Goal: Navigation & Orientation: Find specific page/section

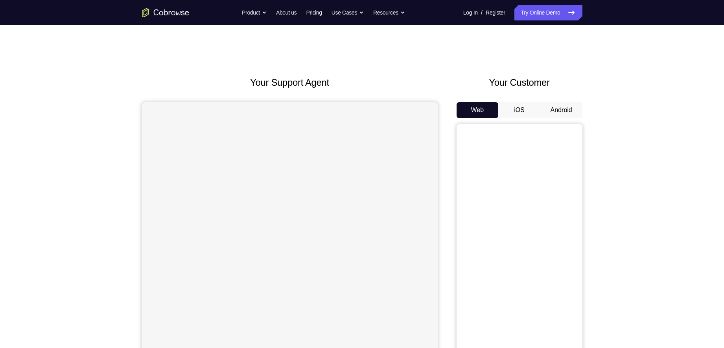
click at [546, 114] on button "Android" at bounding box center [561, 110] width 42 height 16
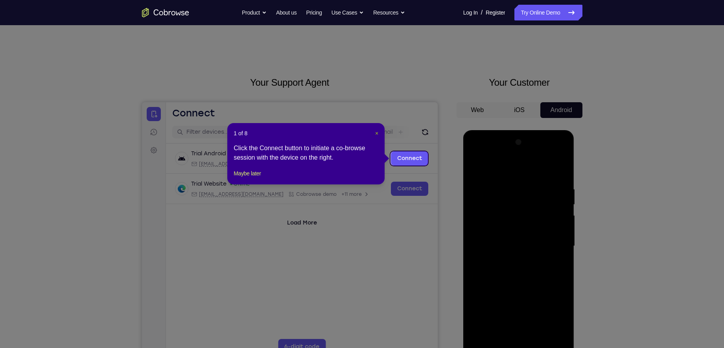
click at [376, 132] on span "×" at bounding box center [376, 133] width 3 height 6
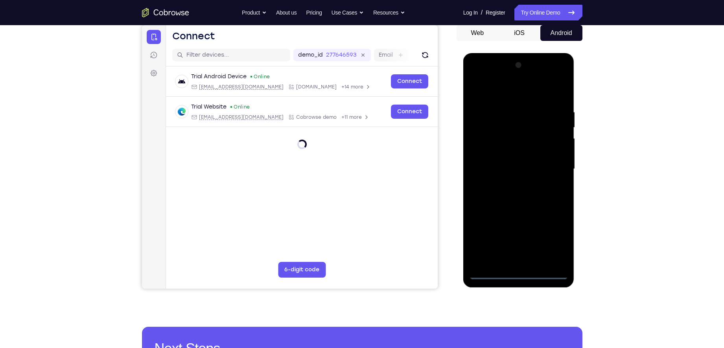
scroll to position [81, 0]
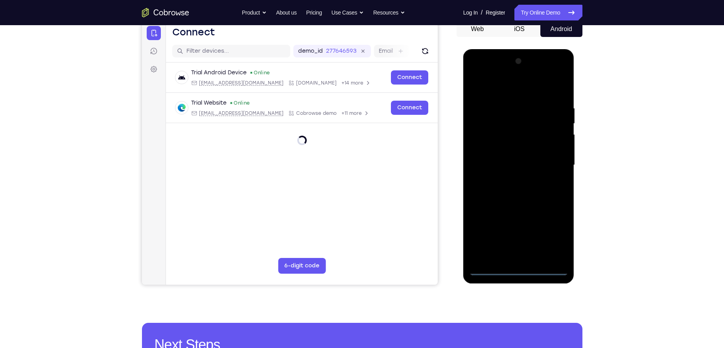
click at [520, 270] on div at bounding box center [518, 165] width 99 height 220
click at [554, 237] on div at bounding box center [518, 165] width 99 height 220
click at [504, 86] on div at bounding box center [518, 165] width 99 height 220
click at [553, 158] on div at bounding box center [518, 165] width 99 height 220
click at [509, 177] on div at bounding box center [518, 165] width 99 height 220
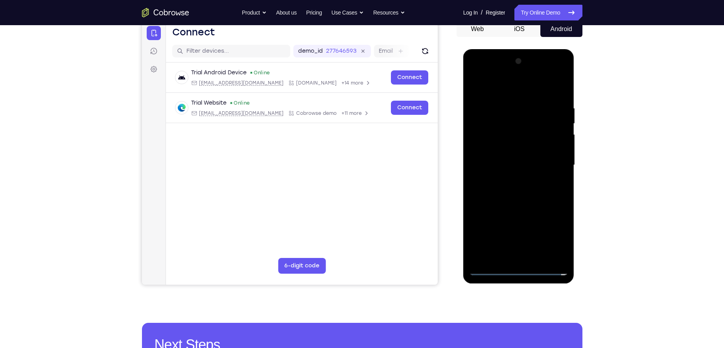
click at [515, 157] on div at bounding box center [518, 165] width 99 height 220
click at [515, 154] on div at bounding box center [518, 165] width 99 height 220
click at [513, 164] on div at bounding box center [518, 165] width 99 height 220
click at [514, 196] on div at bounding box center [518, 165] width 99 height 220
click at [548, 188] on div at bounding box center [518, 165] width 99 height 220
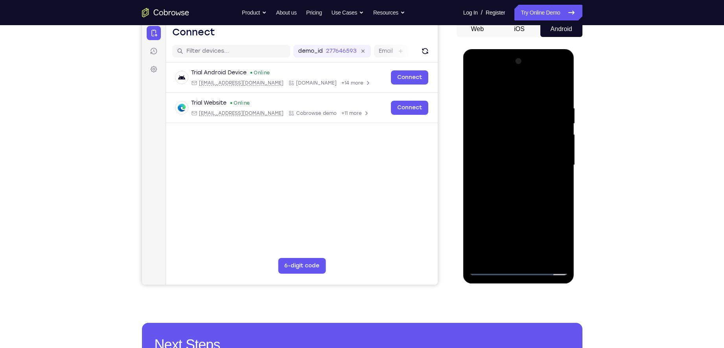
click at [525, 185] on div at bounding box center [518, 165] width 99 height 220
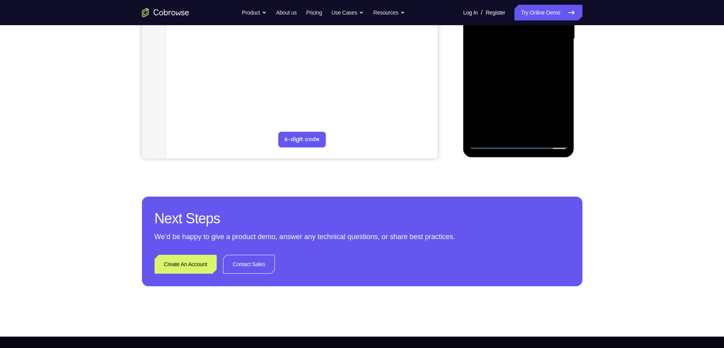
scroll to position [208, 0]
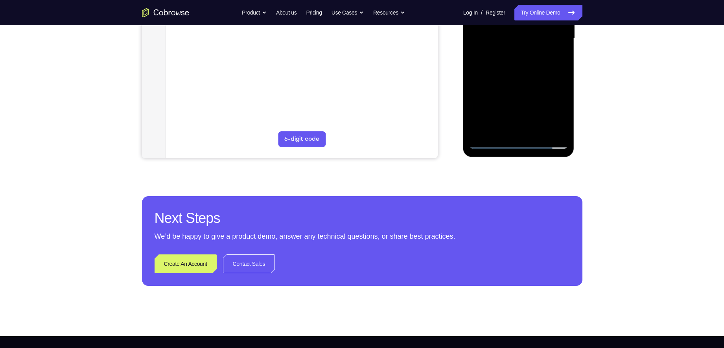
click at [489, 145] on div at bounding box center [518, 38] width 99 height 220
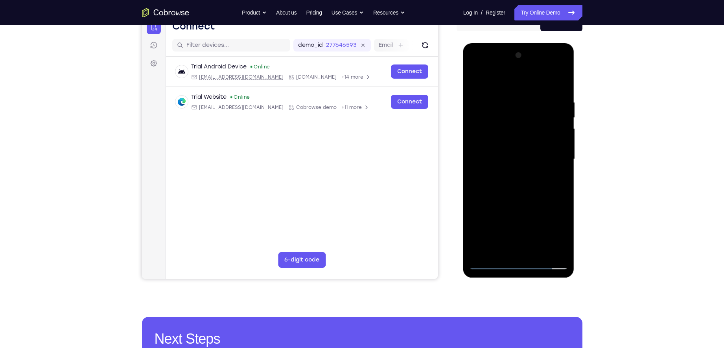
scroll to position [85, 0]
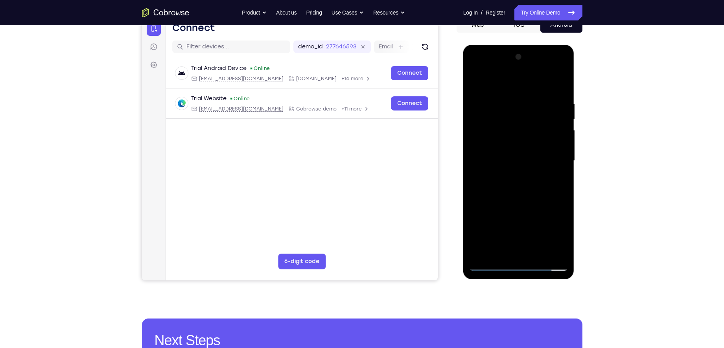
click at [498, 156] on div at bounding box center [518, 161] width 99 height 220
click at [502, 162] on div at bounding box center [518, 161] width 99 height 220
drag, startPoint x: 494, startPoint y: 89, endPoint x: 576, endPoint y: 112, distance: 84.9
click at [575, 112] on html "Online web based iOS Simulators and Android Emulators. Run iPhone, iPad, Mobile…" at bounding box center [519, 163] width 112 height 236
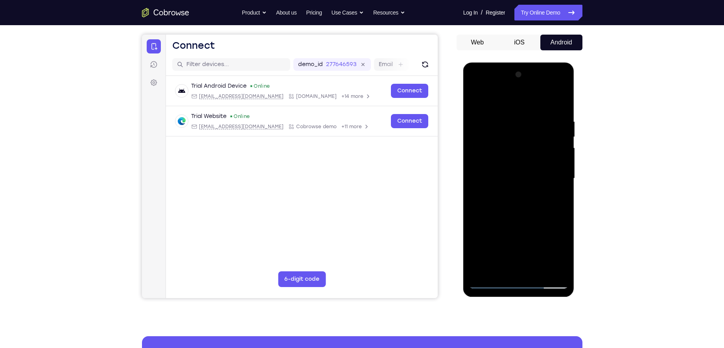
click at [514, 215] on div at bounding box center [518, 178] width 99 height 220
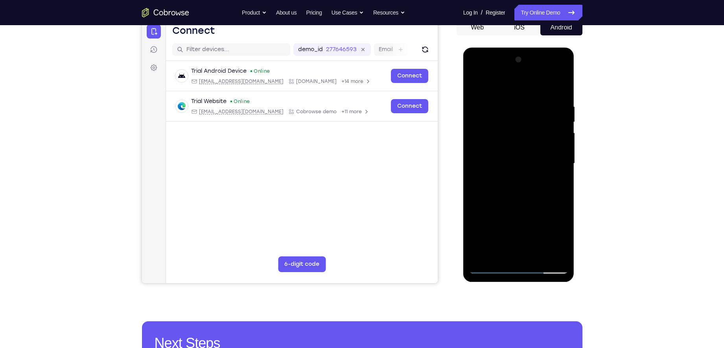
scroll to position [83, 0]
drag, startPoint x: 503, startPoint y: 82, endPoint x: 624, endPoint y: 88, distance: 121.2
click at [575, 88] on html "Online web based iOS Simulators and Android Emulators. Run iPhone, iPad, Mobile…" at bounding box center [519, 165] width 112 height 236
click at [506, 99] on div at bounding box center [518, 163] width 99 height 220
click at [556, 254] on div at bounding box center [518, 163] width 99 height 220
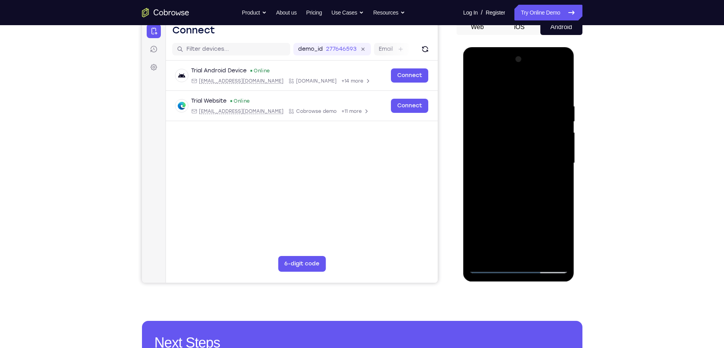
click at [566, 215] on div at bounding box center [518, 163] width 99 height 220
click at [562, 217] on div at bounding box center [518, 163] width 99 height 220
drag, startPoint x: 539, startPoint y: 187, endPoint x: 592, endPoint y: 193, distance: 53.4
click at [575, 193] on html "Online web based iOS Simulators and Android Emulators. Run iPhone, iPad, Mobile…" at bounding box center [519, 165] width 112 height 236
click at [496, 85] on div at bounding box center [518, 163] width 99 height 220
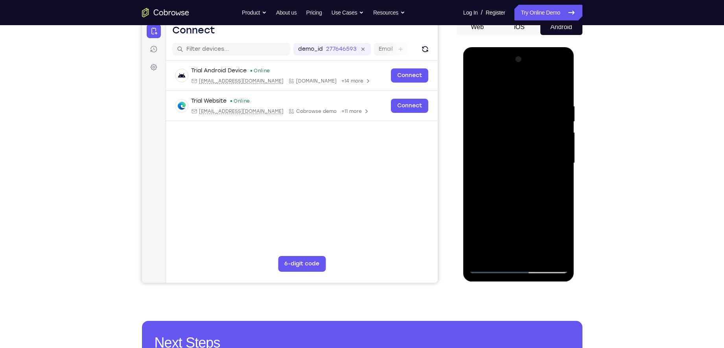
click at [541, 256] on div at bounding box center [518, 163] width 99 height 220
click at [526, 202] on div at bounding box center [518, 163] width 99 height 220
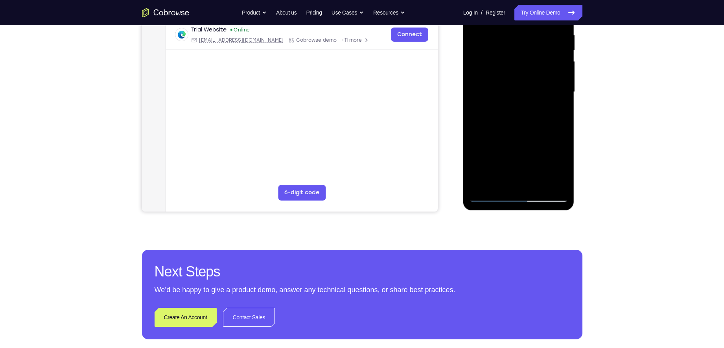
scroll to position [156, 0]
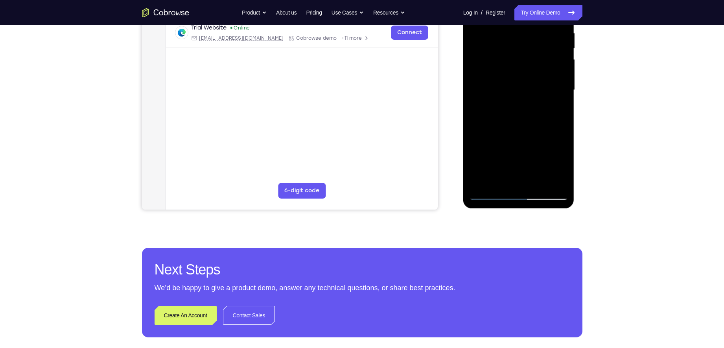
click at [492, 195] on div at bounding box center [518, 90] width 99 height 220
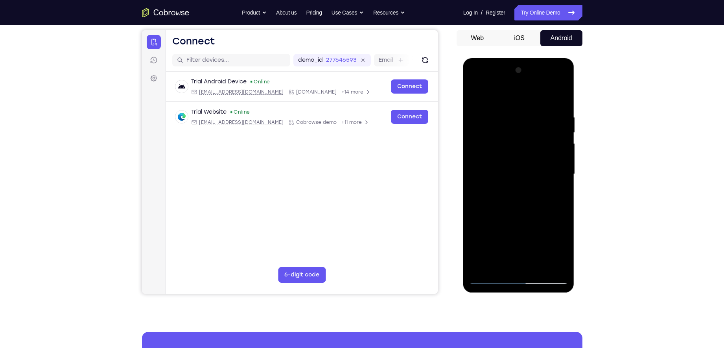
scroll to position [66, 0]
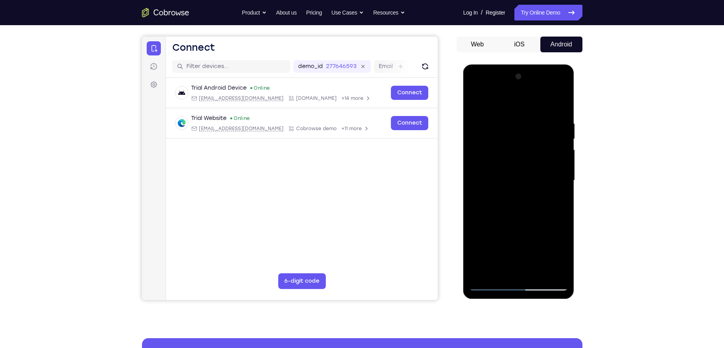
click at [476, 163] on div at bounding box center [518, 180] width 99 height 220
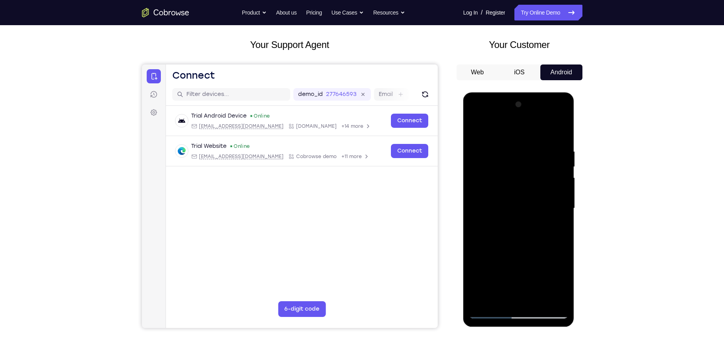
scroll to position [37, 0]
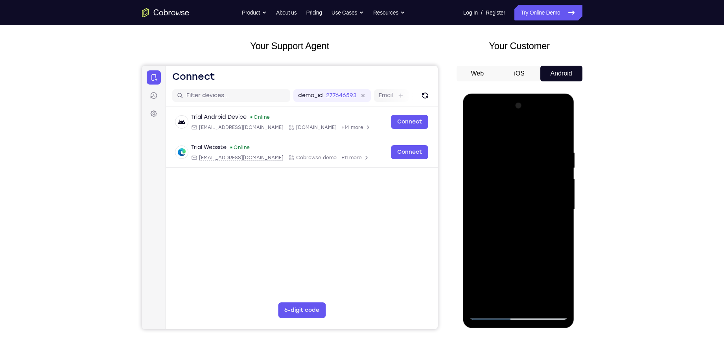
click at [556, 165] on div at bounding box center [518, 209] width 99 height 220
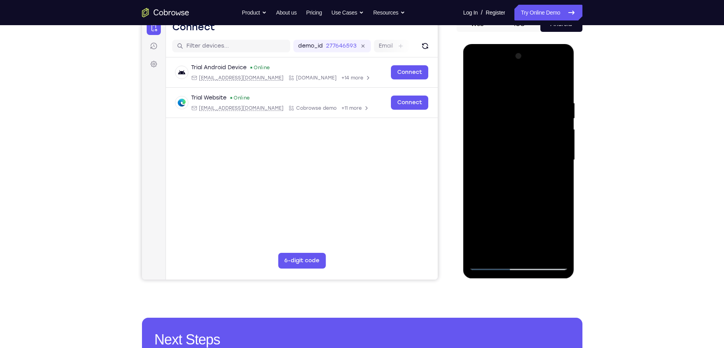
scroll to position [88, 0]
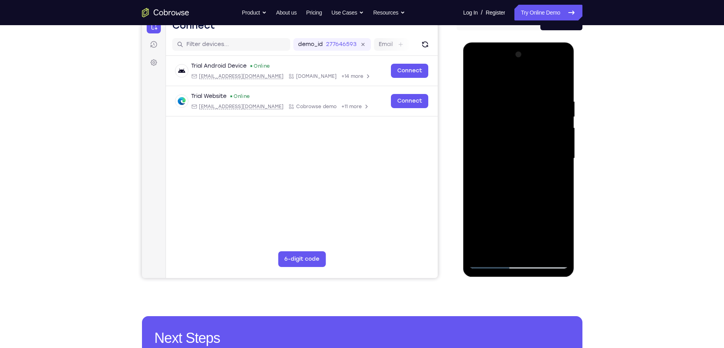
click at [561, 133] on div at bounding box center [518, 158] width 99 height 220
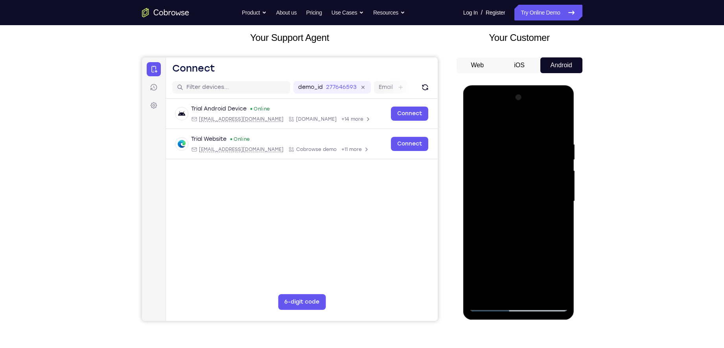
scroll to position [44, 0]
click at [564, 151] on div at bounding box center [518, 202] width 99 height 220
click at [561, 138] on div at bounding box center [518, 202] width 99 height 220
click at [551, 182] on div at bounding box center [518, 202] width 99 height 220
click at [561, 180] on div at bounding box center [518, 202] width 99 height 220
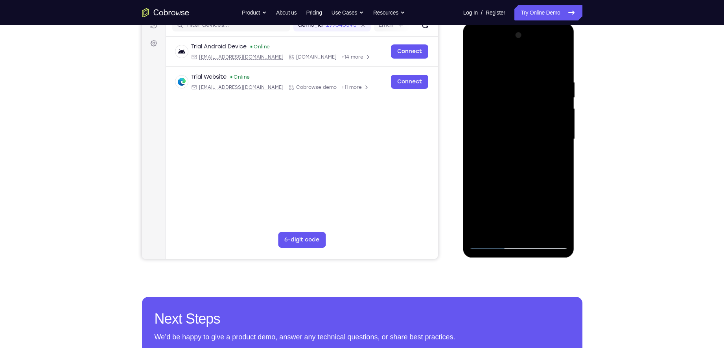
scroll to position [109, 0]
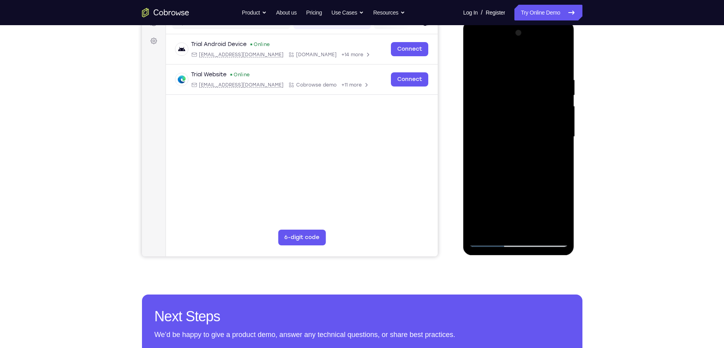
drag, startPoint x: 476, startPoint y: 193, endPoint x: 491, endPoint y: 134, distance: 60.4
click at [491, 134] on div at bounding box center [518, 137] width 99 height 220
click at [480, 232] on div at bounding box center [518, 137] width 99 height 220
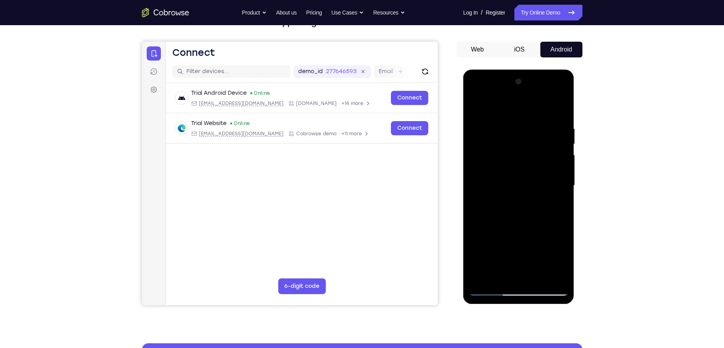
scroll to position [60, 0]
click at [565, 222] on div at bounding box center [518, 186] width 99 height 220
click at [496, 146] on div at bounding box center [518, 186] width 99 height 220
drag, startPoint x: 547, startPoint y: 232, endPoint x: 555, endPoint y: 148, distance: 84.5
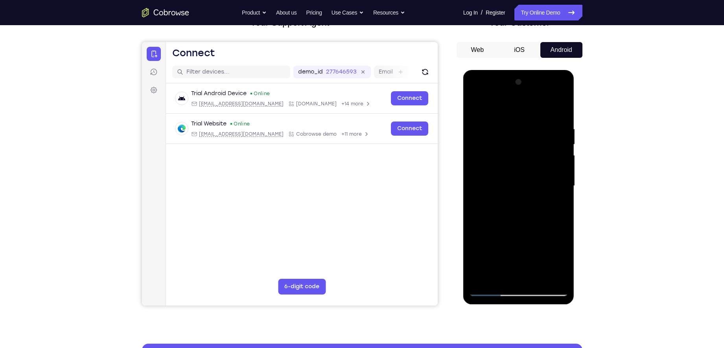
click at [555, 148] on div at bounding box center [518, 186] width 99 height 220
click at [548, 180] on div at bounding box center [518, 186] width 99 height 220
drag, startPoint x: 537, startPoint y: 165, endPoint x: 536, endPoint y: 186, distance: 20.8
click at [536, 186] on div at bounding box center [518, 186] width 99 height 220
click at [563, 161] on div at bounding box center [518, 186] width 99 height 220
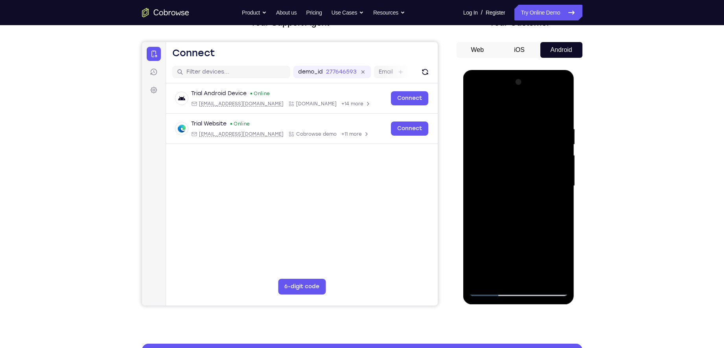
click at [562, 159] on div at bounding box center [518, 186] width 99 height 220
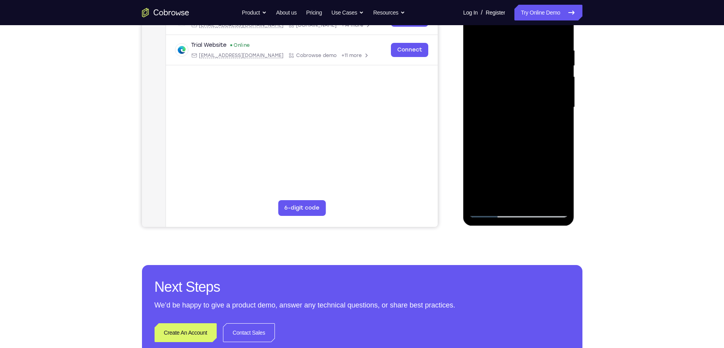
scroll to position [142, 0]
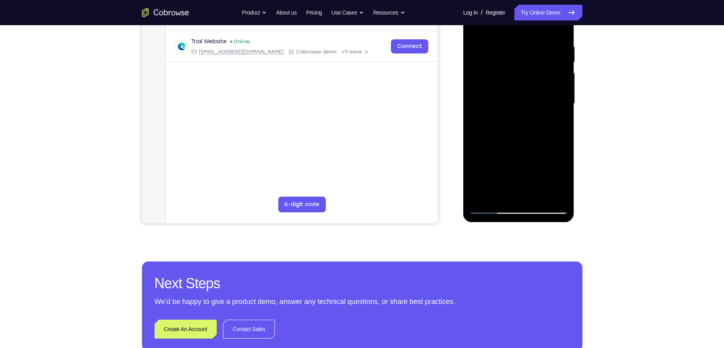
click at [535, 195] on div at bounding box center [518, 104] width 99 height 220
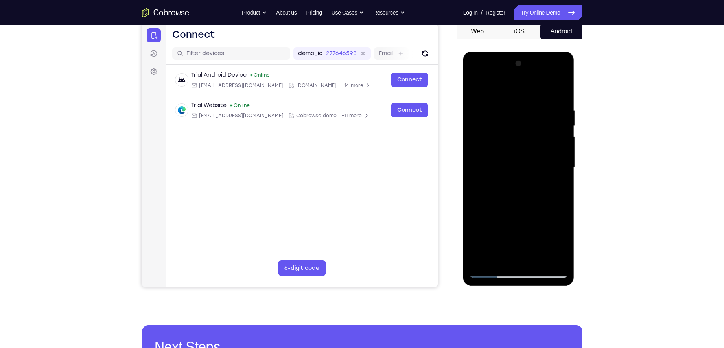
scroll to position [79, 0]
drag, startPoint x: 517, startPoint y: 210, endPoint x: 528, endPoint y: 160, distance: 51.9
click at [528, 160] on div at bounding box center [518, 167] width 99 height 220
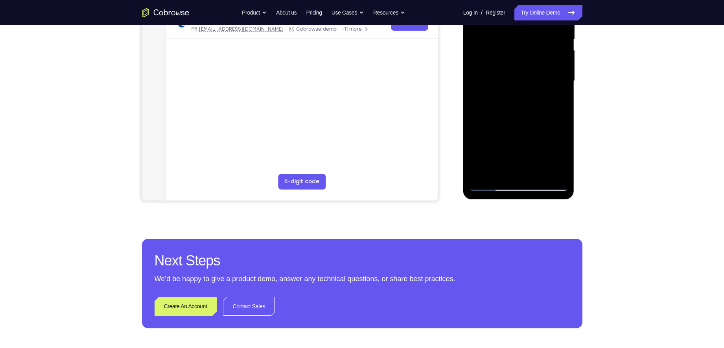
scroll to position [165, 0]
click at [492, 182] on div at bounding box center [518, 81] width 99 height 220
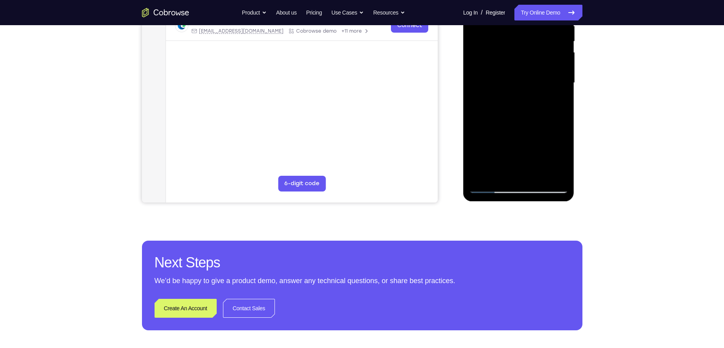
scroll to position [163, 0]
click at [489, 190] on div at bounding box center [518, 83] width 99 height 220
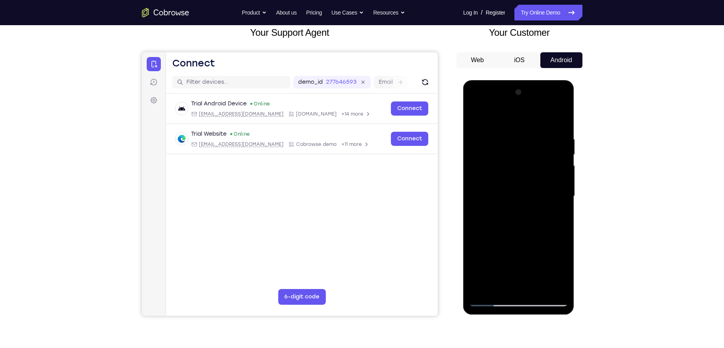
scroll to position [45, 0]
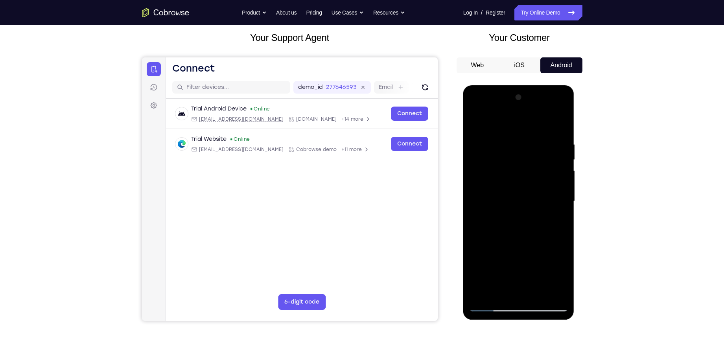
click at [533, 147] on div at bounding box center [518, 201] width 99 height 220
drag, startPoint x: 529, startPoint y: 212, endPoint x: 545, endPoint y: 147, distance: 66.7
click at [545, 147] on div at bounding box center [518, 201] width 99 height 220
drag, startPoint x: 519, startPoint y: 239, endPoint x: 535, endPoint y: 162, distance: 78.3
click at [535, 162] on div at bounding box center [518, 201] width 99 height 220
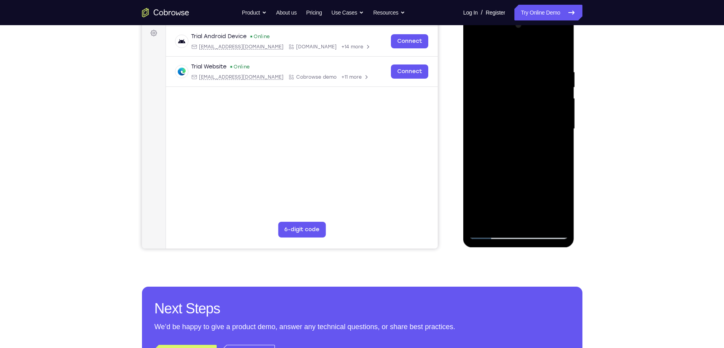
scroll to position [126, 0]
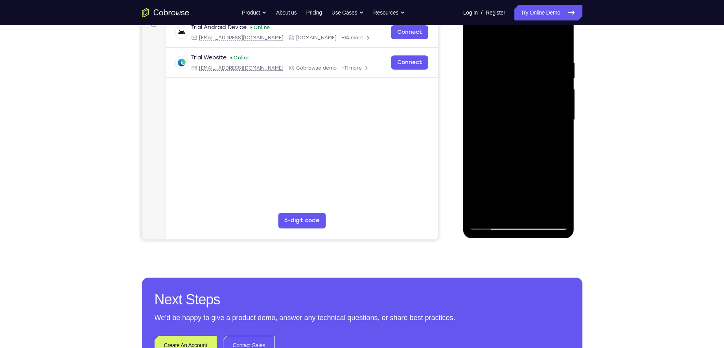
click at [483, 213] on div at bounding box center [518, 120] width 99 height 220
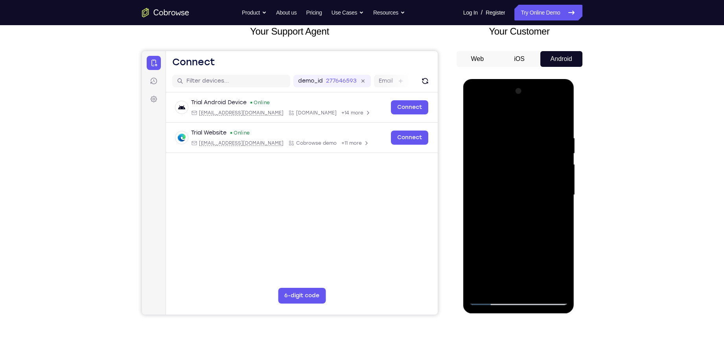
scroll to position [51, 0]
drag, startPoint x: 506, startPoint y: 170, endPoint x: 527, endPoint y: 108, distance: 65.0
drag, startPoint x: 64, startPoint y: 29, endPoint x: 459, endPoint y: 202, distance: 431.1
click at [448, 195] on div "Your Support Agent Your Customer Web iOS Android" at bounding box center [362, 169] width 440 height 291
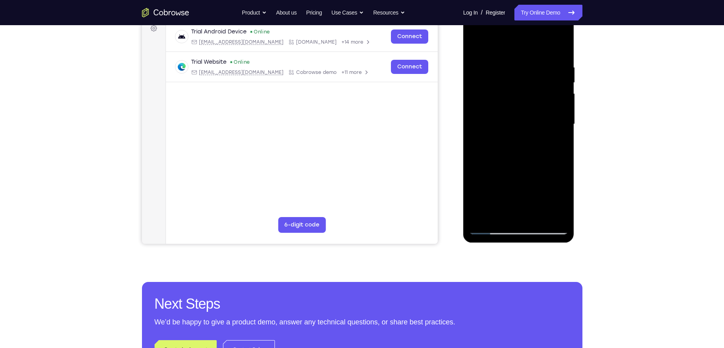
scroll to position [123, 0]
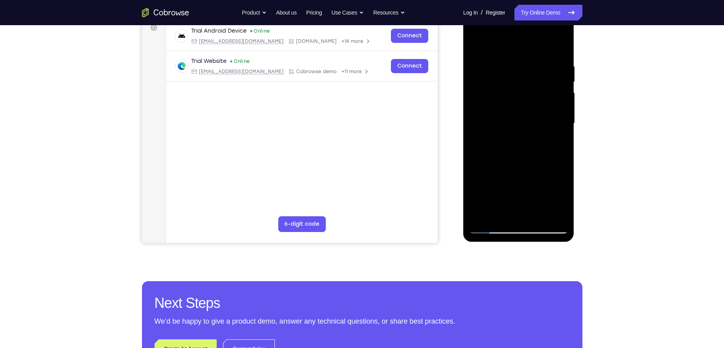
click at [484, 216] on div at bounding box center [518, 123] width 99 height 220
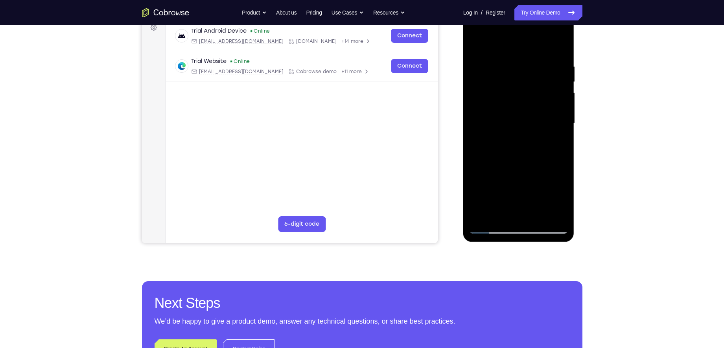
drag, startPoint x: 509, startPoint y: 164, endPoint x: 511, endPoint y: 204, distance: 40.1
click at [511, 204] on div at bounding box center [518, 123] width 99 height 220
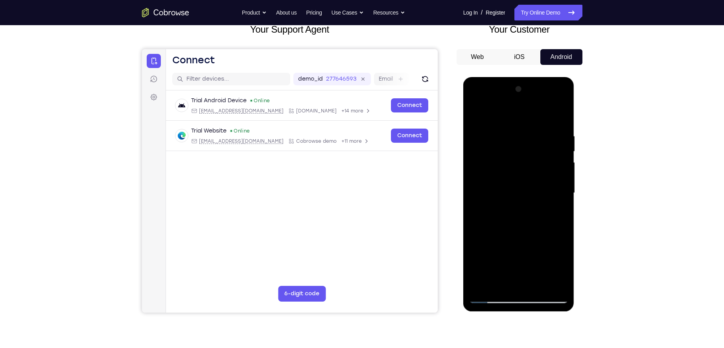
scroll to position [112, 0]
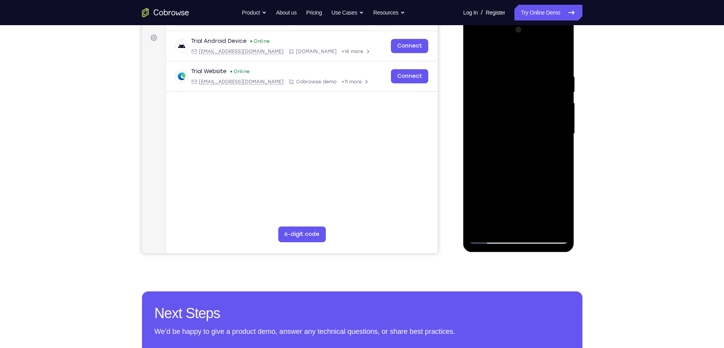
drag, startPoint x: 514, startPoint y: 121, endPoint x: 514, endPoint y: 142, distance: 20.8
click at [514, 142] on div at bounding box center [518, 134] width 99 height 220
click at [473, 132] on div at bounding box center [518, 134] width 99 height 220
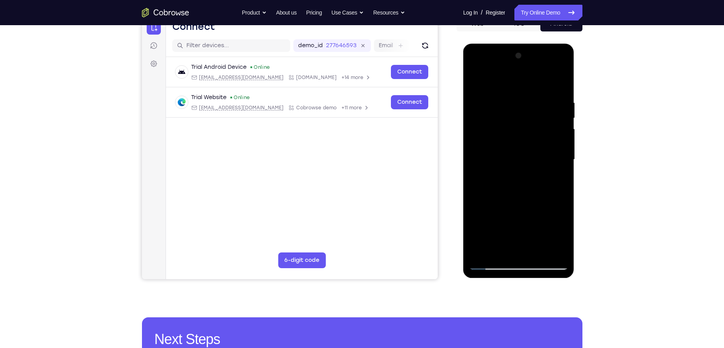
scroll to position [85, 0]
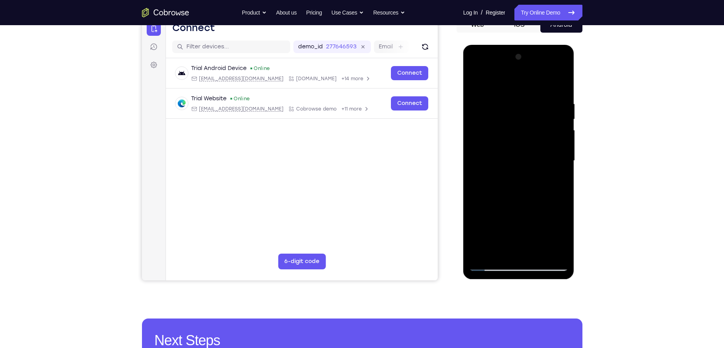
click at [563, 157] on div at bounding box center [518, 161] width 99 height 220
click at [562, 159] on div at bounding box center [518, 161] width 99 height 220
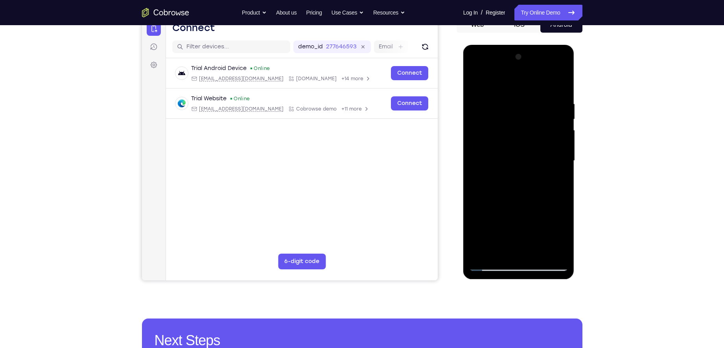
click at [562, 159] on div at bounding box center [518, 161] width 99 height 220
click at [563, 159] on div at bounding box center [518, 161] width 99 height 220
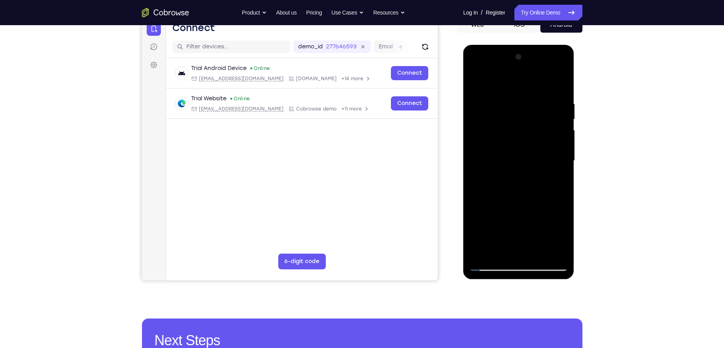
click at [563, 159] on div at bounding box center [518, 161] width 99 height 220
click at [563, 160] on div at bounding box center [518, 161] width 99 height 220
click at [561, 161] on div at bounding box center [518, 161] width 99 height 220
click at [562, 160] on div at bounding box center [518, 161] width 99 height 220
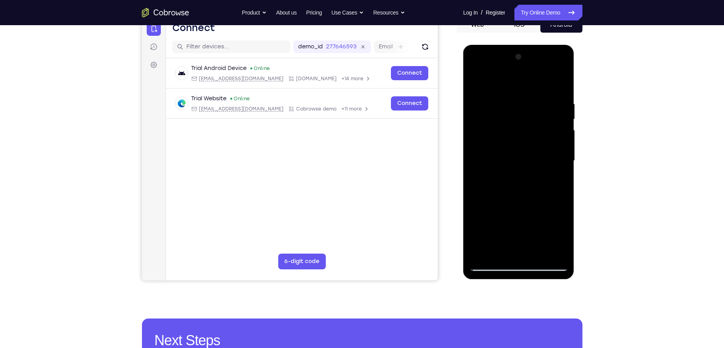
click at [474, 88] on div at bounding box center [518, 161] width 99 height 220
drag, startPoint x: 517, startPoint y: 217, endPoint x: 517, endPoint y: 225, distance: 8.6
click at [517, 225] on div at bounding box center [518, 161] width 99 height 220
click at [488, 111] on div at bounding box center [518, 161] width 99 height 220
drag, startPoint x: 536, startPoint y: 191, endPoint x: 536, endPoint y: 145, distance: 45.6
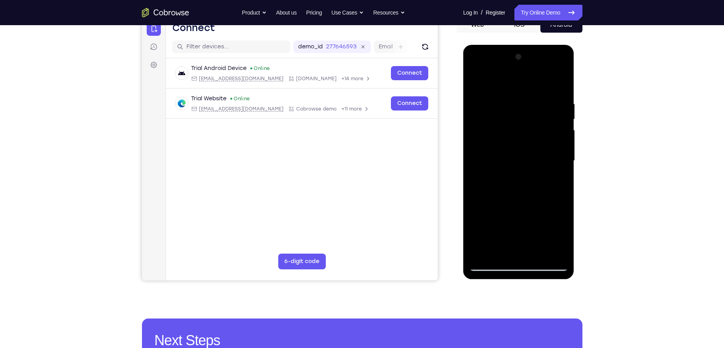
click at [536, 145] on div at bounding box center [518, 161] width 99 height 220
click at [561, 180] on div at bounding box center [518, 161] width 99 height 220
drag, startPoint x: 543, startPoint y: 149, endPoint x: 550, endPoint y: 180, distance: 31.4
click at [550, 180] on div at bounding box center [518, 161] width 99 height 220
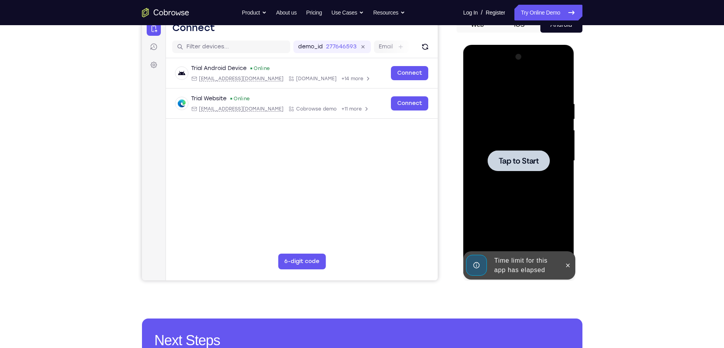
click at [515, 162] on span "Tap to Start" at bounding box center [518, 161] width 40 height 8
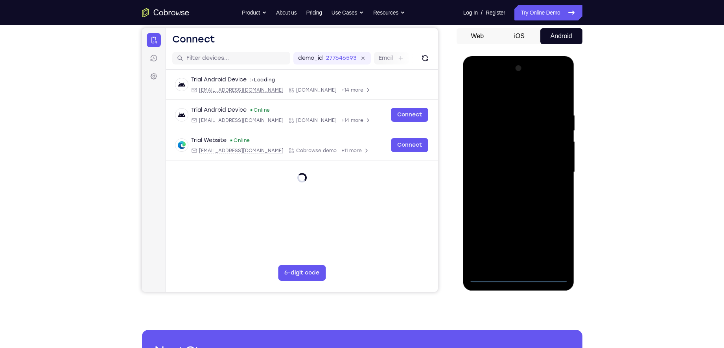
scroll to position [102, 0]
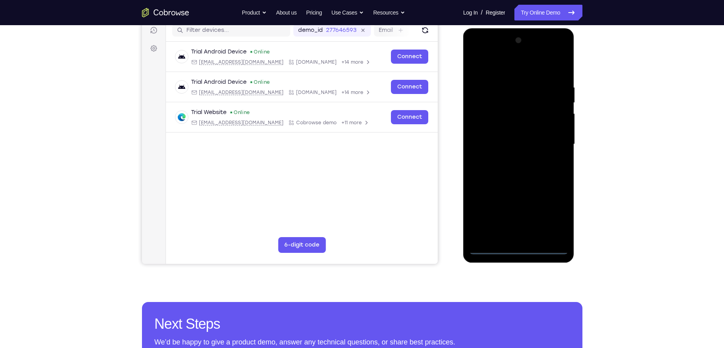
click at [521, 250] on div at bounding box center [518, 144] width 99 height 220
click at [550, 211] on div at bounding box center [518, 144] width 99 height 220
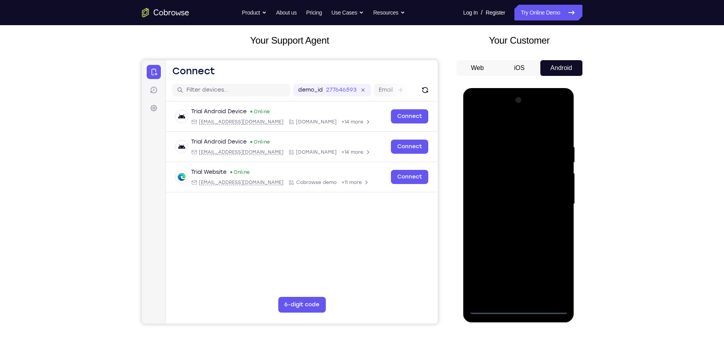
scroll to position [42, 0]
click at [496, 127] on div at bounding box center [518, 204] width 99 height 220
click at [484, 184] on div at bounding box center [518, 204] width 99 height 220
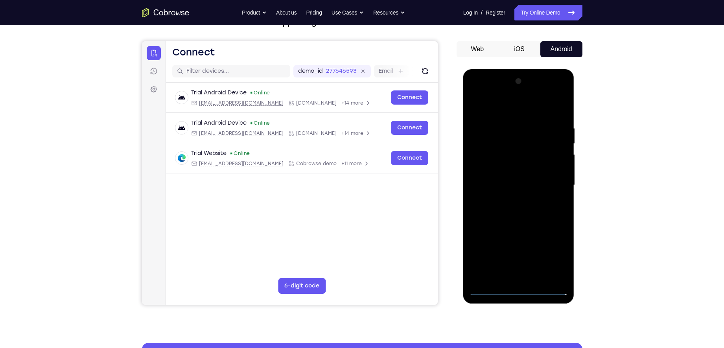
scroll to position [62, 0]
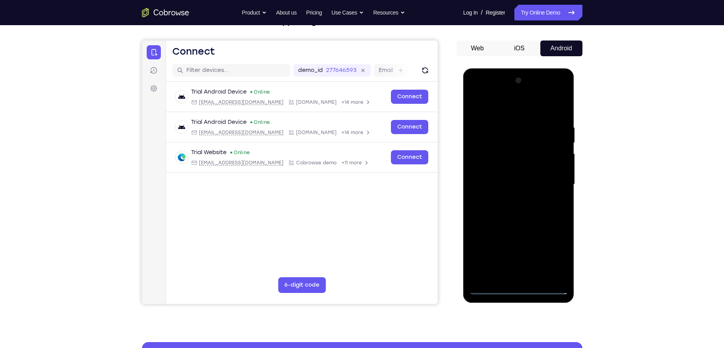
click at [511, 190] on div at bounding box center [518, 184] width 99 height 220
click at [514, 175] on div at bounding box center [518, 184] width 99 height 220
click at [506, 196] on div at bounding box center [518, 184] width 99 height 220
drag, startPoint x: 491, startPoint y: 112, endPoint x: 599, endPoint y: 108, distance: 108.6
click at [575, 108] on html "Online web based iOS Simulators and Android Emulators. Run iPhone, iPad, Mobile…" at bounding box center [519, 186] width 112 height 236
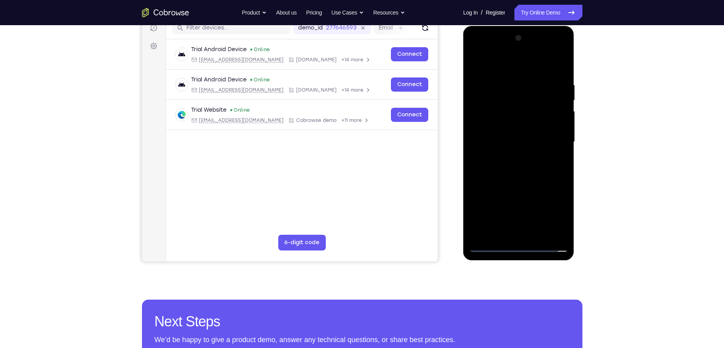
scroll to position [107, 0]
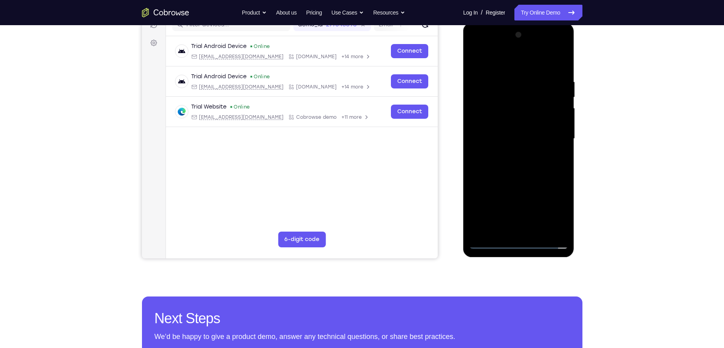
click at [515, 176] on div at bounding box center [518, 139] width 99 height 220
click at [520, 227] on div at bounding box center [518, 139] width 99 height 220
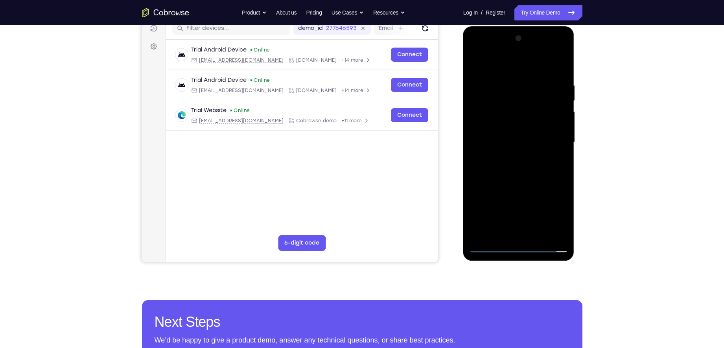
scroll to position [104, 0]
drag, startPoint x: 519, startPoint y: 199, endPoint x: 535, endPoint y: 148, distance: 52.7
click at [535, 148] on div at bounding box center [518, 142] width 99 height 220
drag, startPoint x: 524, startPoint y: 196, endPoint x: 535, endPoint y: 142, distance: 55.3
click at [535, 142] on div at bounding box center [518, 142] width 99 height 220
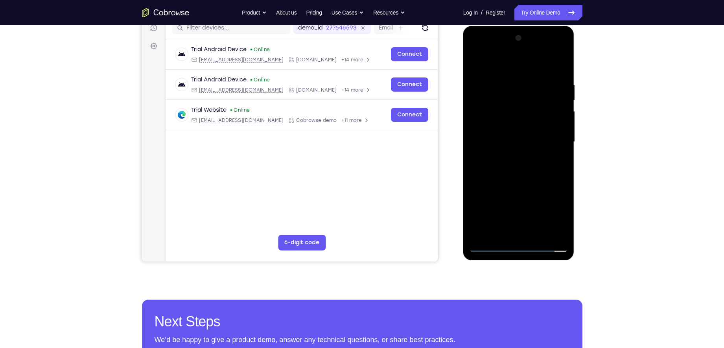
drag, startPoint x: 530, startPoint y: 132, endPoint x: 524, endPoint y: 184, distance: 53.0
click at [524, 184] on div at bounding box center [518, 142] width 99 height 220
drag, startPoint x: 524, startPoint y: 184, endPoint x: 536, endPoint y: 87, distance: 98.2
click at [536, 87] on div at bounding box center [518, 142] width 99 height 220
drag, startPoint x: 516, startPoint y: 184, endPoint x: 532, endPoint y: 87, distance: 98.1
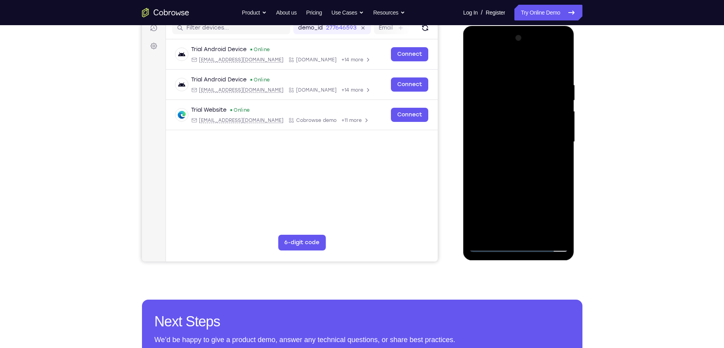
click at [532, 87] on div at bounding box center [518, 142] width 99 height 220
click at [519, 115] on div at bounding box center [518, 142] width 99 height 220
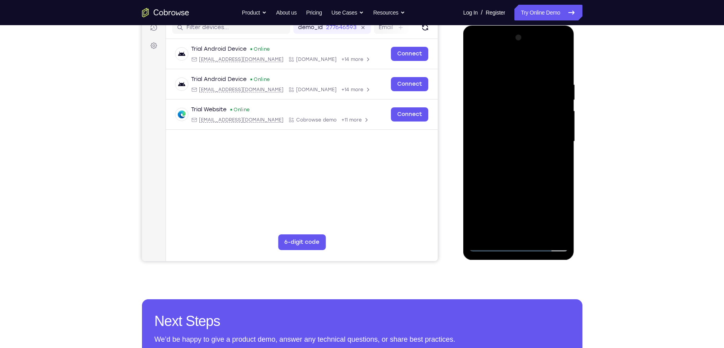
click at [518, 158] on div at bounding box center [518, 141] width 99 height 220
click at [542, 233] on div at bounding box center [518, 141] width 99 height 220
click at [518, 166] on div at bounding box center [518, 141] width 99 height 220
click at [475, 232] on div at bounding box center [518, 141] width 99 height 220
click at [509, 155] on div at bounding box center [518, 141] width 99 height 220
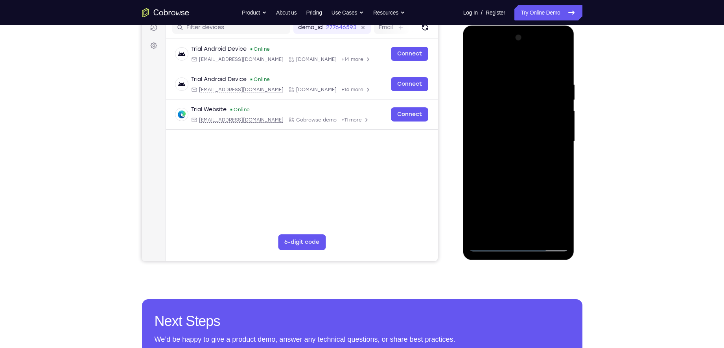
click at [518, 116] on div at bounding box center [518, 141] width 99 height 220
click at [474, 234] on div at bounding box center [518, 141] width 99 height 220
click at [541, 175] on div at bounding box center [518, 141] width 99 height 220
click at [507, 139] on div at bounding box center [518, 141] width 99 height 220
click at [487, 212] on div at bounding box center [518, 141] width 99 height 220
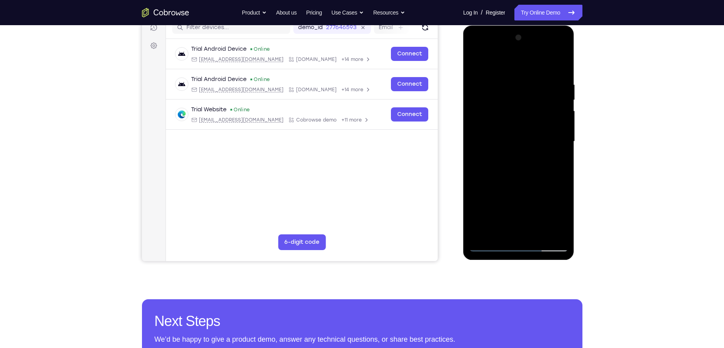
click at [507, 230] on div at bounding box center [518, 141] width 99 height 220
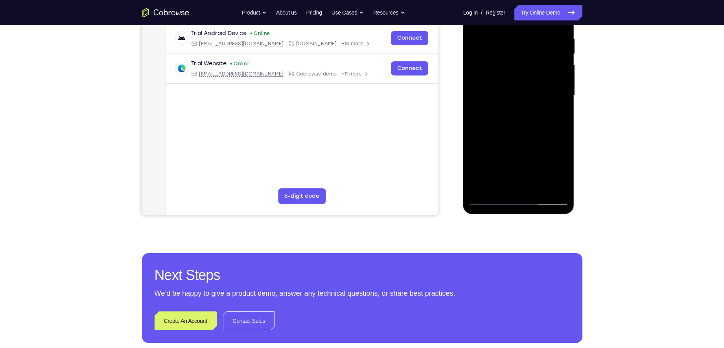
scroll to position [151, 0]
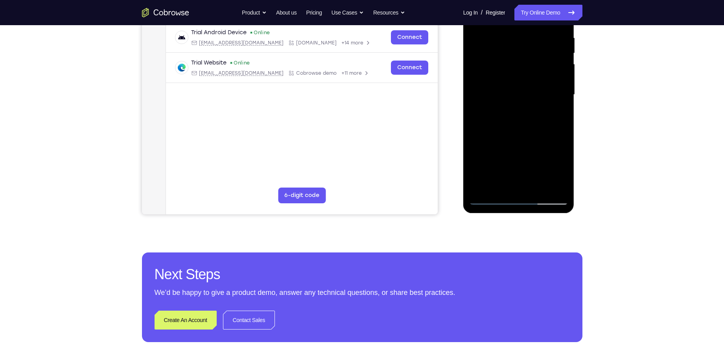
click at [490, 200] on div at bounding box center [518, 95] width 99 height 220
click at [508, 149] on div at bounding box center [518, 95] width 99 height 220
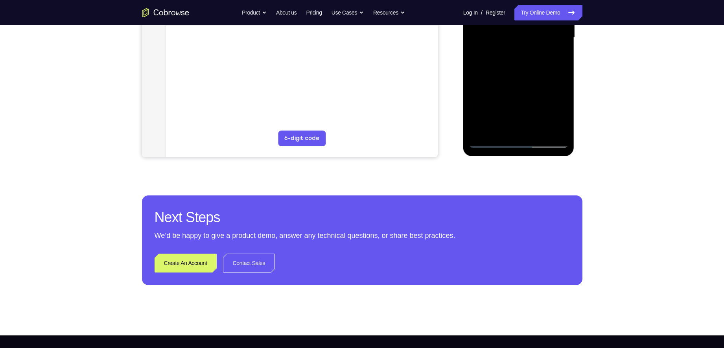
scroll to position [216, 0]
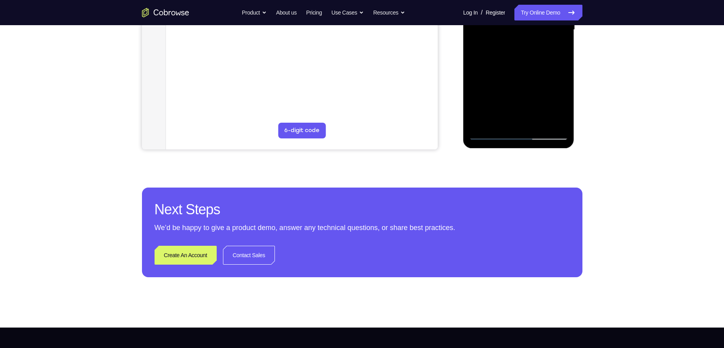
click at [489, 130] on div at bounding box center [518, 30] width 99 height 220
click at [489, 133] on div at bounding box center [518, 30] width 99 height 220
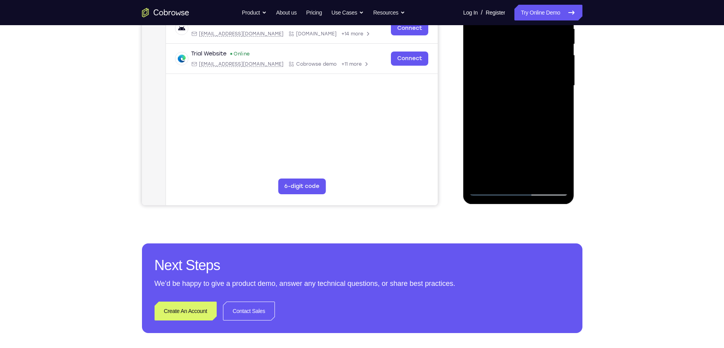
scroll to position [160, 0]
click at [496, 142] on div at bounding box center [518, 86] width 99 height 220
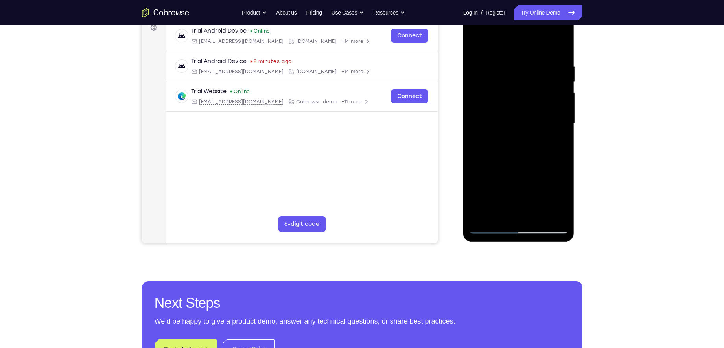
scroll to position [114, 0]
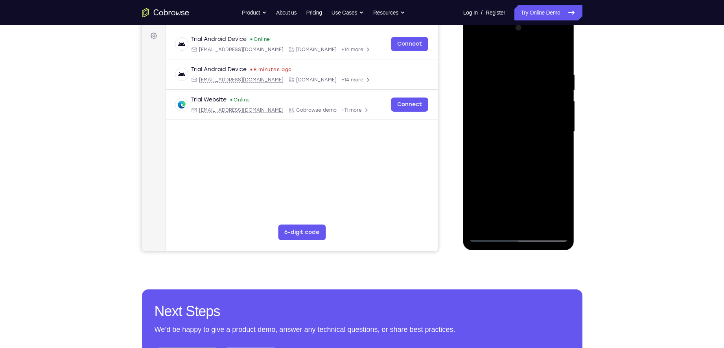
click at [542, 101] on div at bounding box center [518, 132] width 99 height 220
drag, startPoint x: 503, startPoint y: 169, endPoint x: 598, endPoint y: 175, distance: 95.3
click at [575, 175] on html "Online web based iOS Simulators and Android Emulators. Run iPhone, iPad, Mobile…" at bounding box center [519, 134] width 112 height 236
drag, startPoint x: 523, startPoint y: 148, endPoint x: 592, endPoint y: 154, distance: 69.4
click at [575, 154] on html "Online web based iOS Simulators and Android Emulators. Run iPhone, iPad, Mobile…" at bounding box center [519, 134] width 112 height 236
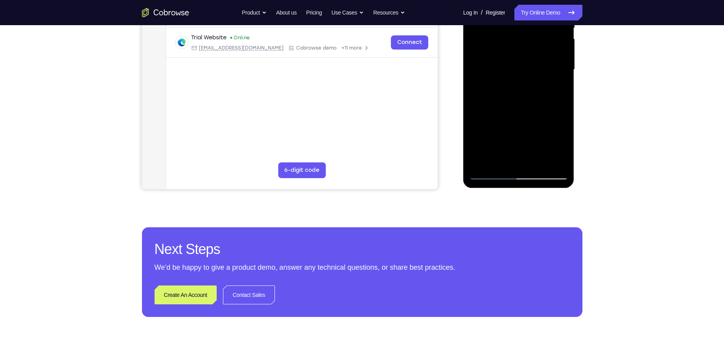
scroll to position [177, 0]
click at [489, 171] on div at bounding box center [518, 69] width 99 height 220
drag, startPoint x: 517, startPoint y: 132, endPoint x: 531, endPoint y: 83, distance: 50.5
click at [531, 83] on div at bounding box center [518, 69] width 99 height 220
drag, startPoint x: 519, startPoint y: 111, endPoint x: 523, endPoint y: 79, distance: 32.1
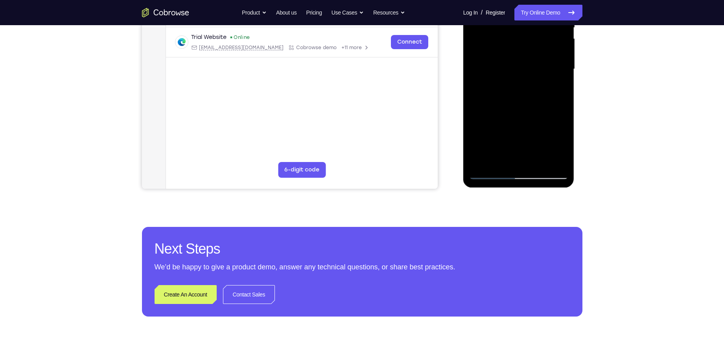
click at [523, 79] on div at bounding box center [518, 69] width 99 height 220
drag, startPoint x: 515, startPoint y: 102, endPoint x: 501, endPoint y: 141, distance: 41.3
click at [501, 141] on div at bounding box center [518, 69] width 99 height 220
drag, startPoint x: 529, startPoint y: 105, endPoint x: 515, endPoint y: 143, distance: 40.2
click at [515, 143] on div at bounding box center [518, 69] width 99 height 220
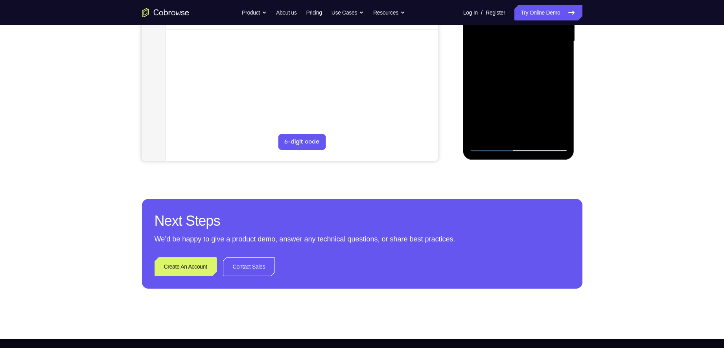
click at [489, 144] on div at bounding box center [518, 41] width 99 height 220
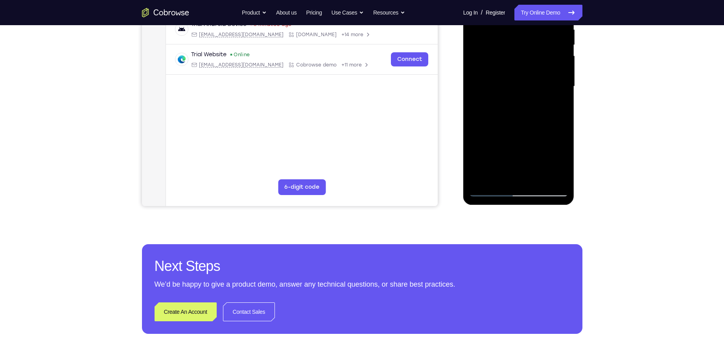
scroll to position [159, 0]
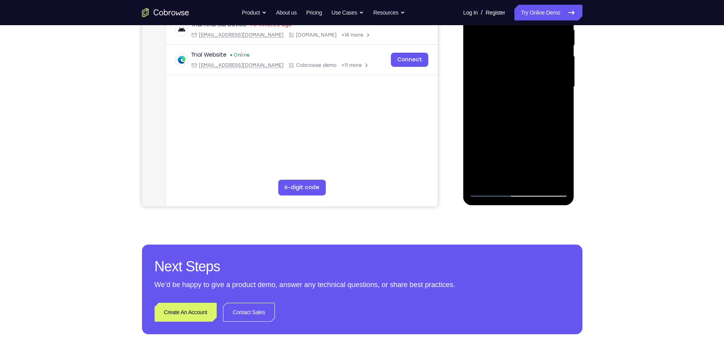
click at [498, 142] on div at bounding box center [518, 87] width 99 height 220
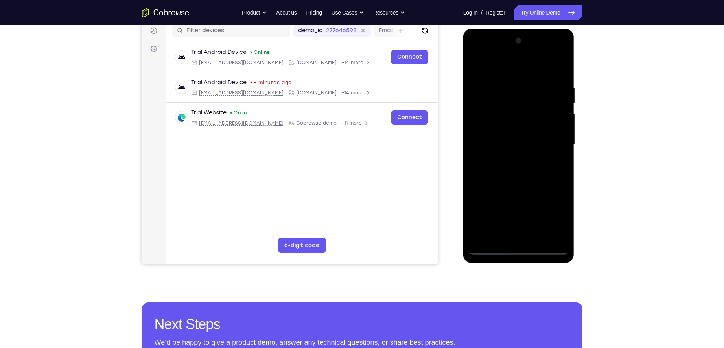
scroll to position [100, 0]
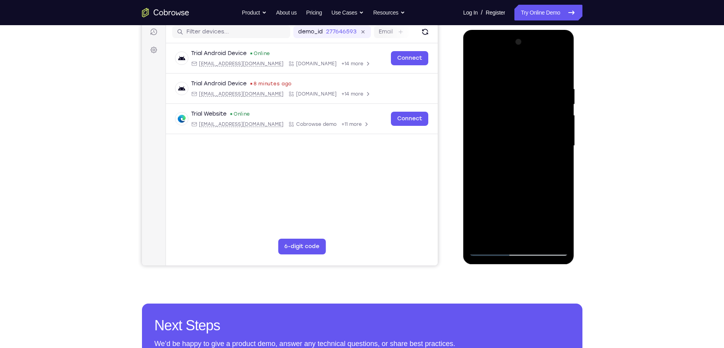
click at [511, 94] on div at bounding box center [518, 146] width 99 height 220
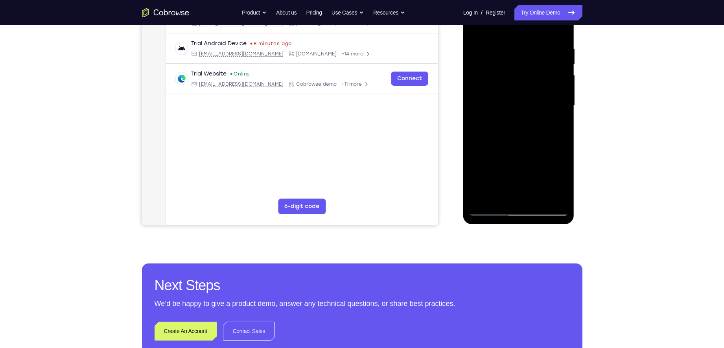
scroll to position [136, 0]
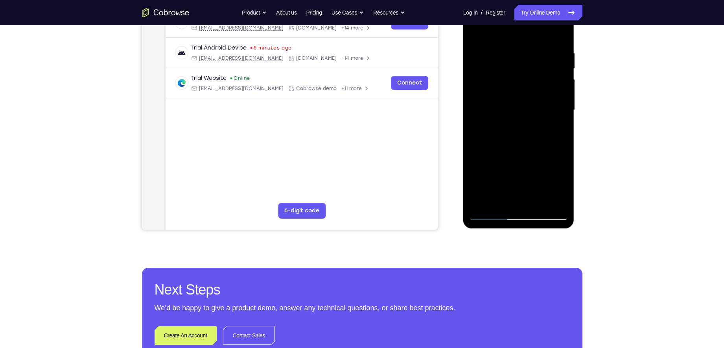
drag, startPoint x: 491, startPoint y: 117, endPoint x: 585, endPoint y: 123, distance: 93.7
click at [575, 123] on html "Online web based iOS Simulators and Android Emulators. Run iPhone, iPad, Mobile…" at bounding box center [519, 112] width 112 height 236
drag, startPoint x: 493, startPoint y: 125, endPoint x: 585, endPoint y: 133, distance: 92.7
click at [575, 133] on html "Online web based iOS Simulators and Android Emulators. Run iPhone, iPad, Mobile…" at bounding box center [519, 112] width 112 height 236
click at [489, 214] on div at bounding box center [518, 110] width 99 height 220
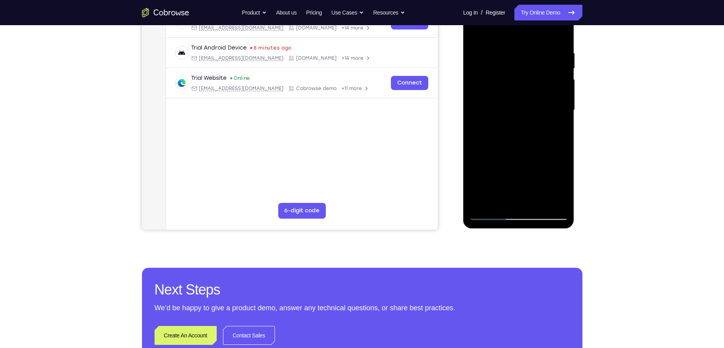
click at [549, 81] on div at bounding box center [518, 110] width 99 height 220
click at [491, 214] on div at bounding box center [518, 110] width 99 height 220
click at [496, 75] on div at bounding box center [518, 110] width 99 height 220
drag, startPoint x: 487, startPoint y: 121, endPoint x: 599, endPoint y: 120, distance: 111.3
click at [575, 120] on html "Online web based iOS Simulators and Android Emulators. Run iPhone, iPad, Mobile…" at bounding box center [519, 112] width 112 height 236
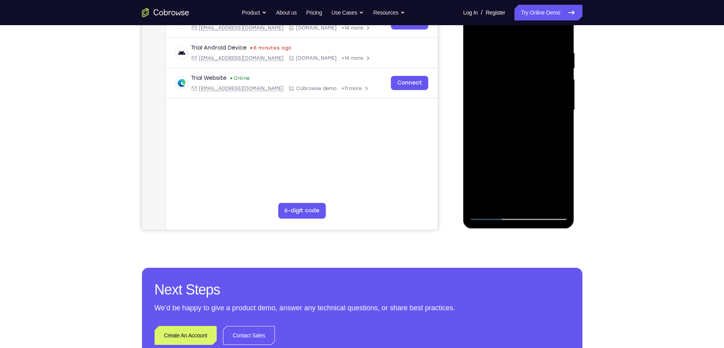
drag, startPoint x: 485, startPoint y: 123, endPoint x: 605, endPoint y: 130, distance: 120.1
click at [575, 130] on html "Online web based iOS Simulators and Android Emulators. Run iPhone, iPad, Mobile…" at bounding box center [519, 112] width 112 height 236
drag, startPoint x: 491, startPoint y: 114, endPoint x: 602, endPoint y: 142, distance: 114.2
click at [575, 142] on html "Online web based iOS Simulators and Android Emulators. Run iPhone, iPad, Mobile…" at bounding box center [519, 112] width 112 height 236
drag, startPoint x: 483, startPoint y: 126, endPoint x: 597, endPoint y: 140, distance: 114.5
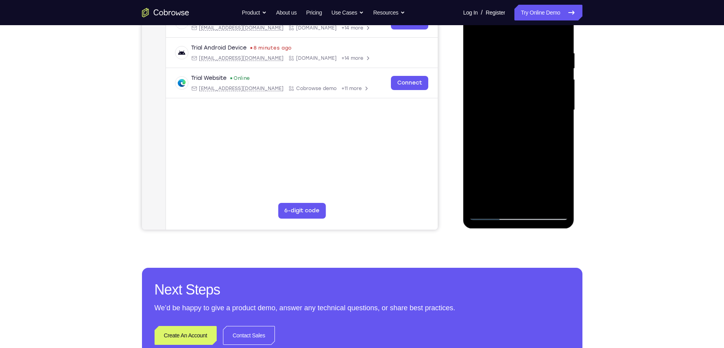
click at [575, 140] on html "Online web based iOS Simulators and Android Emulators. Run iPhone, iPad, Mobile…" at bounding box center [519, 112] width 112 height 236
drag, startPoint x: 493, startPoint y: 130, endPoint x: 616, endPoint y: 143, distance: 124.2
click at [575, 143] on html "Online web based iOS Simulators and Android Emulators. Run iPhone, iPad, Mobile…" at bounding box center [519, 112] width 112 height 236
click at [490, 213] on div at bounding box center [518, 110] width 99 height 220
click at [550, 81] on div at bounding box center [518, 110] width 99 height 220
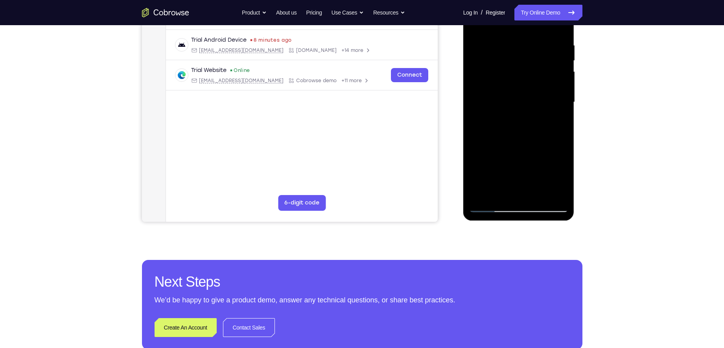
scroll to position [145, 0]
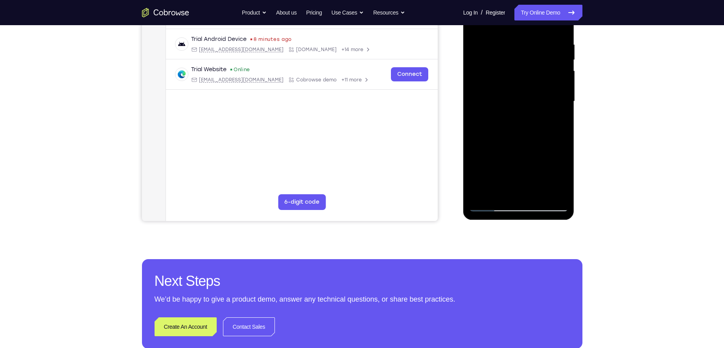
drag, startPoint x: 519, startPoint y: 106, endPoint x: 557, endPoint y: 108, distance: 38.6
click at [557, 108] on div at bounding box center [518, 101] width 99 height 220
drag, startPoint x: 523, startPoint y: 104, endPoint x: 619, endPoint y: 118, distance: 96.5
click at [575, 118] on html "Online web based iOS Simulators and Android Emulators. Run iPhone, iPad, Mobile…" at bounding box center [519, 103] width 112 height 236
drag, startPoint x: 486, startPoint y: 109, endPoint x: 609, endPoint y: 116, distance: 123.6
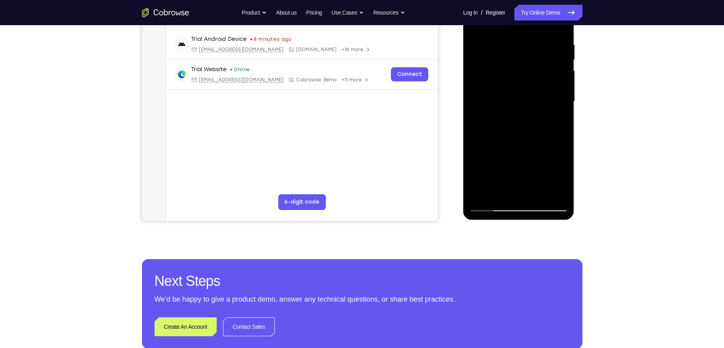
click at [575, 116] on html "Online web based iOS Simulators and Android Emulators. Run iPhone, iPad, Mobile…" at bounding box center [519, 103] width 112 height 236
drag, startPoint x: 478, startPoint y: 102, endPoint x: 614, endPoint y: 118, distance: 136.9
click at [575, 118] on html "Online web based iOS Simulators and Android Emulators. Run iPhone, iPad, Mobile…" at bounding box center [519, 103] width 112 height 236
drag, startPoint x: 518, startPoint y: 115, endPoint x: 449, endPoint y: 114, distance: 69.2
click at [463, 114] on html "Online web based iOS Simulators and Android Emulators. Run iPhone, iPad, Mobile…" at bounding box center [519, 103] width 112 height 236
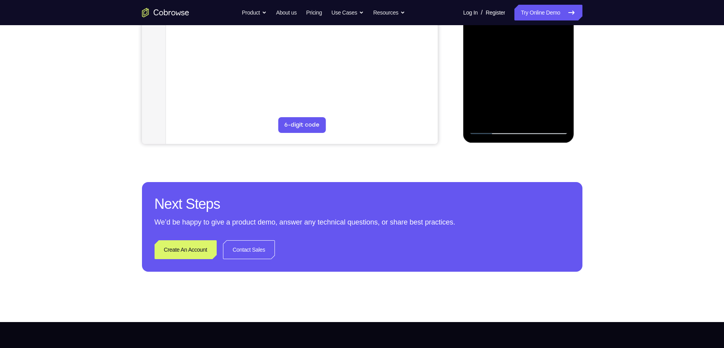
scroll to position [232, 0]
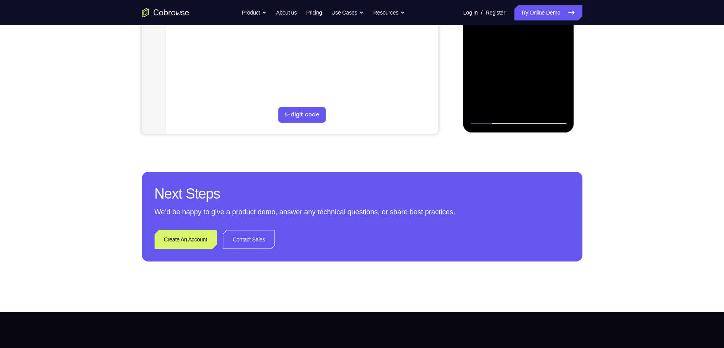
click at [492, 121] on div at bounding box center [518, 14] width 99 height 220
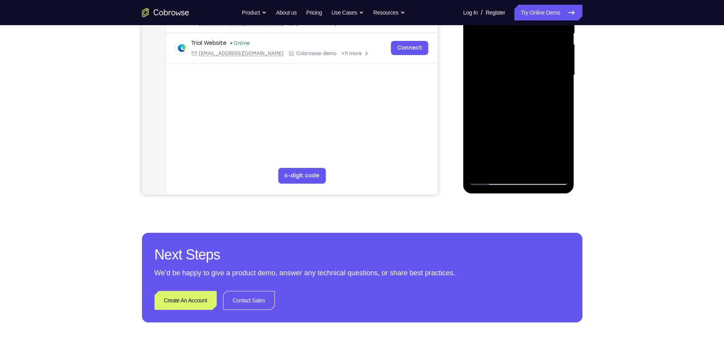
scroll to position [171, 0]
drag, startPoint x: 542, startPoint y: 108, endPoint x: 498, endPoint y: 117, distance: 44.3
click at [498, 117] on div at bounding box center [518, 75] width 99 height 220
click at [512, 129] on div at bounding box center [518, 75] width 99 height 220
drag, startPoint x: 508, startPoint y: 142, endPoint x: 511, endPoint y: 112, distance: 30.0
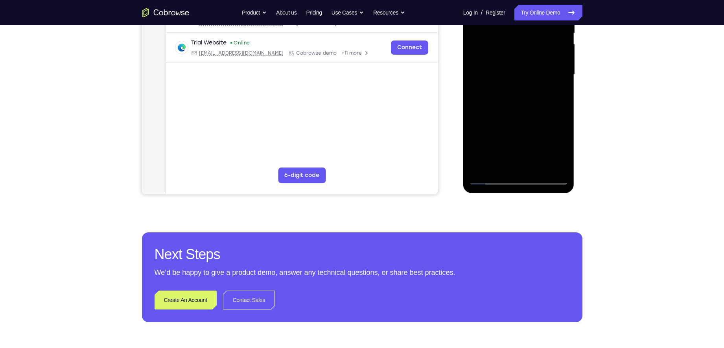
click at [511, 112] on div at bounding box center [518, 75] width 99 height 220
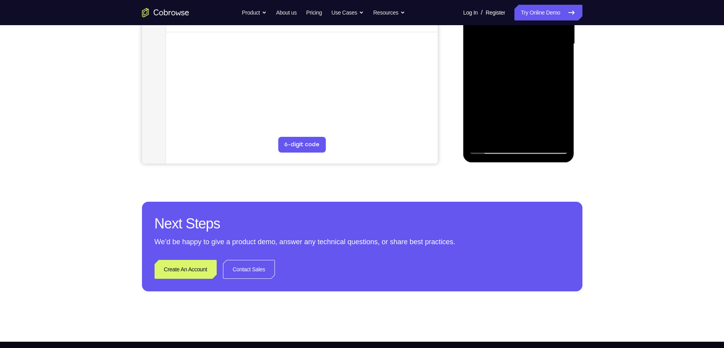
click at [490, 149] on div at bounding box center [518, 44] width 99 height 220
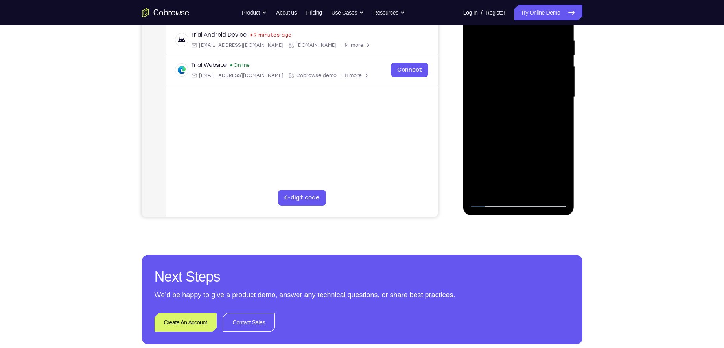
scroll to position [147, 0]
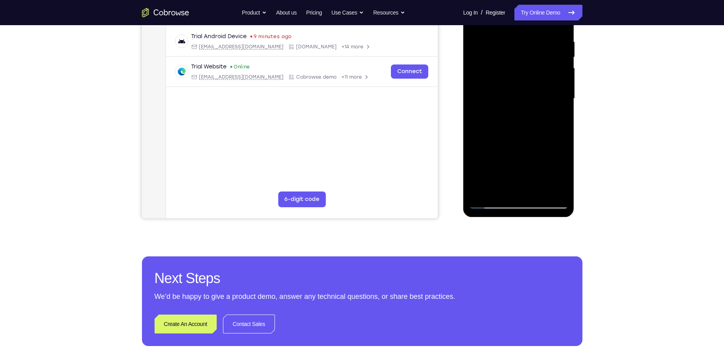
drag, startPoint x: 494, startPoint y: 118, endPoint x: 542, endPoint y: 127, distance: 48.8
click at [540, 125] on div at bounding box center [518, 99] width 99 height 220
drag, startPoint x: 489, startPoint y: 120, endPoint x: 551, endPoint y: 128, distance: 61.8
click at [551, 128] on div at bounding box center [518, 99] width 99 height 220
drag, startPoint x: 508, startPoint y: 121, endPoint x: 571, endPoint y: 131, distance: 63.7
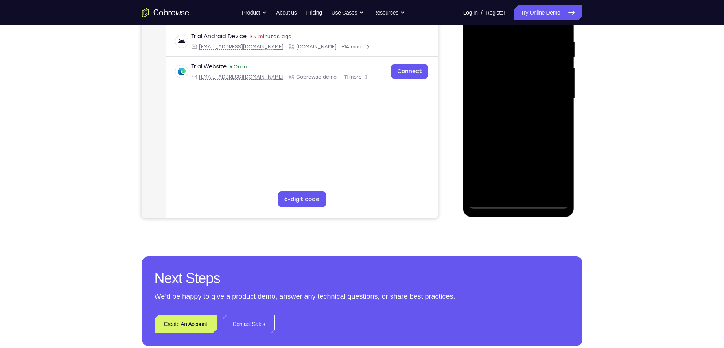
click at [571, 131] on div at bounding box center [518, 100] width 111 height 234
drag, startPoint x: 511, startPoint y: 124, endPoint x: 568, endPoint y: 127, distance: 57.5
click at [568, 127] on div at bounding box center [518, 100] width 111 height 234
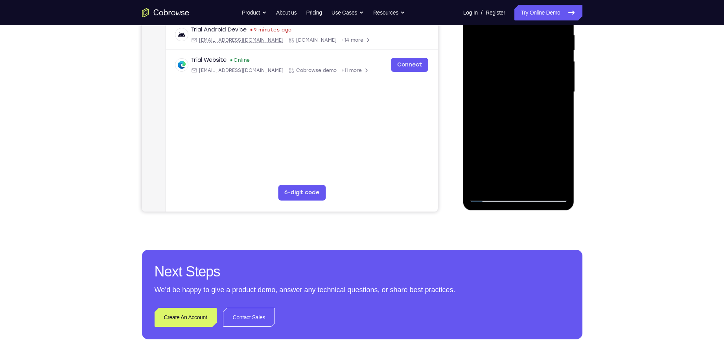
scroll to position [151, 0]
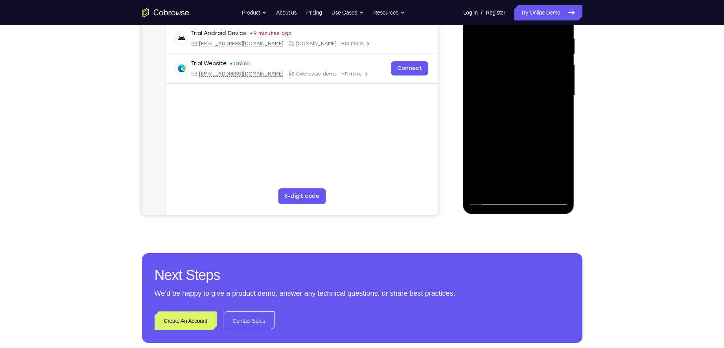
drag, startPoint x: 504, startPoint y: 123, endPoint x: 555, endPoint y: 129, distance: 51.4
click at [555, 129] on div at bounding box center [518, 95] width 99 height 220
drag, startPoint x: 516, startPoint y: 137, endPoint x: 555, endPoint y: 139, distance: 39.4
click at [555, 139] on div at bounding box center [518, 95] width 99 height 220
drag, startPoint x: 500, startPoint y: 133, endPoint x: 556, endPoint y: 134, distance: 56.6
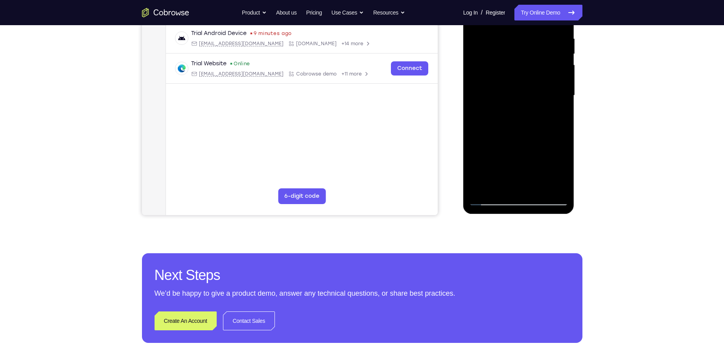
click at [556, 134] on div at bounding box center [518, 95] width 99 height 220
drag, startPoint x: 512, startPoint y: 128, endPoint x: 566, endPoint y: 135, distance: 54.7
click at [566, 135] on div at bounding box center [518, 95] width 99 height 220
drag, startPoint x: 499, startPoint y: 126, endPoint x: 554, endPoint y: 135, distance: 55.7
click at [554, 135] on div at bounding box center [518, 95] width 99 height 220
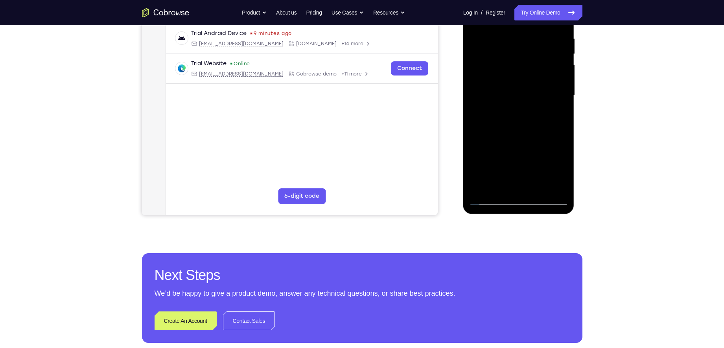
drag, startPoint x: 485, startPoint y: 129, endPoint x: 550, endPoint y: 129, distance: 65.6
click at [550, 129] on div at bounding box center [518, 95] width 99 height 220
drag, startPoint x: 531, startPoint y: 125, endPoint x: 605, endPoint y: 130, distance: 74.0
click at [575, 130] on html "Online web based iOS Simulators and Android Emulators. Run iPhone, iPad, Mobile…" at bounding box center [519, 98] width 112 height 236
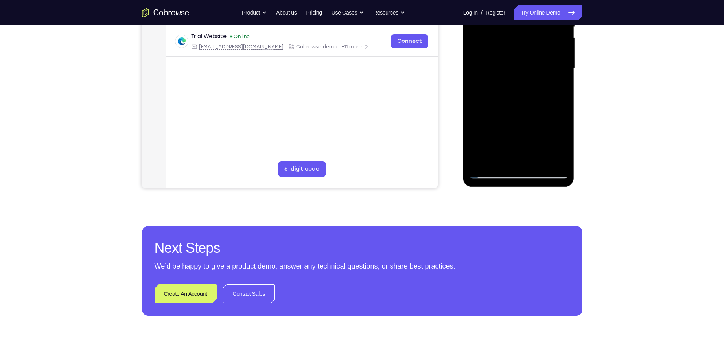
drag, startPoint x: 525, startPoint y: 105, endPoint x: 585, endPoint y: 114, distance: 61.2
click at [575, 114] on html "Online web based iOS Simulators and Android Emulators. Run iPhone, iPad, Mobile…" at bounding box center [519, 70] width 112 height 236
drag, startPoint x: 542, startPoint y: 105, endPoint x: 572, endPoint y: 116, distance: 32.7
click at [572, 116] on div at bounding box center [518, 69] width 111 height 234
drag, startPoint x: 502, startPoint y: 108, endPoint x: 527, endPoint y: 110, distance: 24.8
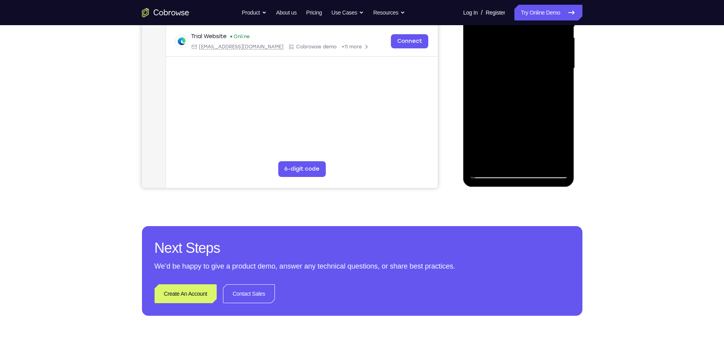
click at [527, 110] on div at bounding box center [518, 68] width 99 height 220
click at [491, 123] on div at bounding box center [518, 68] width 99 height 220
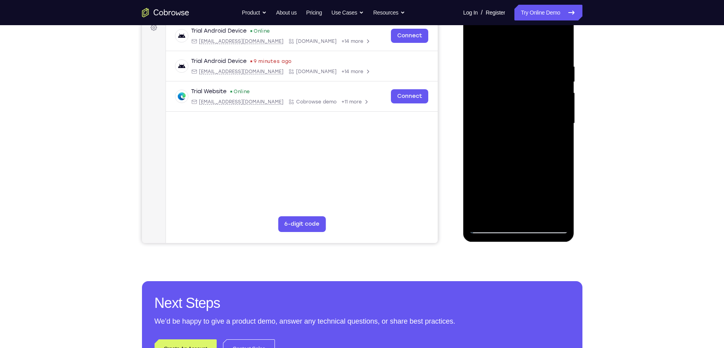
scroll to position [123, 0]
drag, startPoint x: 537, startPoint y: 185, endPoint x: 533, endPoint y: 94, distance: 91.6
click at [533, 94] on div at bounding box center [518, 123] width 99 height 220
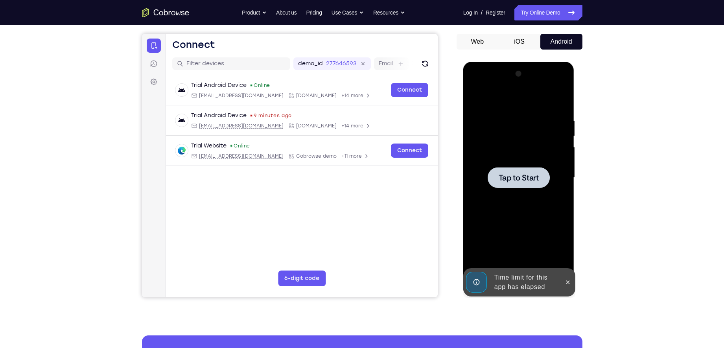
scroll to position [96, 0]
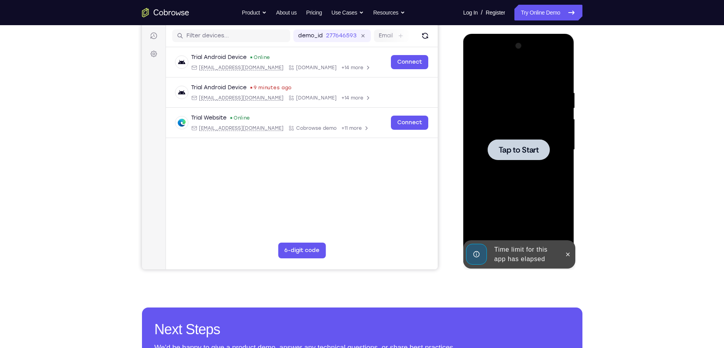
click at [531, 146] on span "Tap to Start" at bounding box center [518, 150] width 40 height 8
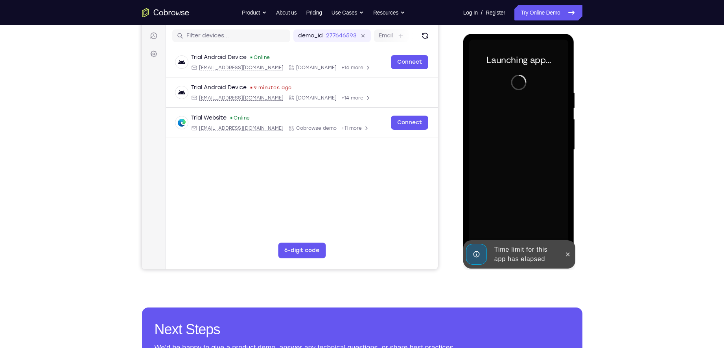
scroll to position [131, 0]
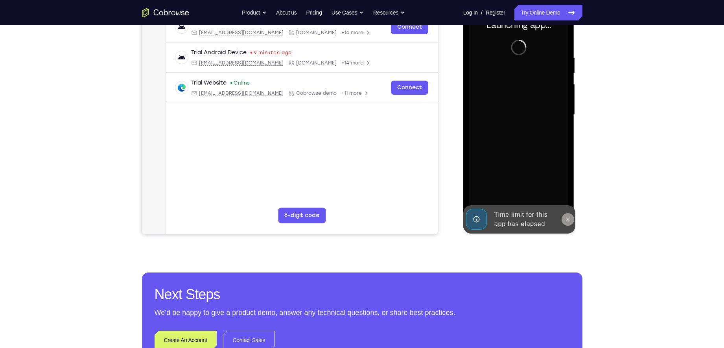
click at [567, 221] on icon at bounding box center [568, 219] width 6 height 6
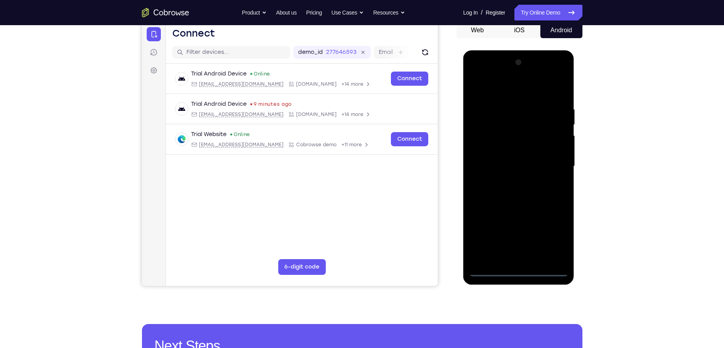
scroll to position [108, 0]
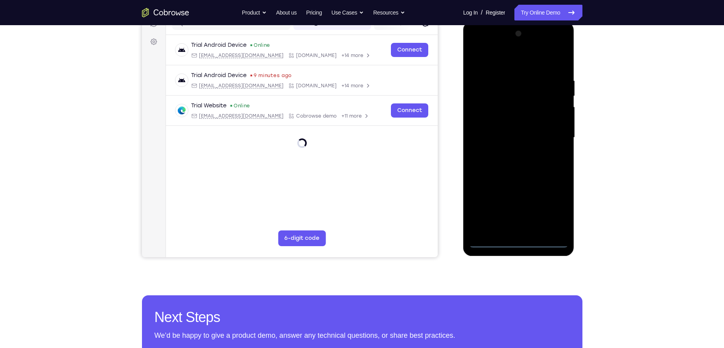
click at [518, 245] on div at bounding box center [518, 138] width 99 height 220
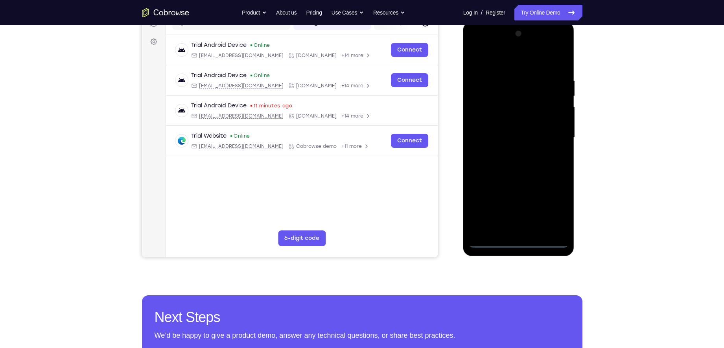
click at [552, 209] on div at bounding box center [518, 138] width 99 height 220
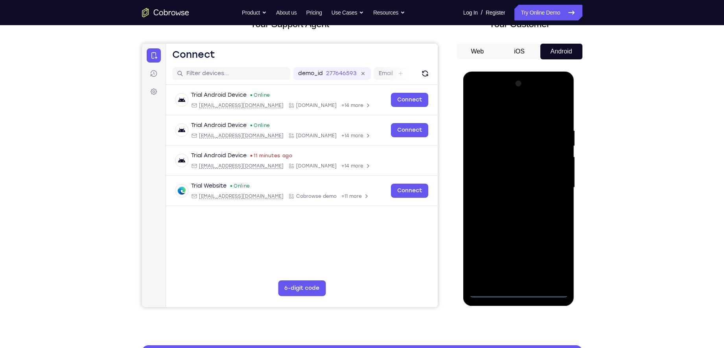
scroll to position [74, 0]
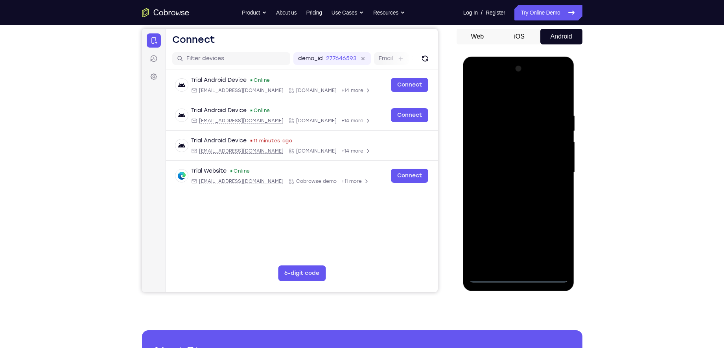
click at [482, 96] on div at bounding box center [518, 173] width 99 height 220
click at [550, 166] on div at bounding box center [518, 173] width 99 height 220
click at [509, 188] on div at bounding box center [518, 173] width 99 height 220
click at [513, 165] on div at bounding box center [518, 173] width 99 height 220
click at [513, 159] on div at bounding box center [518, 173] width 99 height 220
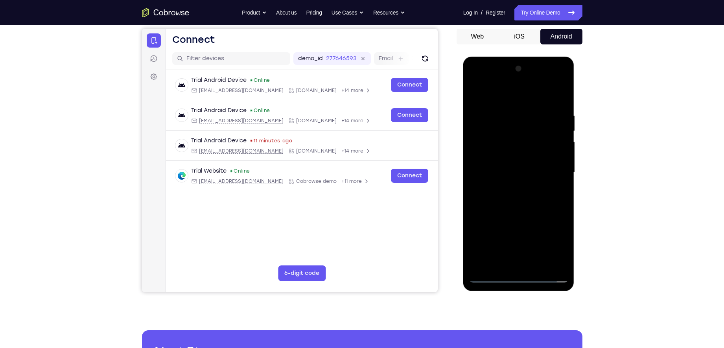
click at [520, 172] on div at bounding box center [518, 173] width 99 height 220
click at [530, 204] on div at bounding box center [518, 173] width 99 height 220
click at [524, 195] on div at bounding box center [518, 173] width 99 height 220
click at [524, 198] on div at bounding box center [518, 173] width 99 height 220
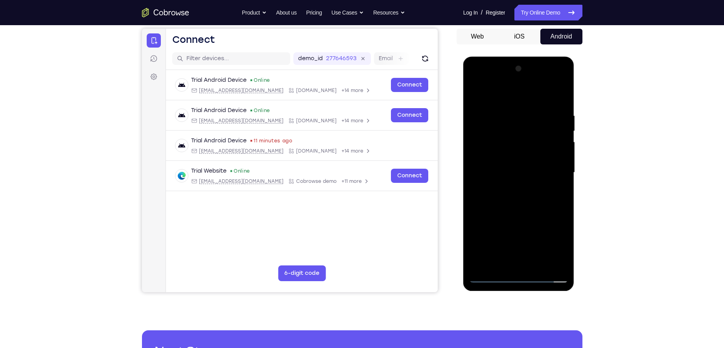
scroll to position [90, 0]
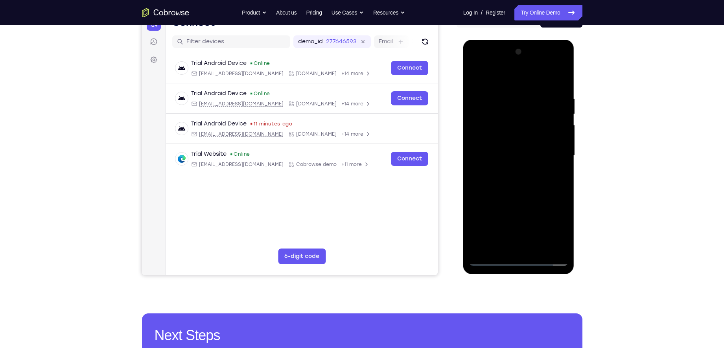
click at [528, 192] on div at bounding box center [518, 156] width 99 height 220
click at [537, 248] on div at bounding box center [518, 156] width 99 height 220
click at [514, 197] on div at bounding box center [518, 156] width 99 height 220
click at [512, 185] on div at bounding box center [518, 156] width 99 height 220
drag, startPoint x: 520, startPoint y: 153, endPoint x: 490, endPoint y: 226, distance: 79.5
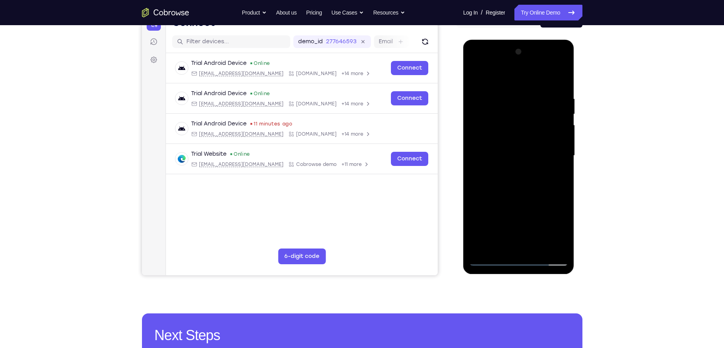
click at [490, 226] on div at bounding box center [518, 156] width 99 height 220
drag, startPoint x: 513, startPoint y: 145, endPoint x: 515, endPoint y: 210, distance: 64.5
click at [515, 210] on div at bounding box center [518, 156] width 99 height 220
click at [548, 127] on div at bounding box center [518, 156] width 99 height 220
click at [551, 127] on div at bounding box center [518, 156] width 99 height 220
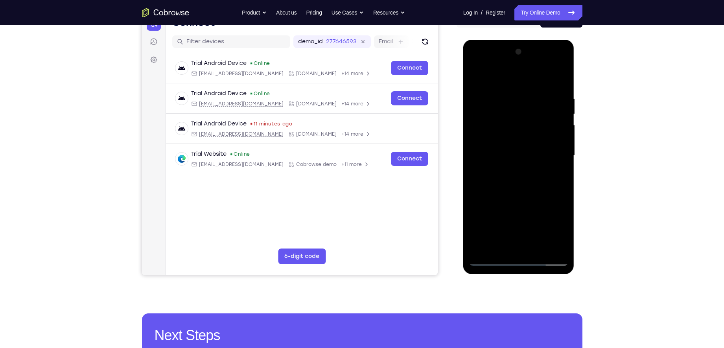
click at [491, 76] on div at bounding box center [518, 156] width 99 height 220
drag, startPoint x: 502, startPoint y: 161, endPoint x: 497, endPoint y: 97, distance: 64.2
click at [497, 97] on div at bounding box center [518, 156] width 99 height 220
click at [548, 126] on div at bounding box center [518, 156] width 99 height 220
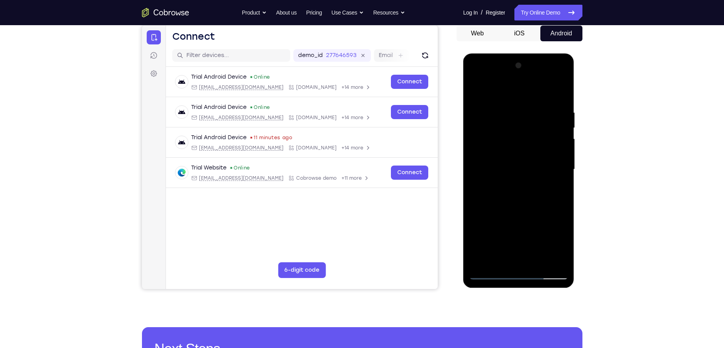
scroll to position [76, 0]
click at [563, 131] on div at bounding box center [518, 170] width 99 height 220
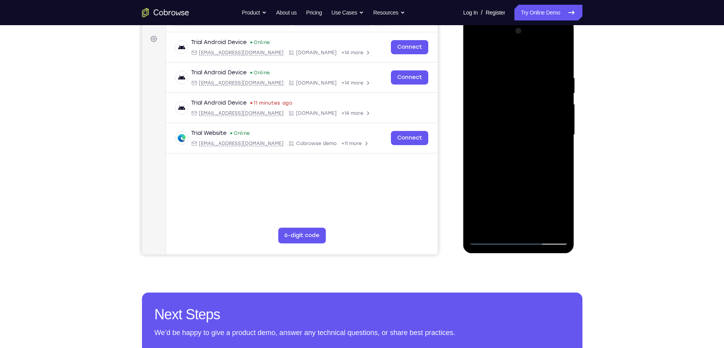
click at [500, 226] on div at bounding box center [518, 135] width 99 height 220
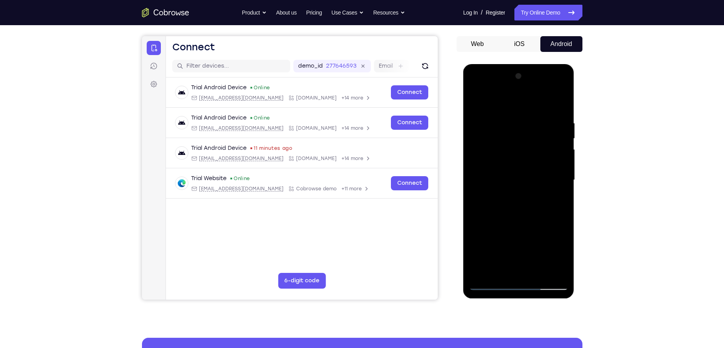
scroll to position [66, 0]
click at [504, 102] on div at bounding box center [518, 180] width 99 height 220
drag, startPoint x: 485, startPoint y: 119, endPoint x: 480, endPoint y: 131, distance: 13.7
click at [480, 131] on div at bounding box center [518, 180] width 99 height 220
drag, startPoint x: 488, startPoint y: 107, endPoint x: 487, endPoint y: 132, distance: 24.8
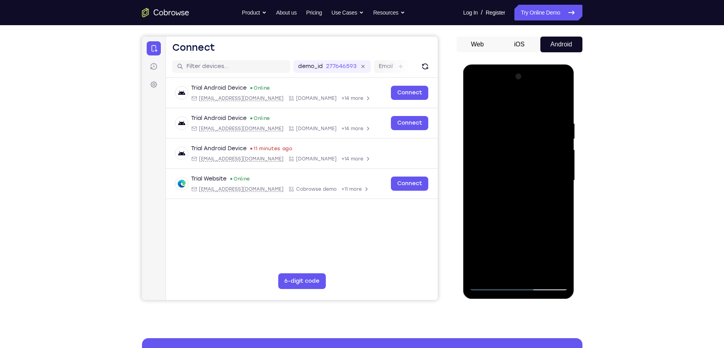
click at [487, 132] on div at bounding box center [518, 180] width 99 height 220
click at [480, 116] on div at bounding box center [518, 180] width 99 height 220
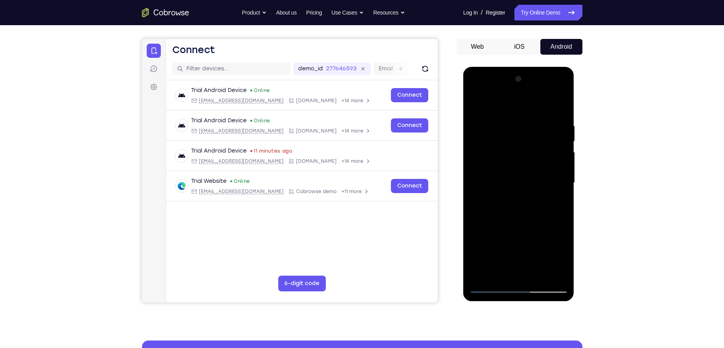
scroll to position [96, 0]
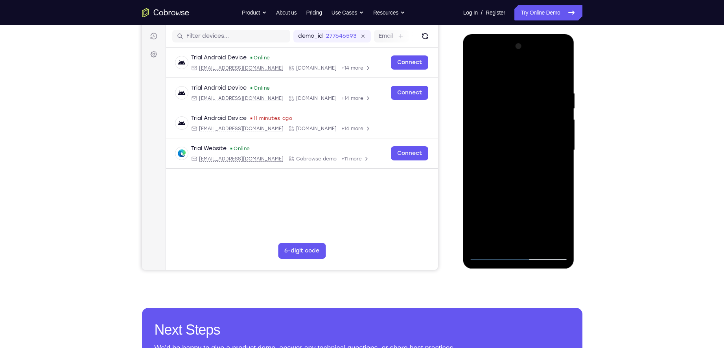
click at [518, 99] on div at bounding box center [518, 150] width 99 height 220
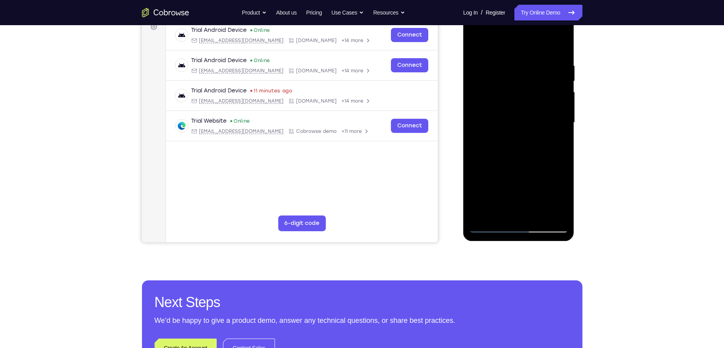
scroll to position [140, 0]
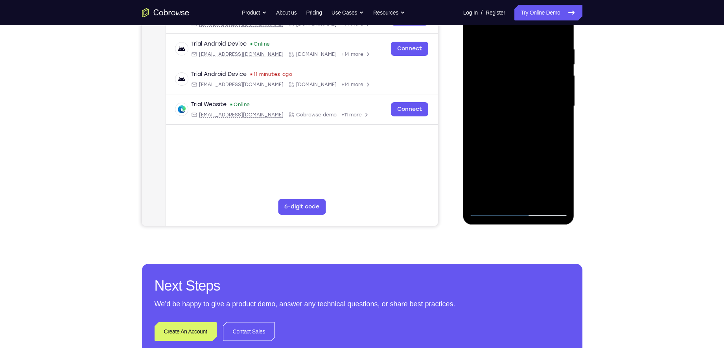
click at [491, 210] on div at bounding box center [518, 106] width 99 height 220
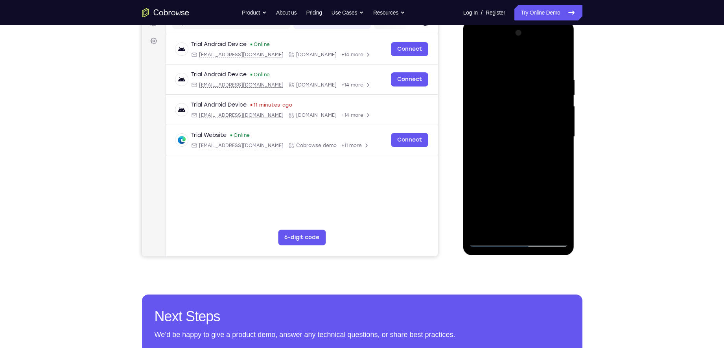
scroll to position [108, 0]
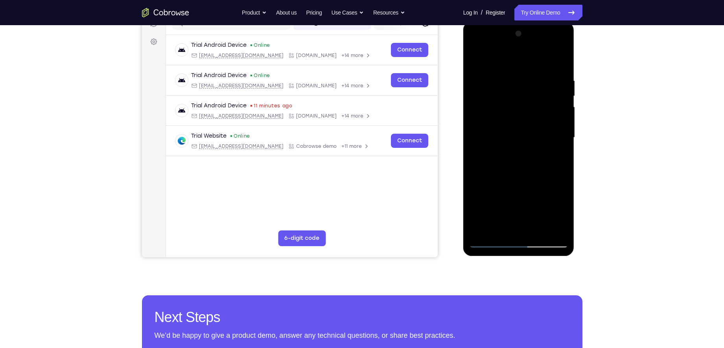
click at [492, 117] on div at bounding box center [518, 138] width 99 height 220
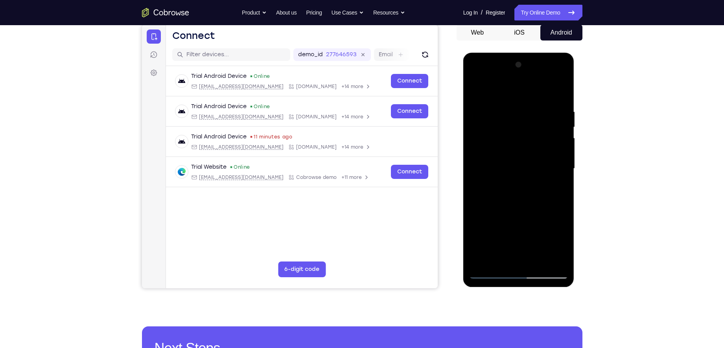
scroll to position [73, 0]
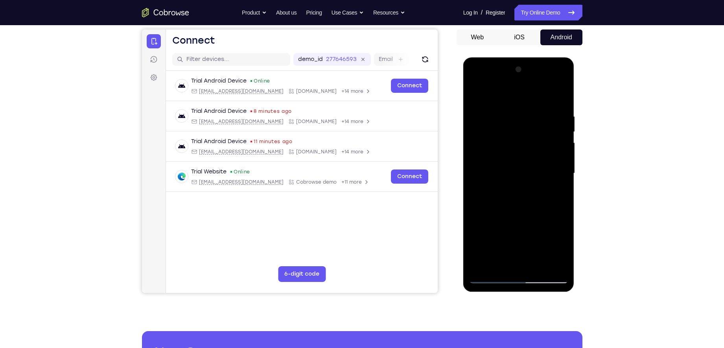
click at [525, 120] on div at bounding box center [518, 173] width 99 height 220
click at [475, 93] on div at bounding box center [518, 173] width 99 height 220
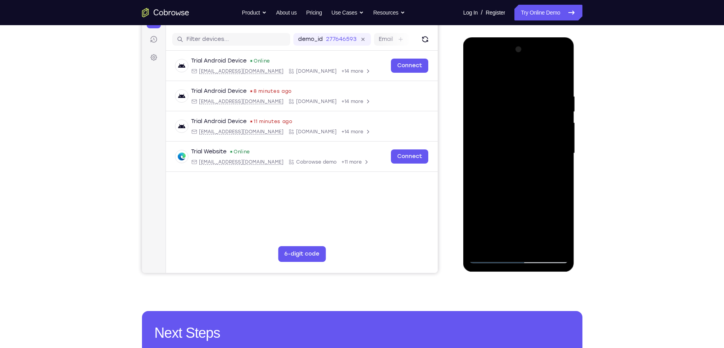
scroll to position [71, 0]
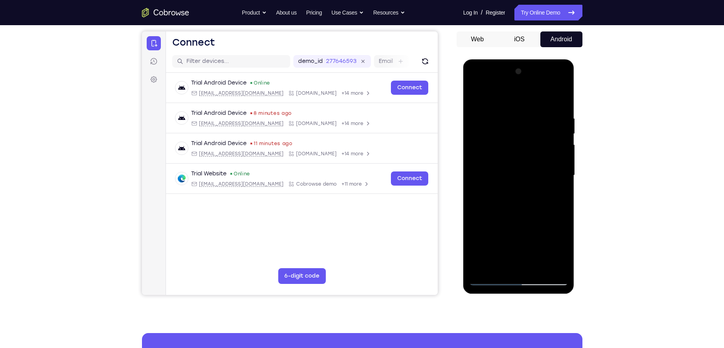
click at [478, 167] on div at bounding box center [518, 175] width 99 height 220
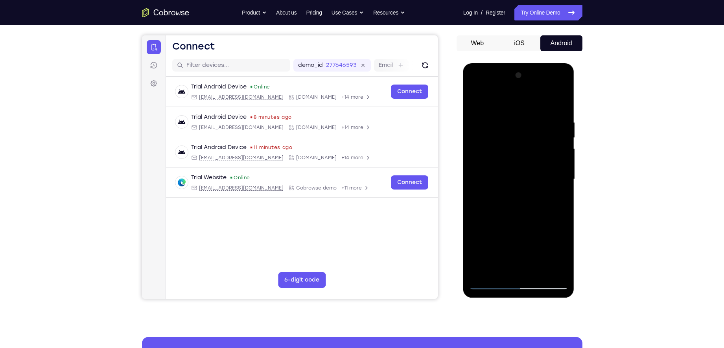
drag, startPoint x: 513, startPoint y: 126, endPoint x: 509, endPoint y: 124, distance: 4.4
click at [509, 124] on div at bounding box center [518, 179] width 99 height 220
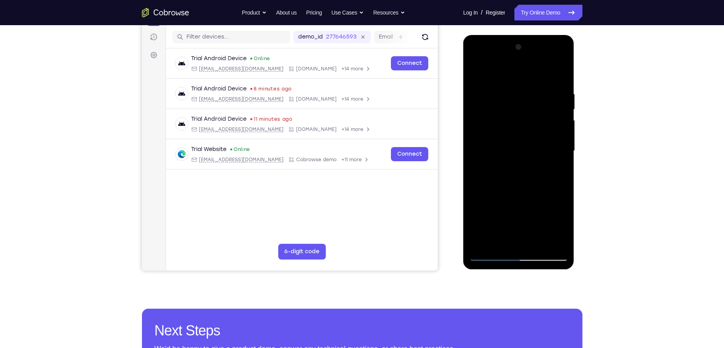
scroll to position [95, 0]
click at [524, 99] on div at bounding box center [518, 151] width 99 height 220
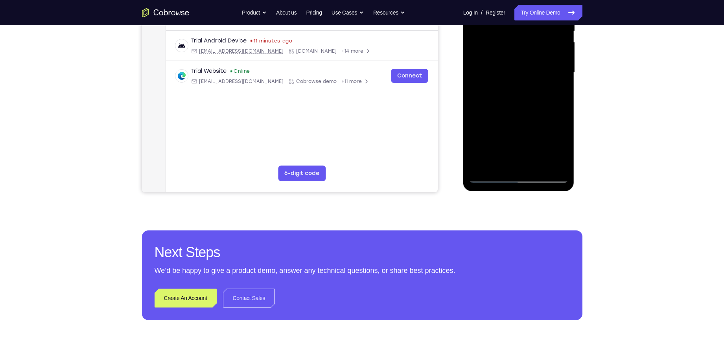
scroll to position [174, 0]
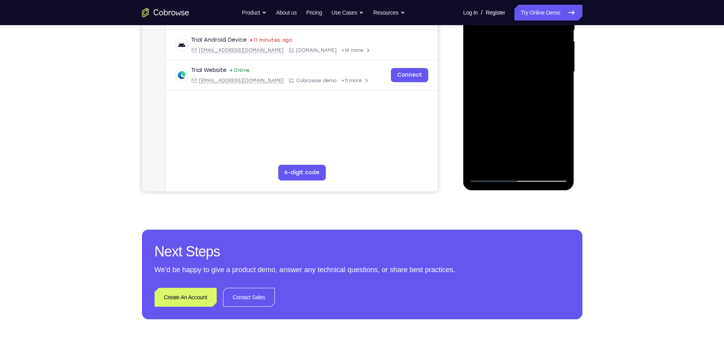
click at [490, 177] on div at bounding box center [518, 72] width 99 height 220
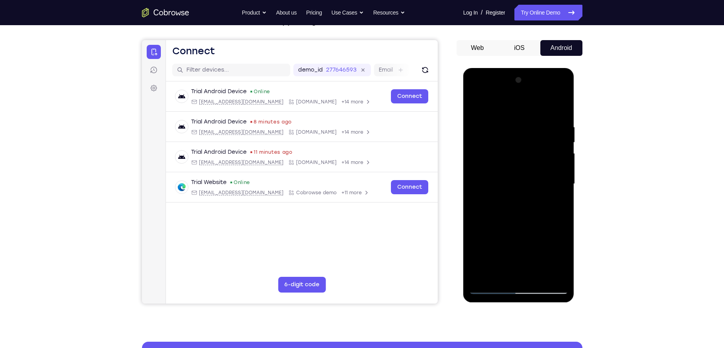
scroll to position [62, 0]
click at [491, 162] on div at bounding box center [518, 184] width 99 height 220
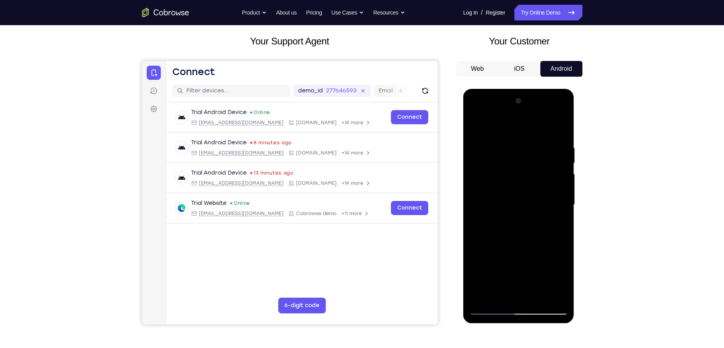
scroll to position [39, 0]
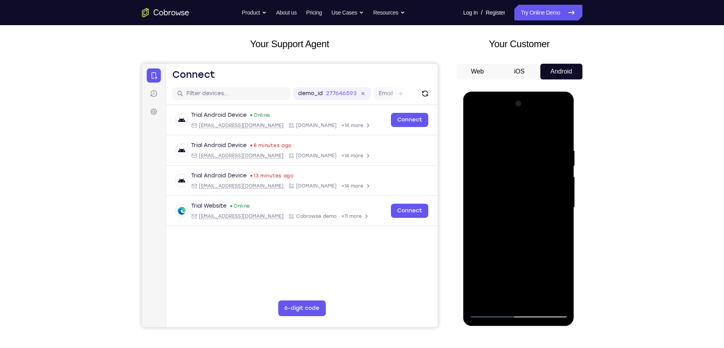
click at [475, 127] on div at bounding box center [518, 207] width 99 height 220
click at [478, 171] on div at bounding box center [518, 207] width 99 height 220
click at [517, 153] on div at bounding box center [518, 207] width 99 height 220
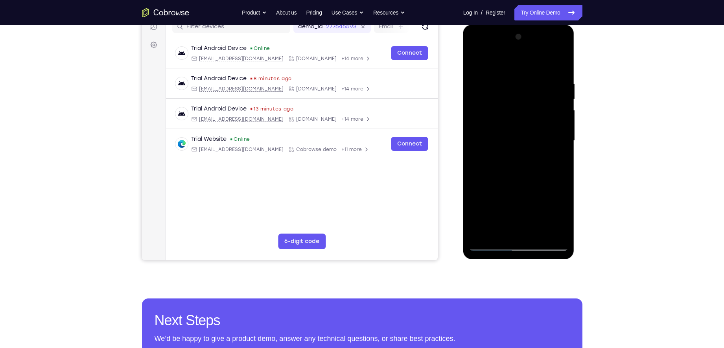
scroll to position [106, 0]
click at [523, 171] on div at bounding box center [518, 140] width 99 height 220
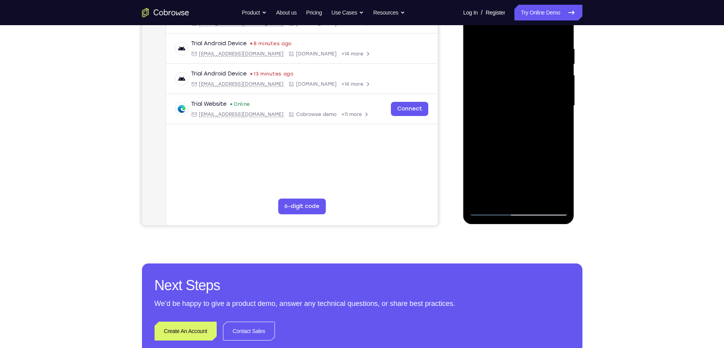
scroll to position [141, 0]
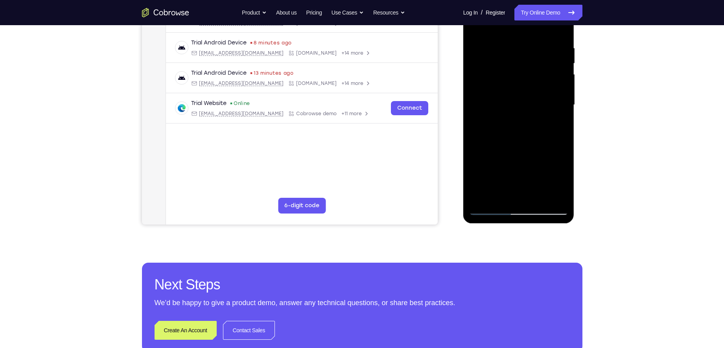
click at [553, 198] on div at bounding box center [518, 105] width 99 height 220
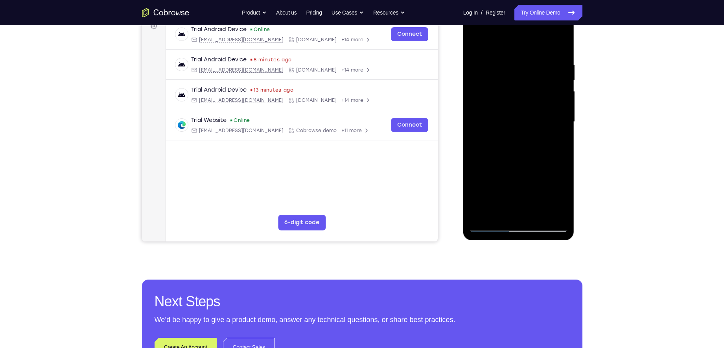
scroll to position [124, 0]
drag, startPoint x: 549, startPoint y: 191, endPoint x: 554, endPoint y: 134, distance: 57.2
drag, startPoint x: 91, startPoint y: 128, endPoint x: 590, endPoint y: 134, distance: 499.7
click at [590, 134] on div "Your Support Agent Your Customer Web iOS Android Next Steps We’d be happy to gi…" at bounding box center [361, 160] width 503 height 519
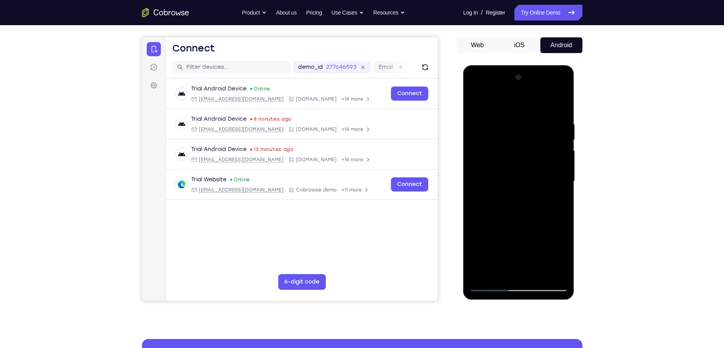
scroll to position [64, 0]
drag, startPoint x: 493, startPoint y: 132, endPoint x: 483, endPoint y: 173, distance: 42.5
click at [483, 173] on div at bounding box center [518, 182] width 99 height 220
click at [489, 124] on div at bounding box center [518, 182] width 99 height 220
drag, startPoint x: 489, startPoint y: 143, endPoint x: 486, endPoint y: 166, distance: 23.0
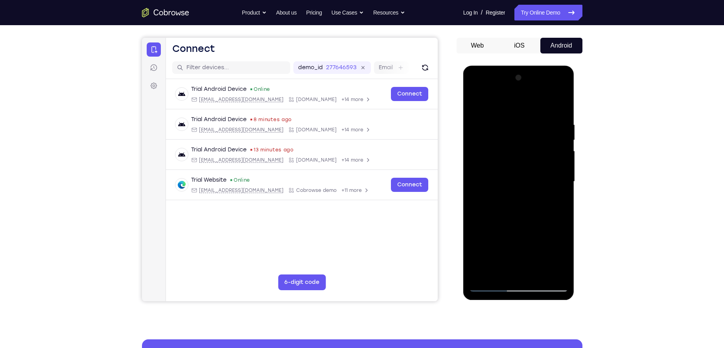
click at [486, 166] on div at bounding box center [518, 182] width 99 height 220
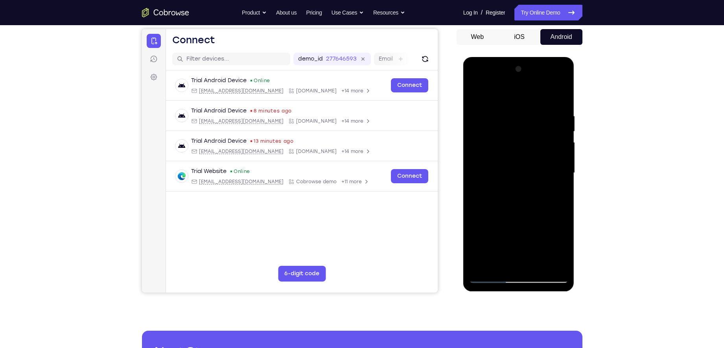
scroll to position [71, 0]
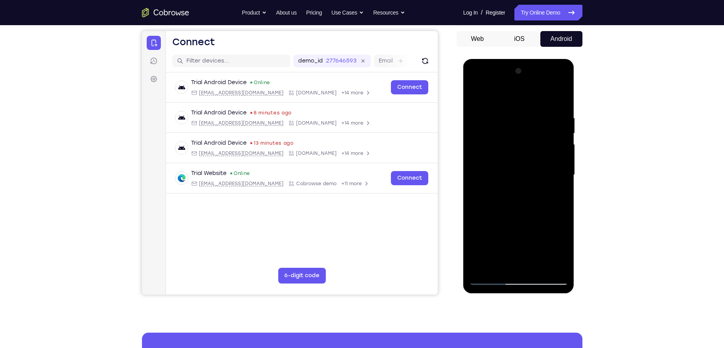
click at [563, 177] on div at bounding box center [518, 175] width 99 height 220
click at [471, 177] on div at bounding box center [518, 175] width 99 height 220
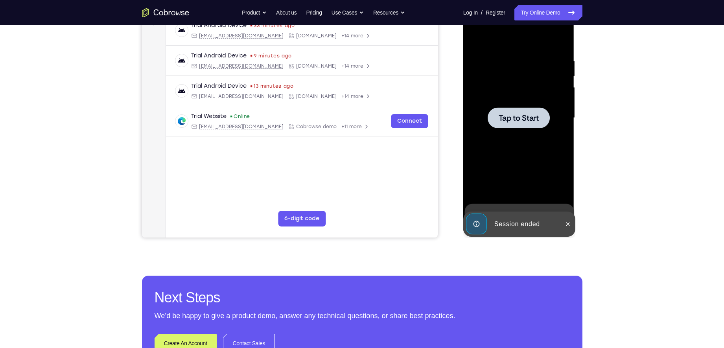
scroll to position [10, 0]
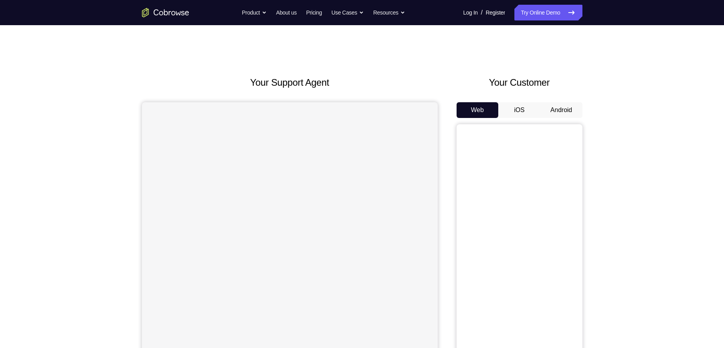
click at [553, 107] on button "Android" at bounding box center [561, 110] width 42 height 16
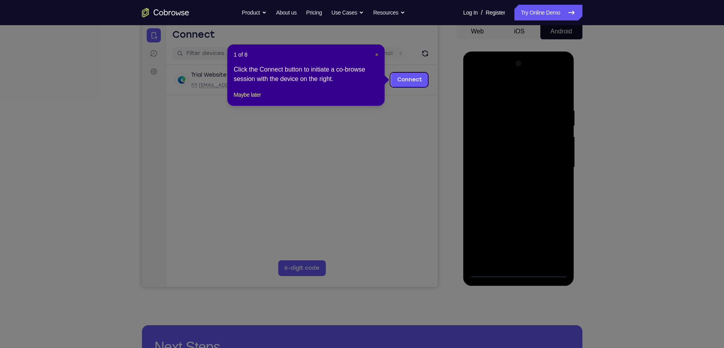
click at [377, 54] on span "×" at bounding box center [376, 54] width 3 height 6
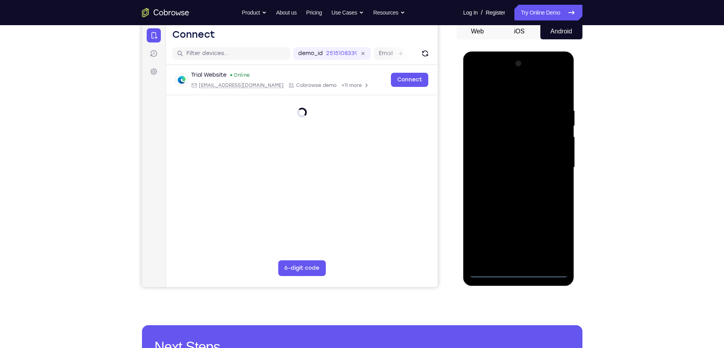
click at [518, 272] on div at bounding box center [518, 167] width 99 height 220
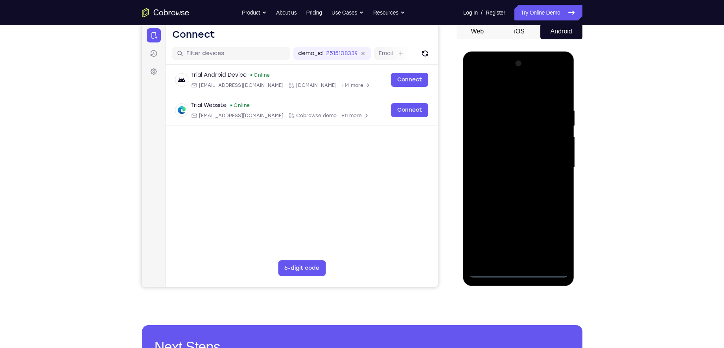
click at [555, 240] on div at bounding box center [518, 167] width 99 height 220
click at [497, 93] on div at bounding box center [518, 167] width 99 height 220
click at [551, 164] on div at bounding box center [518, 167] width 99 height 220
click at [511, 182] on div at bounding box center [518, 167] width 99 height 220
click at [531, 156] on div at bounding box center [518, 167] width 99 height 220
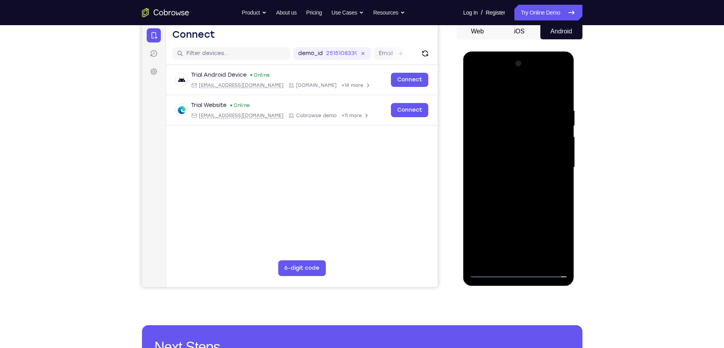
click at [528, 151] on div at bounding box center [518, 167] width 99 height 220
click at [524, 168] on div at bounding box center [518, 167] width 99 height 220
click at [517, 197] on div at bounding box center [518, 167] width 99 height 220
click at [520, 191] on div at bounding box center [518, 167] width 99 height 220
drag, startPoint x: 487, startPoint y: 92, endPoint x: 587, endPoint y: 99, distance: 100.5
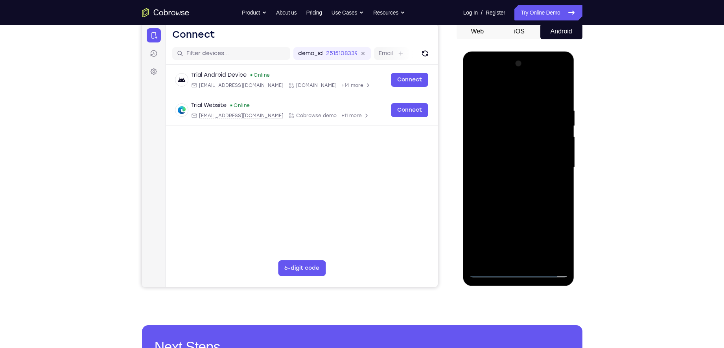
click at [575, 99] on html "Online web based iOS Simulators and Android Emulators. Run iPhone, iPad, Mobile…" at bounding box center [519, 169] width 112 height 236
click at [506, 193] on div at bounding box center [518, 167] width 99 height 220
click at [510, 206] on div at bounding box center [518, 167] width 99 height 220
click at [536, 260] on div at bounding box center [518, 167] width 99 height 220
click at [517, 210] on div at bounding box center [518, 167] width 99 height 220
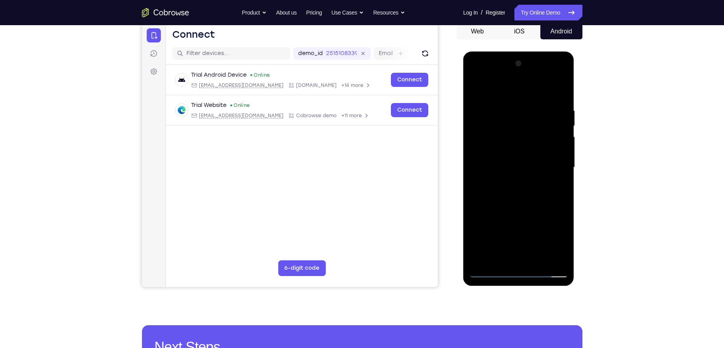
click at [519, 166] on div at bounding box center [518, 167] width 99 height 220
click at [486, 273] on div at bounding box center [518, 167] width 99 height 220
click at [520, 159] on div at bounding box center [518, 167] width 99 height 220
click at [557, 254] on div at bounding box center [518, 167] width 99 height 220
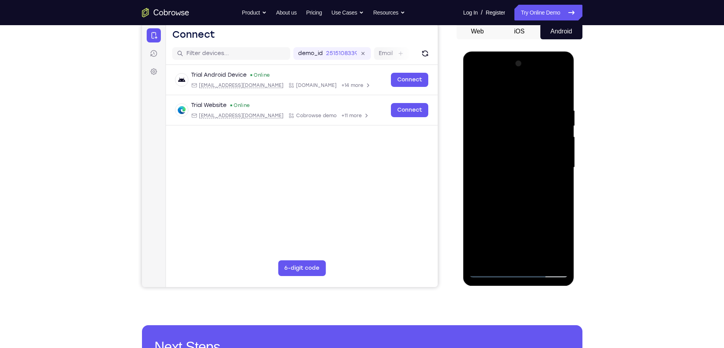
click at [489, 269] on div at bounding box center [518, 167] width 99 height 220
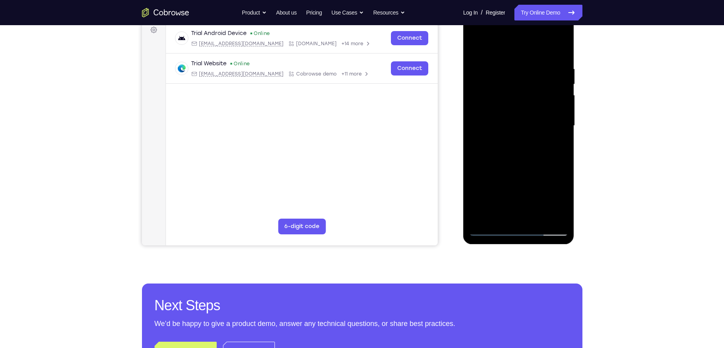
click at [491, 234] on div at bounding box center [518, 126] width 99 height 220
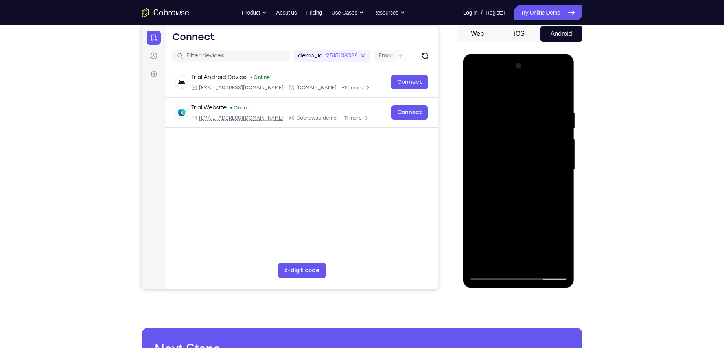
scroll to position [75, 0]
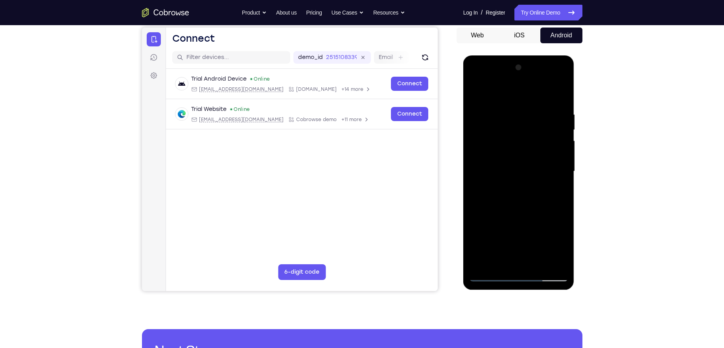
click at [507, 115] on div at bounding box center [518, 171] width 99 height 220
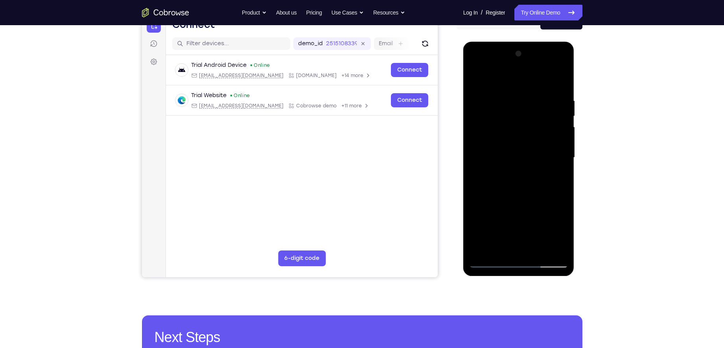
scroll to position [89, 0]
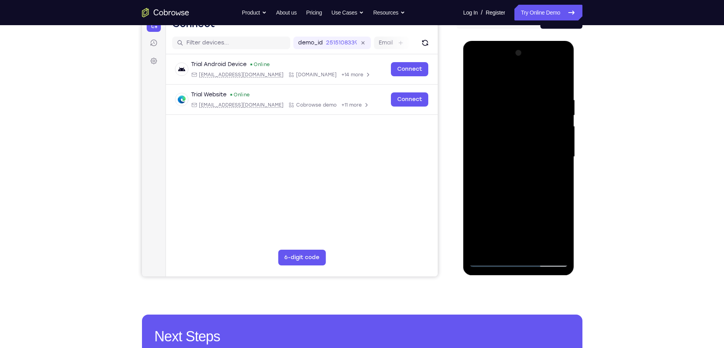
click at [550, 132] on div at bounding box center [518, 157] width 99 height 220
click at [552, 136] on div at bounding box center [518, 157] width 99 height 220
drag, startPoint x: 557, startPoint y: 125, endPoint x: 490, endPoint y: 131, distance: 67.9
click at [490, 131] on div at bounding box center [518, 157] width 99 height 220
click at [556, 81] on div at bounding box center [518, 157] width 99 height 220
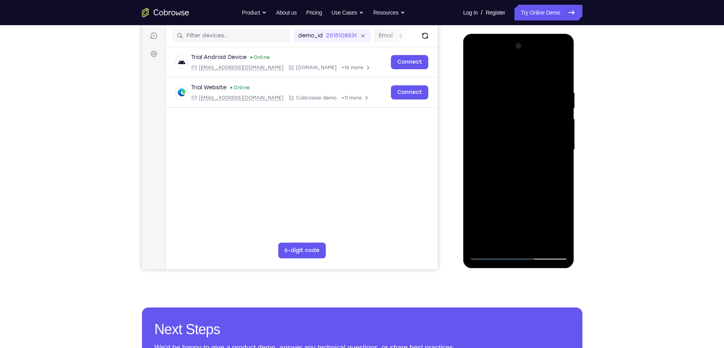
scroll to position [96, 0]
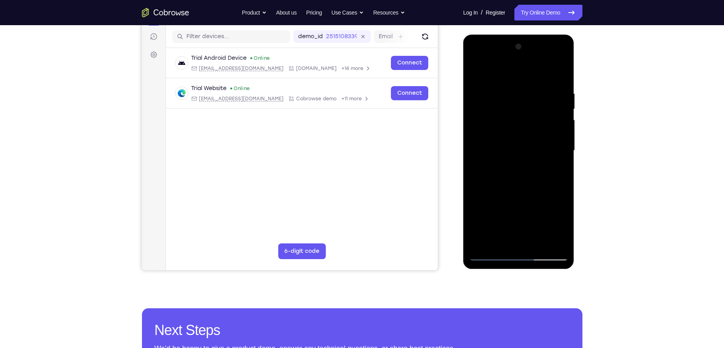
click at [555, 90] on div at bounding box center [518, 150] width 99 height 220
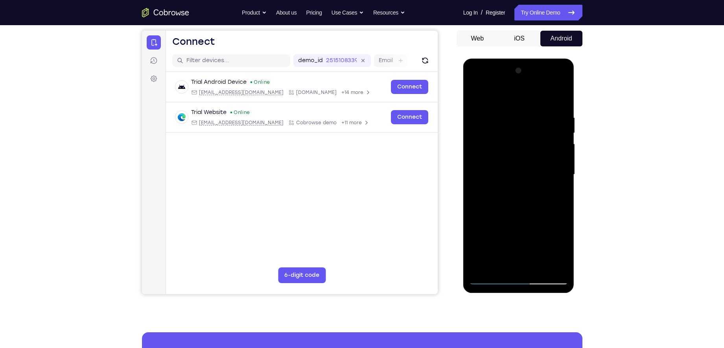
scroll to position [73, 0]
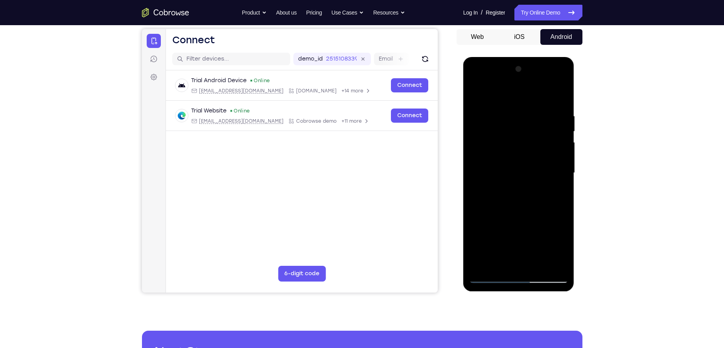
click at [489, 142] on div at bounding box center [518, 173] width 99 height 220
click at [491, 134] on div at bounding box center [518, 173] width 99 height 220
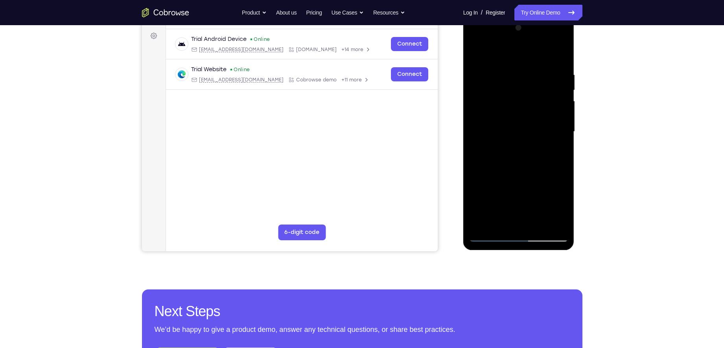
drag, startPoint x: 515, startPoint y: 158, endPoint x: 509, endPoint y: 106, distance: 52.3
click at [509, 106] on div at bounding box center [518, 132] width 99 height 220
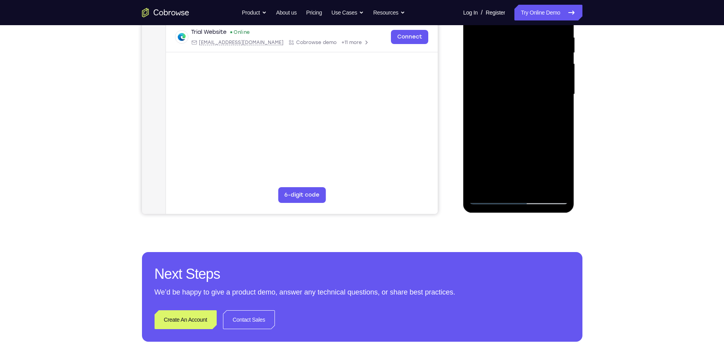
scroll to position [166, 0]
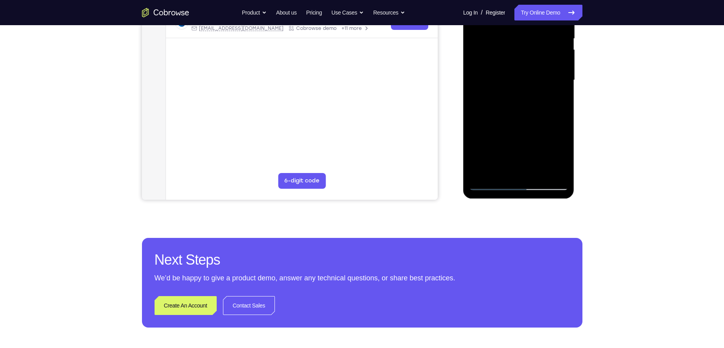
click at [491, 185] on div at bounding box center [518, 80] width 99 height 220
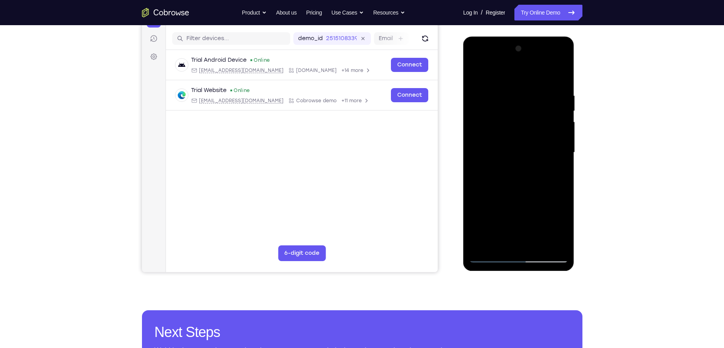
scroll to position [90, 0]
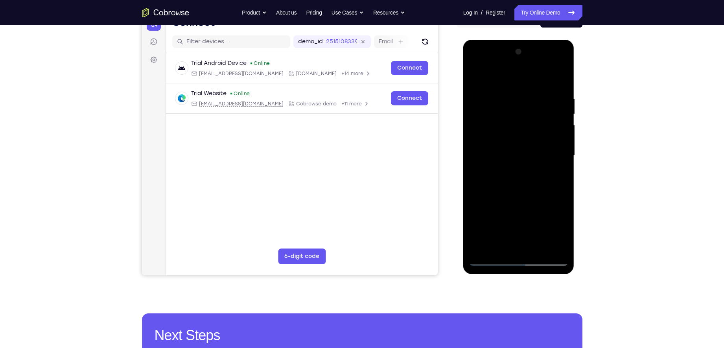
click at [562, 147] on div at bounding box center [518, 156] width 99 height 220
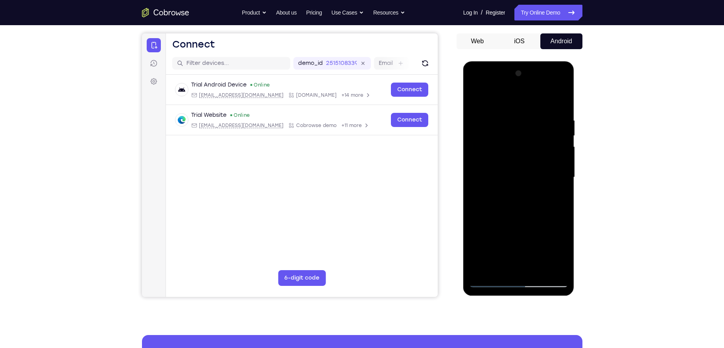
scroll to position [81, 0]
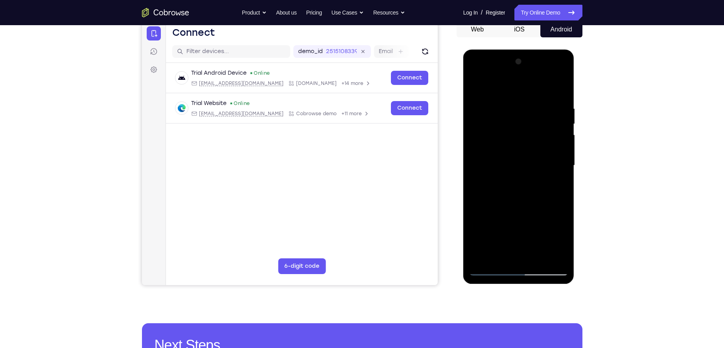
click at [559, 118] on div at bounding box center [518, 165] width 99 height 220
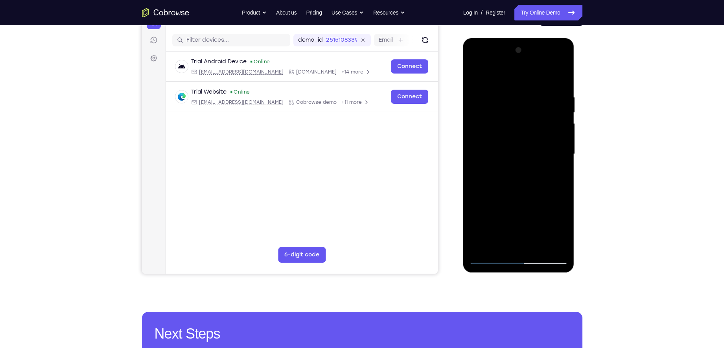
scroll to position [93, 0]
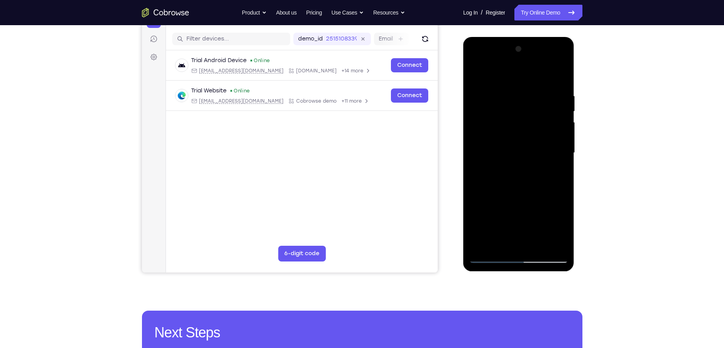
click at [559, 118] on div at bounding box center [518, 153] width 99 height 220
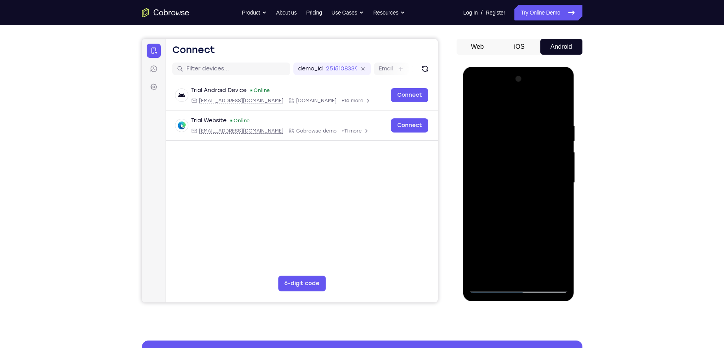
click at [560, 106] on div at bounding box center [518, 183] width 99 height 220
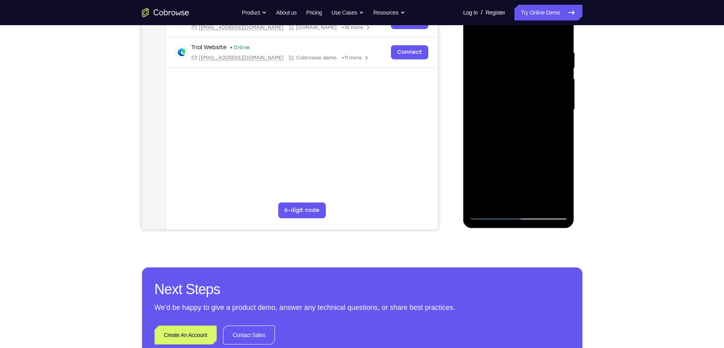
scroll to position [138, 0]
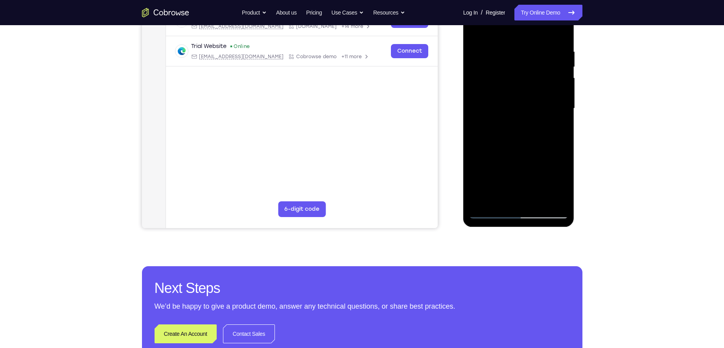
click at [500, 202] on div at bounding box center [518, 108] width 99 height 220
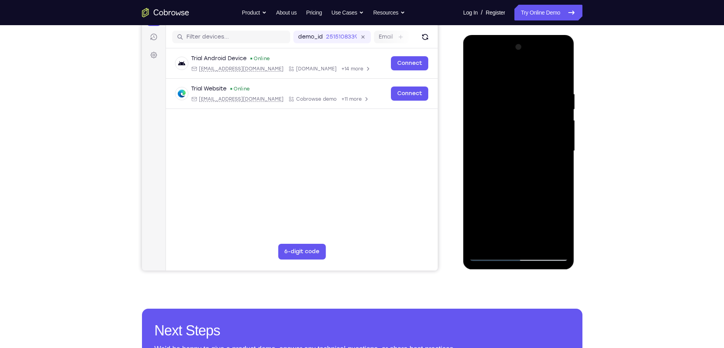
scroll to position [95, 0]
click at [494, 70] on div at bounding box center [518, 151] width 99 height 220
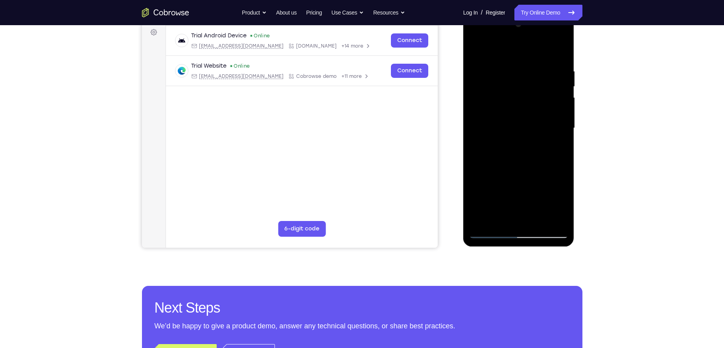
click at [478, 119] on div at bounding box center [518, 128] width 99 height 220
click at [487, 82] on div at bounding box center [518, 128] width 99 height 220
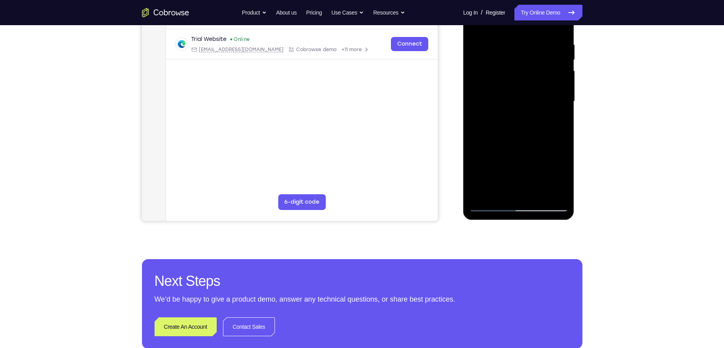
scroll to position [144, 0]
click at [515, 140] on div at bounding box center [518, 102] width 99 height 220
click at [501, 162] on div at bounding box center [518, 102] width 99 height 220
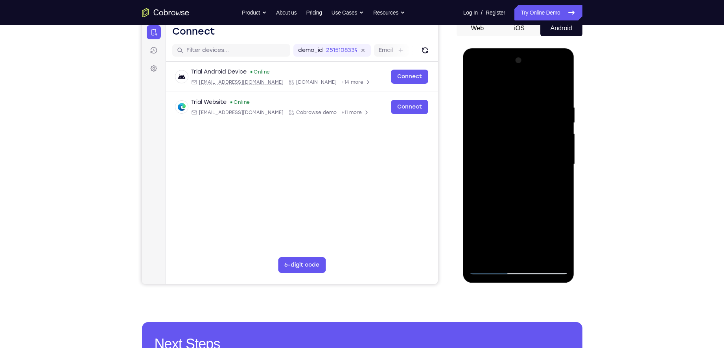
scroll to position [82, 0]
click at [507, 72] on div at bounding box center [518, 164] width 99 height 220
click at [485, 100] on div at bounding box center [518, 164] width 99 height 220
click at [482, 133] on div at bounding box center [518, 164] width 99 height 220
drag, startPoint x: 526, startPoint y: 134, endPoint x: 524, endPoint y: 88, distance: 46.4
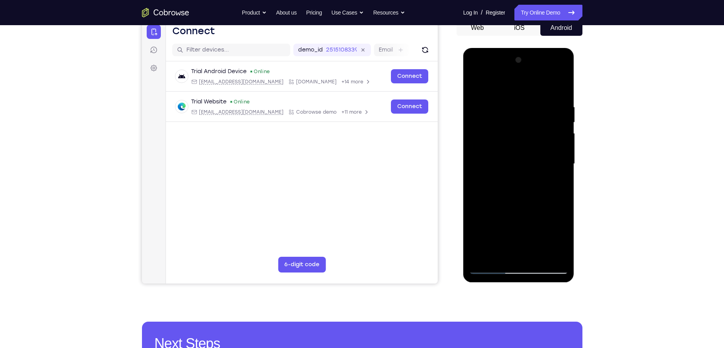
click at [524, 88] on div at bounding box center [518, 164] width 99 height 220
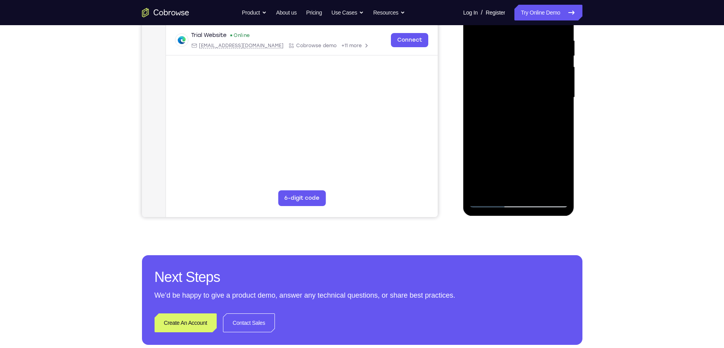
scroll to position [149, 0]
click at [517, 191] on div at bounding box center [518, 97] width 99 height 220
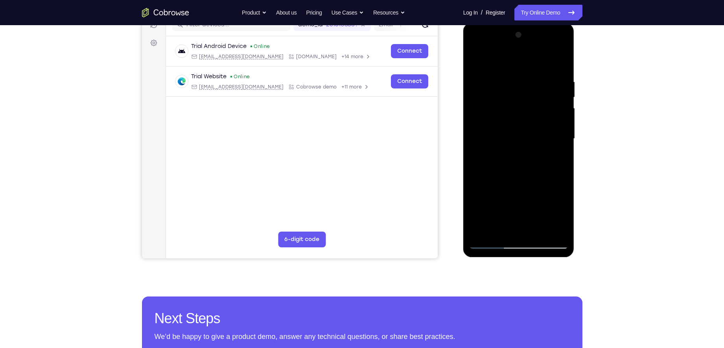
scroll to position [100, 0]
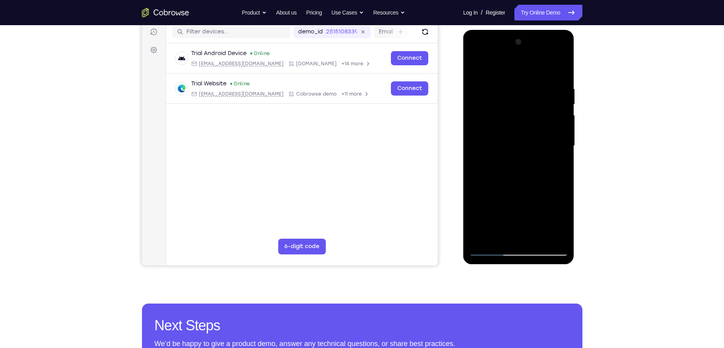
click at [511, 156] on div at bounding box center [518, 146] width 99 height 220
click at [550, 143] on div at bounding box center [518, 146] width 99 height 220
click at [519, 156] on div at bounding box center [518, 146] width 99 height 220
drag, startPoint x: 493, startPoint y: 63, endPoint x: 592, endPoint y: 72, distance: 99.5
click at [575, 72] on html "Online web based iOS Simulators and Android Emulators. Run iPhone, iPad, Mobile…" at bounding box center [519, 148] width 112 height 236
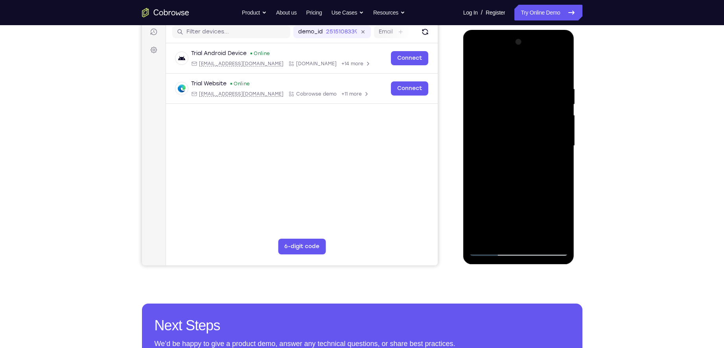
scroll to position [122, 0]
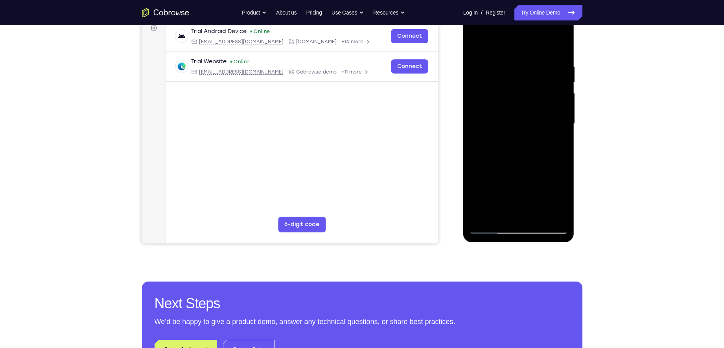
drag, startPoint x: 518, startPoint y: 180, endPoint x: 519, endPoint y: 158, distance: 22.0
click at [519, 158] on div at bounding box center [518, 124] width 99 height 220
click at [517, 214] on div at bounding box center [518, 124] width 99 height 220
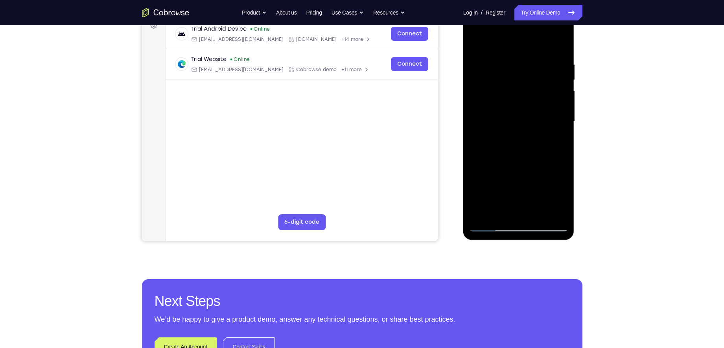
scroll to position [119, 0]
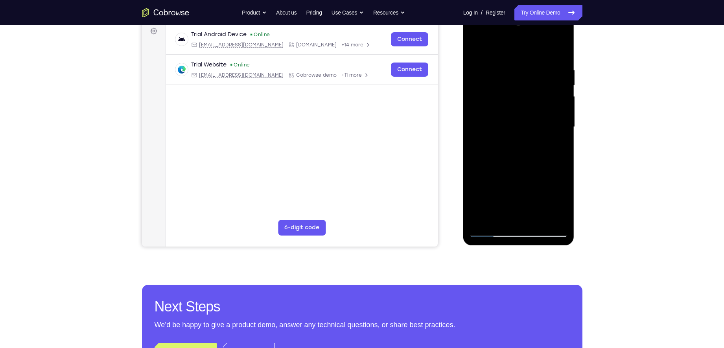
click at [491, 57] on div at bounding box center [518, 127] width 99 height 220
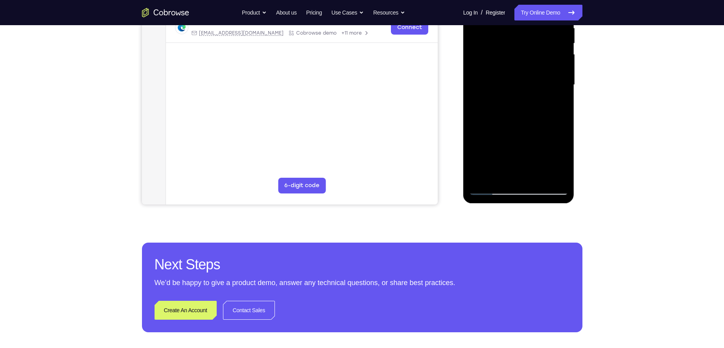
scroll to position [162, 0]
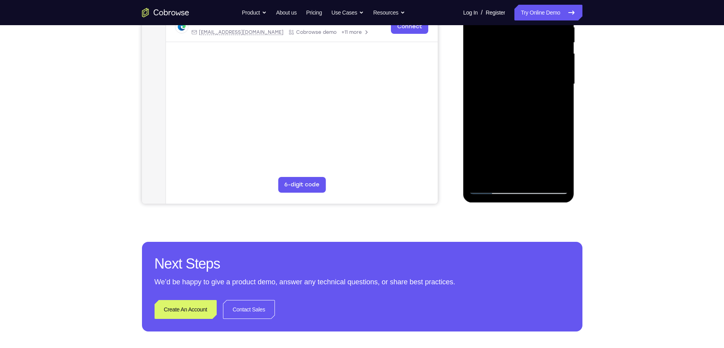
click at [489, 187] on div at bounding box center [518, 84] width 99 height 220
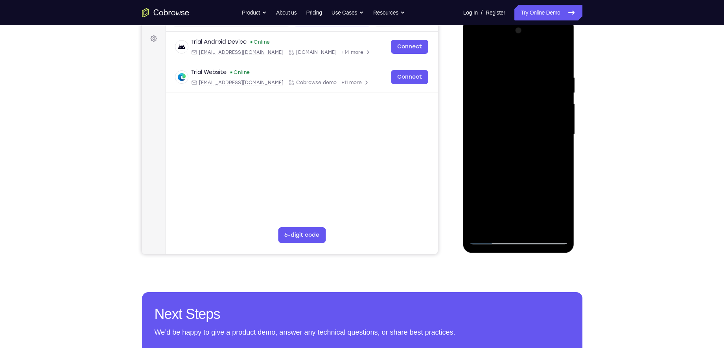
scroll to position [109, 0]
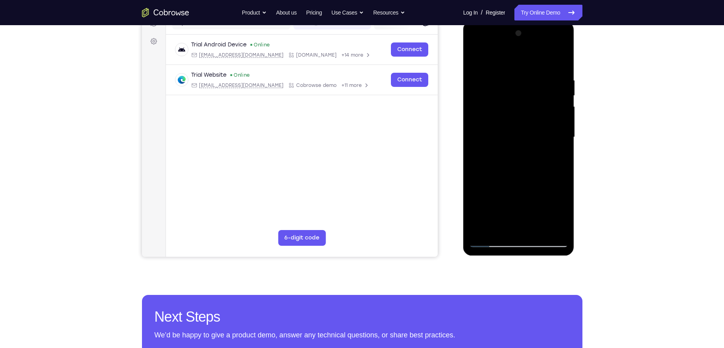
drag, startPoint x: 503, startPoint y: 110, endPoint x: 502, endPoint y: 137, distance: 27.2
click at [502, 137] on div at bounding box center [518, 137] width 99 height 220
click at [524, 121] on div at bounding box center [518, 137] width 99 height 220
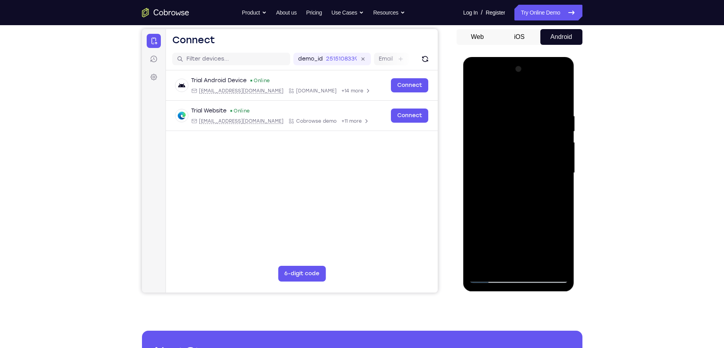
scroll to position [84, 0]
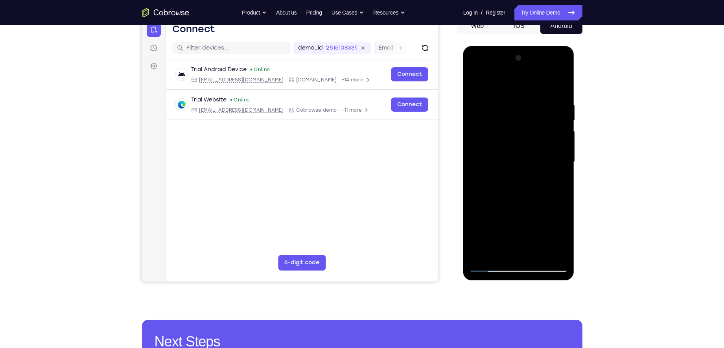
click at [473, 165] on div at bounding box center [518, 162] width 99 height 220
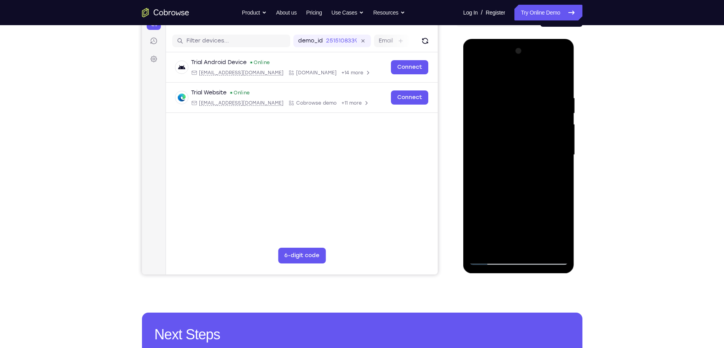
scroll to position [105, 0]
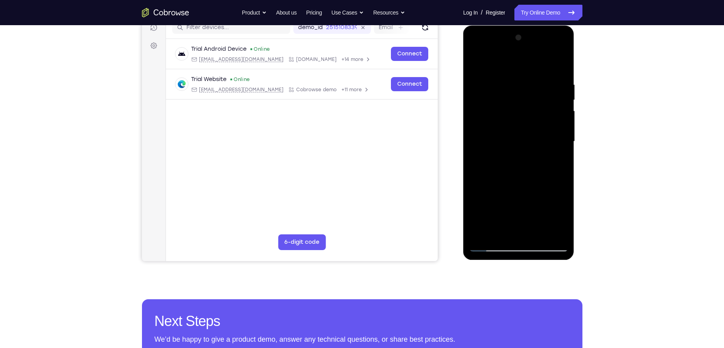
click at [563, 147] on div at bounding box center [518, 141] width 99 height 220
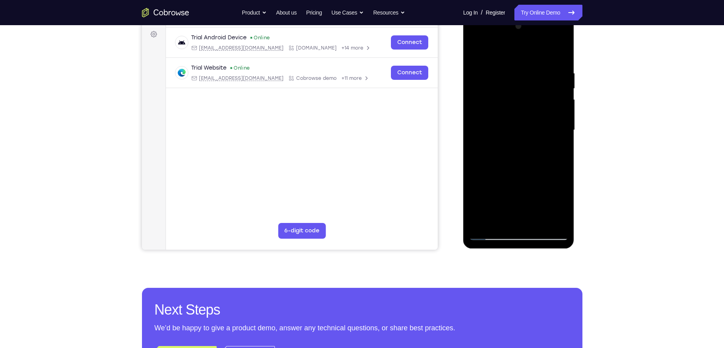
click at [562, 135] on div at bounding box center [518, 130] width 99 height 220
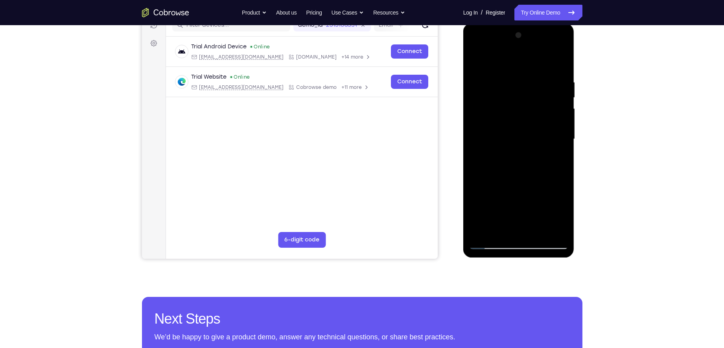
scroll to position [106, 0]
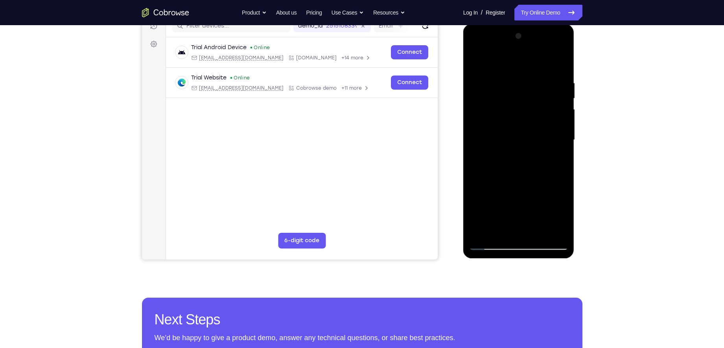
click at [559, 63] on div at bounding box center [518, 140] width 99 height 220
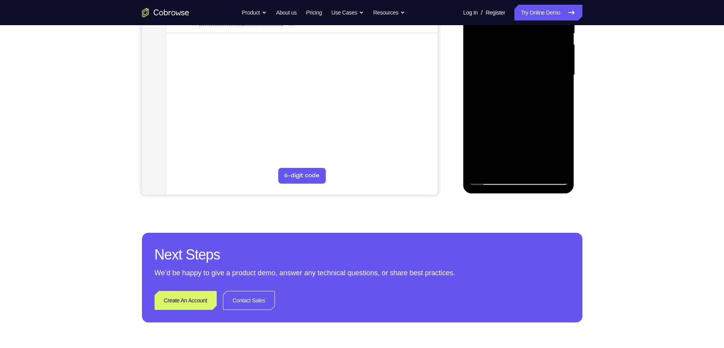
scroll to position [171, 0]
drag, startPoint x: 509, startPoint y: 152, endPoint x: 514, endPoint y: 101, distance: 51.4
click at [514, 101] on div at bounding box center [518, 75] width 99 height 220
drag, startPoint x: 503, startPoint y: 132, endPoint x: 509, endPoint y: 70, distance: 62.0
click at [509, 70] on div at bounding box center [518, 75] width 99 height 220
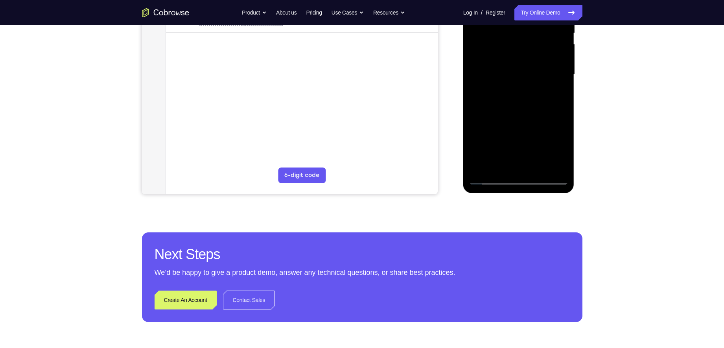
drag, startPoint x: 493, startPoint y: 140, endPoint x: 502, endPoint y: 74, distance: 67.0
click at [502, 74] on div at bounding box center [518, 75] width 99 height 220
drag, startPoint x: 501, startPoint y: 132, endPoint x: 510, endPoint y: 53, distance: 79.1
click at [510, 53] on div at bounding box center [518, 75] width 99 height 220
drag, startPoint x: 499, startPoint y: 124, endPoint x: 504, endPoint y: 65, distance: 59.2
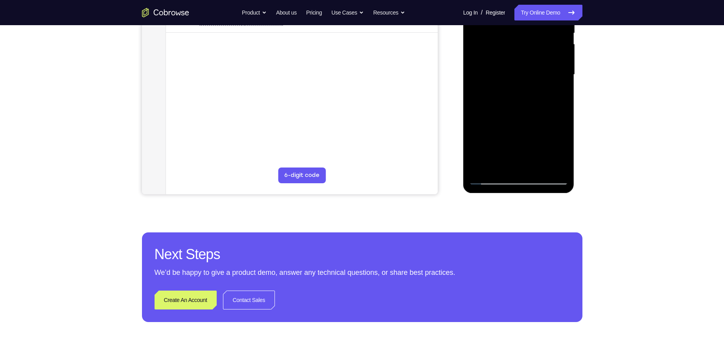
click at [504, 65] on div at bounding box center [518, 75] width 99 height 220
drag, startPoint x: 509, startPoint y: 137, endPoint x: 511, endPoint y: 72, distance: 65.3
click at [511, 72] on div at bounding box center [518, 75] width 99 height 220
drag, startPoint x: 511, startPoint y: 133, endPoint x: 512, endPoint y: 58, distance: 75.5
click at [512, 59] on div at bounding box center [518, 75] width 99 height 220
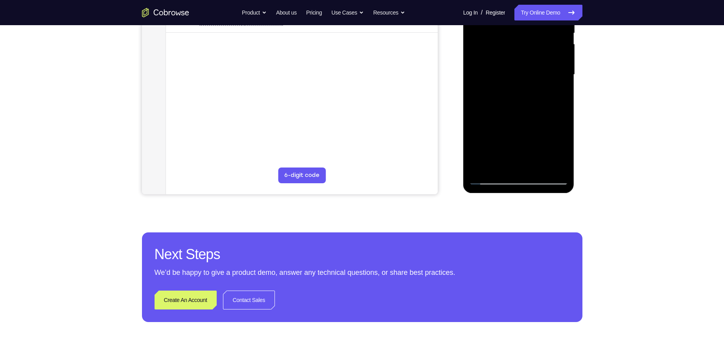
drag, startPoint x: 507, startPoint y: 107, endPoint x: 510, endPoint y: 70, distance: 36.3
click at [510, 70] on div at bounding box center [518, 75] width 99 height 220
click at [487, 82] on div at bounding box center [518, 75] width 99 height 220
click at [515, 107] on div at bounding box center [518, 75] width 99 height 220
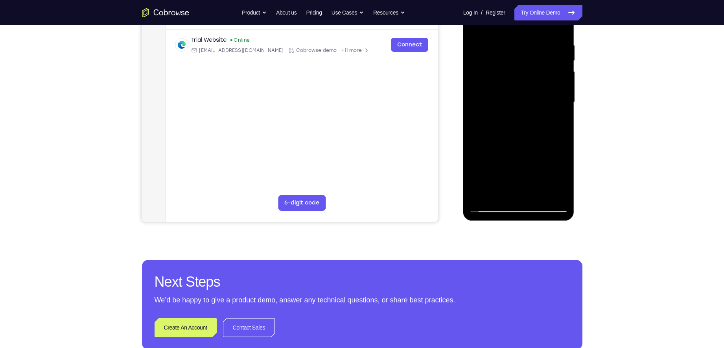
scroll to position [143, 0]
drag, startPoint x: 490, startPoint y: 120, endPoint x: 582, endPoint y: 130, distance: 92.9
click at [575, 130] on html "Online web based iOS Simulators and Android Emulators. Run iPhone, iPad, Mobile…" at bounding box center [519, 105] width 112 height 236
drag, startPoint x: 517, startPoint y: 117, endPoint x: 454, endPoint y: 131, distance: 64.9
click at [463, 131] on html "Online web based iOS Simulators and Android Emulators. Run iPhone, iPad, Mobile…" at bounding box center [519, 105] width 112 height 236
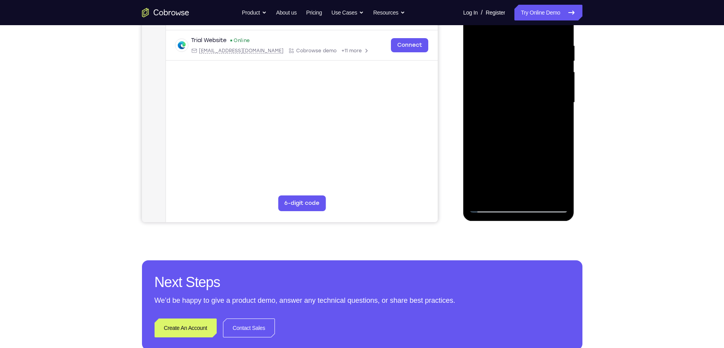
drag, startPoint x: 528, startPoint y: 133, endPoint x: 433, endPoint y: 138, distance: 95.6
click at [463, 138] on html "Online web based iOS Simulators and Android Emulators. Run iPhone, iPad, Mobile…" at bounding box center [519, 105] width 112 height 236
drag, startPoint x: 532, startPoint y: 116, endPoint x: 447, endPoint y: 124, distance: 85.3
click at [463, 124] on html "Online web based iOS Simulators and Android Emulators. Run iPhone, iPad, Mobile…" at bounding box center [519, 105] width 112 height 236
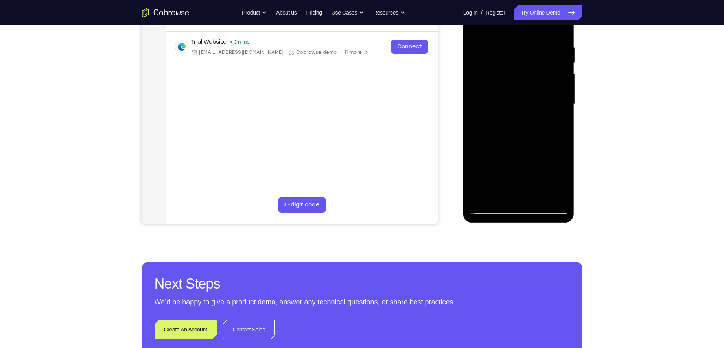
drag, startPoint x: 498, startPoint y: 127, endPoint x: 590, endPoint y: 127, distance: 91.2
click at [575, 127] on html "Online web based iOS Simulators and Android Emulators. Run iPhone, iPad, Mobile…" at bounding box center [519, 106] width 112 height 236
drag, startPoint x: 498, startPoint y: 127, endPoint x: 586, endPoint y: 127, distance: 87.3
click at [575, 127] on html "Online web based iOS Simulators and Android Emulators. Run iPhone, iPad, Mobile…" at bounding box center [519, 106] width 112 height 236
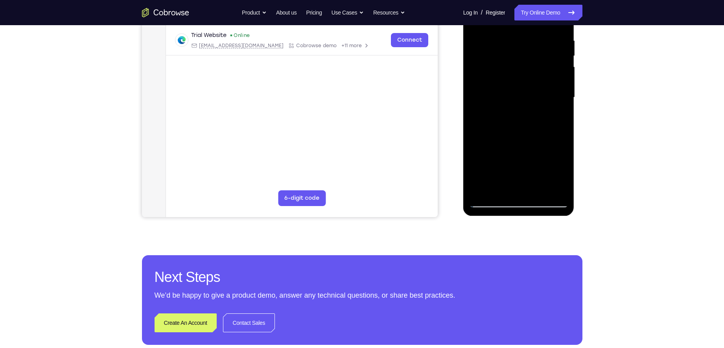
scroll to position [115, 0]
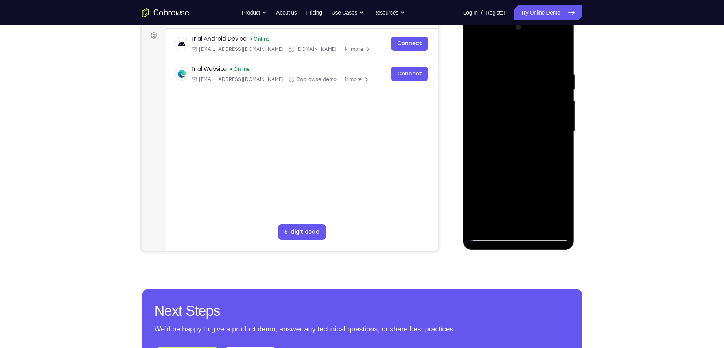
drag, startPoint x: 513, startPoint y: 133, endPoint x: 570, endPoint y: 135, distance: 57.8
click at [570, 135] on div at bounding box center [518, 132] width 111 height 234
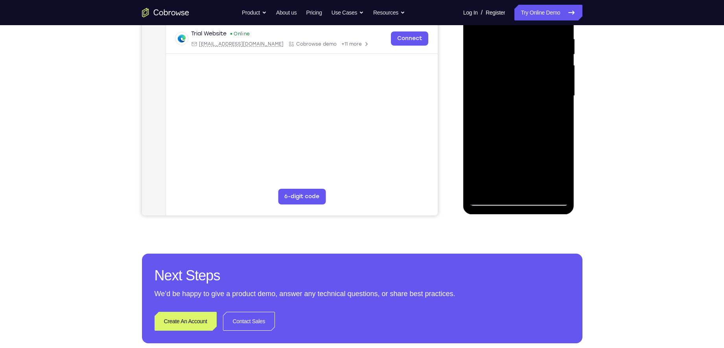
scroll to position [150, 0]
drag, startPoint x: 543, startPoint y: 118, endPoint x: 924, endPoint y: 107, distance: 381.1
click at [463, 126] on html "Online web based iOS Simulators and Android Emulators. Run iPhone, iPad, Mobile…" at bounding box center [519, 98] width 112 height 236
drag, startPoint x: 530, startPoint y: 94, endPoint x: 465, endPoint y: 120, distance: 70.5
click at [465, 120] on div at bounding box center [518, 97] width 111 height 234
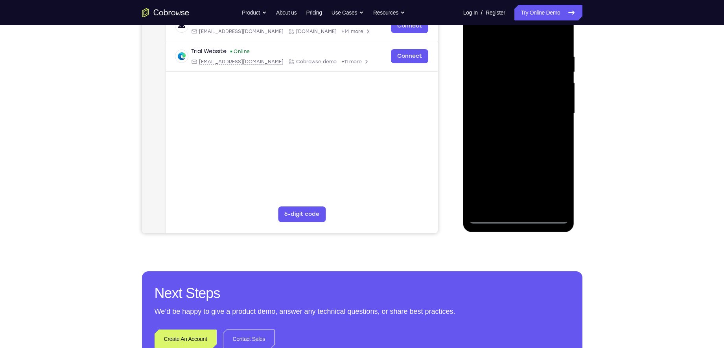
scroll to position [132, 0]
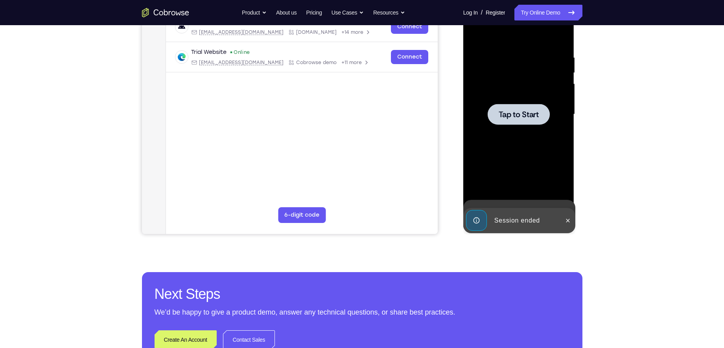
click at [501, 133] on div at bounding box center [518, 114] width 99 height 220
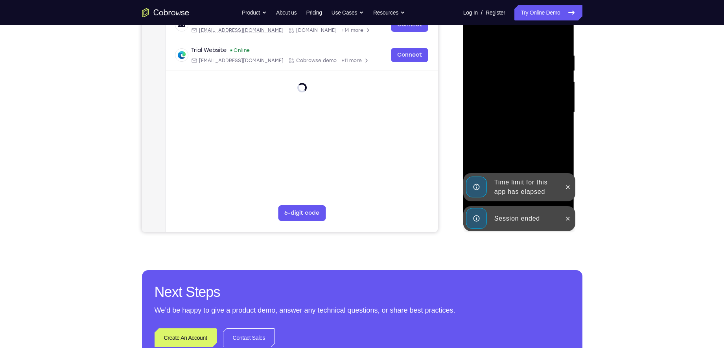
scroll to position [163, 0]
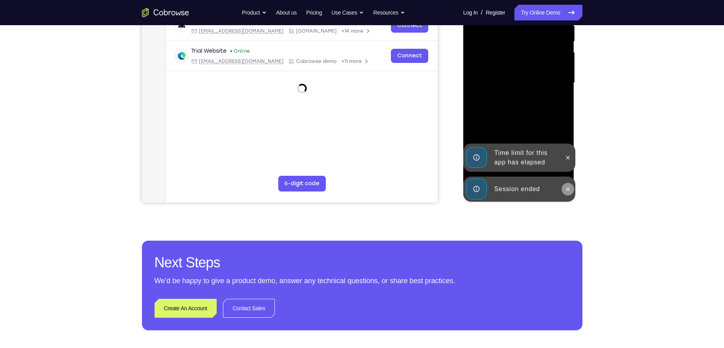
click at [568, 188] on icon at bounding box center [568, 189] width 6 height 6
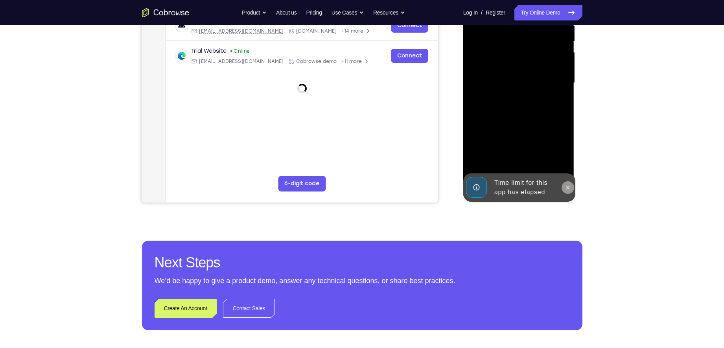
click at [567, 188] on icon at bounding box center [568, 188] width 4 height 4
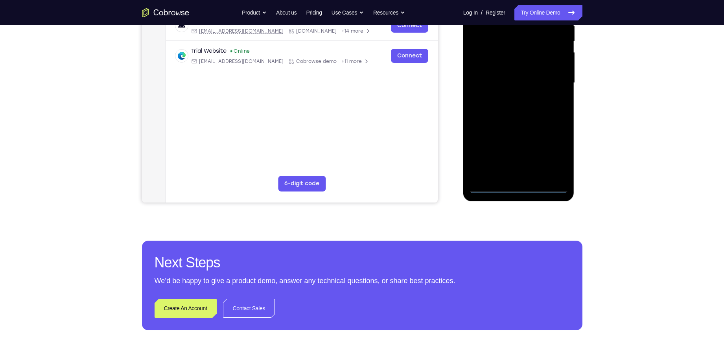
click at [515, 187] on div at bounding box center [518, 83] width 99 height 220
click at [551, 150] on div at bounding box center [518, 83] width 99 height 220
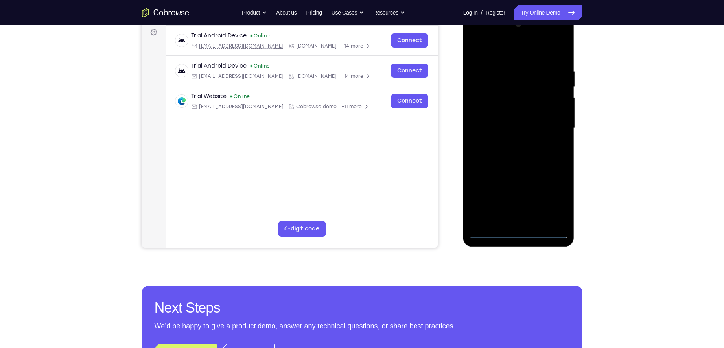
scroll to position [117, 0]
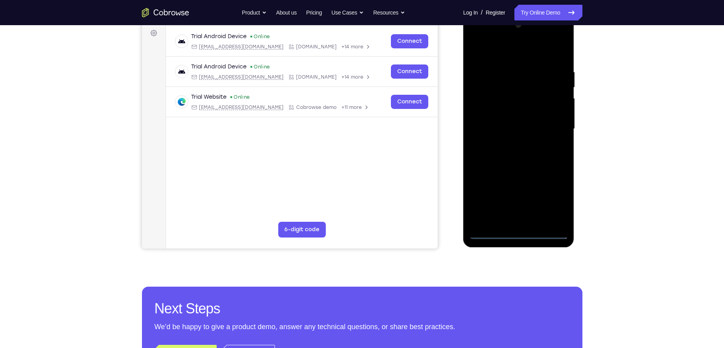
click at [491, 51] on div at bounding box center [518, 129] width 99 height 220
click at [483, 109] on div at bounding box center [518, 129] width 99 height 220
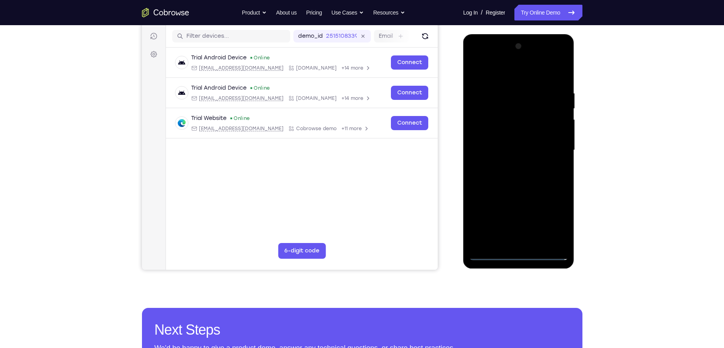
scroll to position [122, 0]
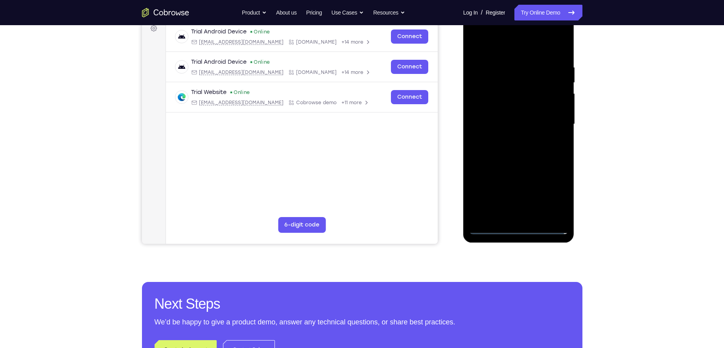
click at [506, 125] on div at bounding box center [518, 124] width 99 height 220
click at [501, 115] on div at bounding box center [518, 124] width 99 height 220
click at [502, 132] on div at bounding box center [518, 124] width 99 height 220
drag, startPoint x: 488, startPoint y: 44, endPoint x: 1064, endPoint y: 64, distance: 576.2
click at [575, 56] on html "Online web based iOS Simulators and Android Emulators. Run iPhone, iPad, Mobile…" at bounding box center [519, 126] width 112 height 236
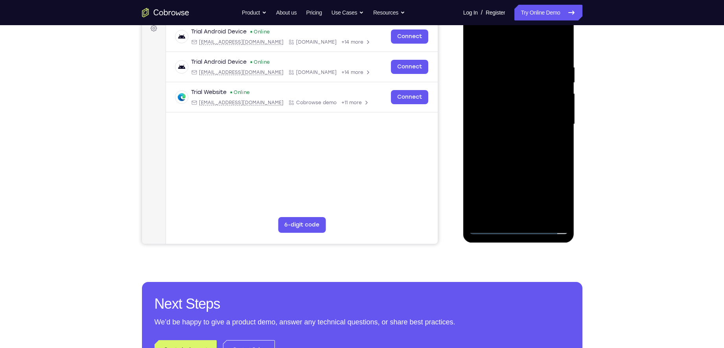
click at [517, 169] on div at bounding box center [518, 124] width 99 height 220
click at [518, 100] on div at bounding box center [518, 124] width 99 height 220
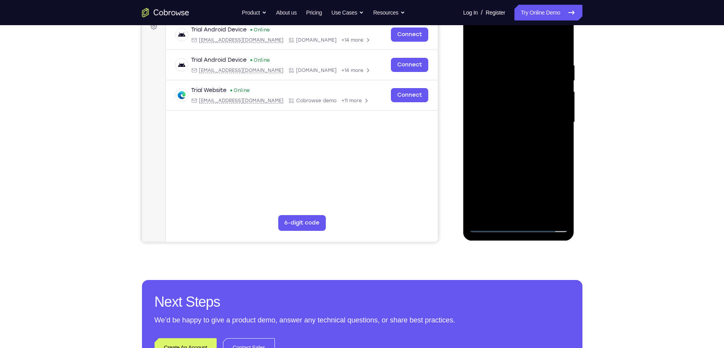
drag, startPoint x: 515, startPoint y: 143, endPoint x: 515, endPoint y: 101, distance: 42.1
click at [515, 101] on div at bounding box center [518, 122] width 99 height 220
drag, startPoint x: 509, startPoint y: 132, endPoint x: 504, endPoint y: 211, distance: 79.2
click at [504, 211] on div at bounding box center [518, 122] width 99 height 220
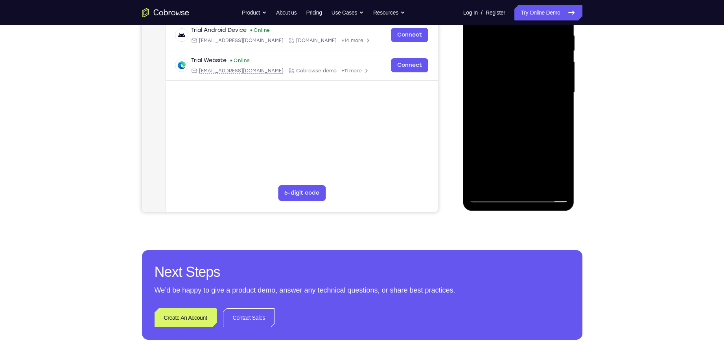
scroll to position [153, 0]
click at [491, 204] on div at bounding box center [518, 94] width 111 height 234
click at [491, 200] on div at bounding box center [518, 93] width 99 height 220
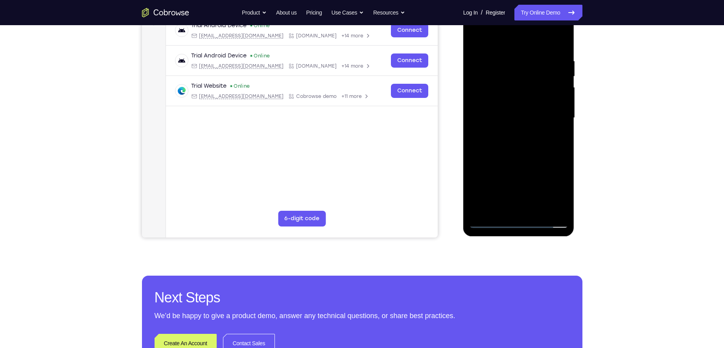
click at [489, 110] on div at bounding box center [518, 118] width 99 height 220
click at [475, 38] on div at bounding box center [518, 118] width 99 height 220
click at [516, 162] on div at bounding box center [518, 118] width 99 height 220
click at [511, 74] on div at bounding box center [518, 118] width 99 height 220
click at [537, 107] on div at bounding box center [518, 118] width 99 height 220
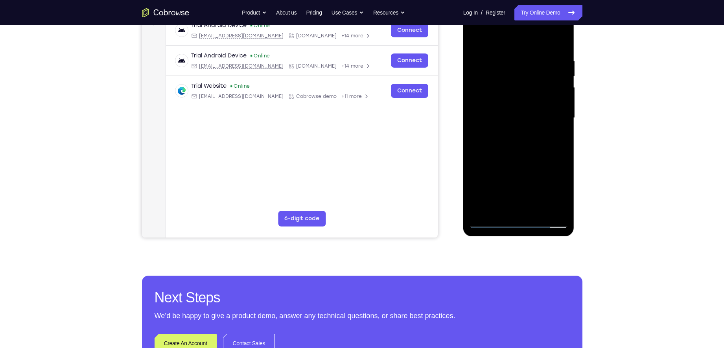
click at [508, 75] on div at bounding box center [518, 118] width 99 height 220
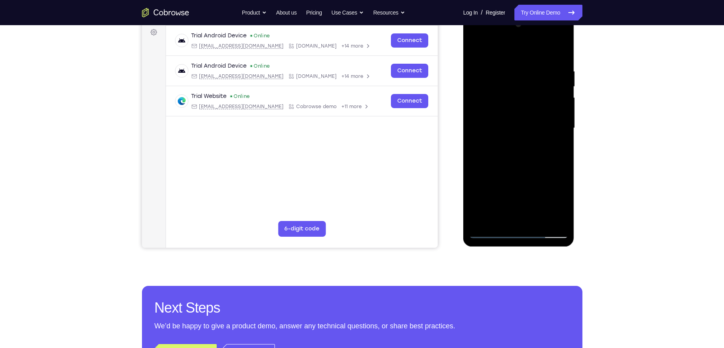
scroll to position [118, 0]
click at [512, 153] on div at bounding box center [518, 128] width 99 height 220
click at [554, 152] on div at bounding box center [518, 128] width 99 height 220
click at [519, 113] on div at bounding box center [518, 128] width 99 height 220
drag, startPoint x: 541, startPoint y: 131, endPoint x: 535, endPoint y: 74, distance: 56.5
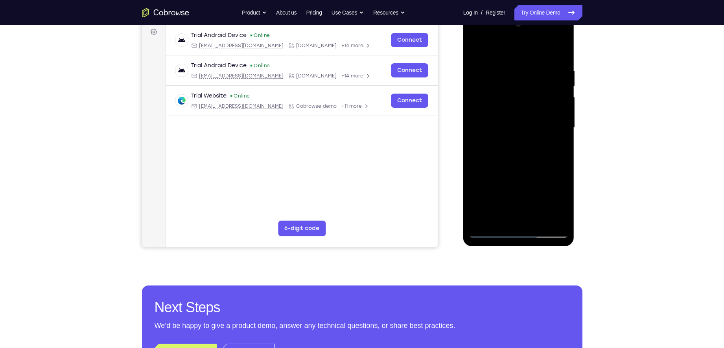
drag, startPoint x: 535, startPoint y: 74, endPoint x: 555, endPoint y: 56, distance: 27.0
click at [555, 56] on div at bounding box center [518, 128] width 99 height 220
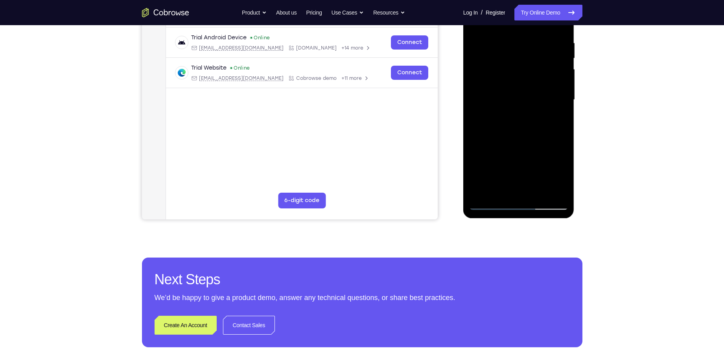
click at [492, 204] on div at bounding box center [518, 100] width 99 height 220
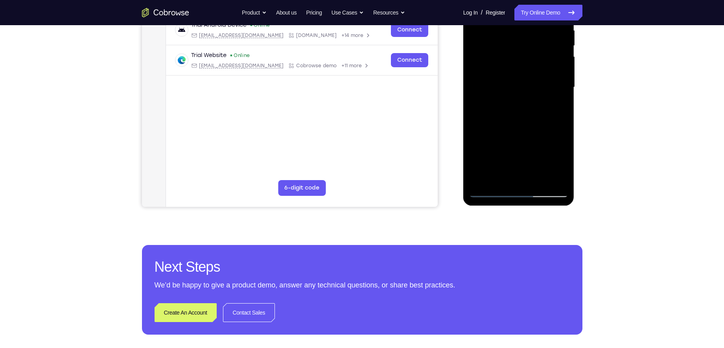
scroll to position [167, 0]
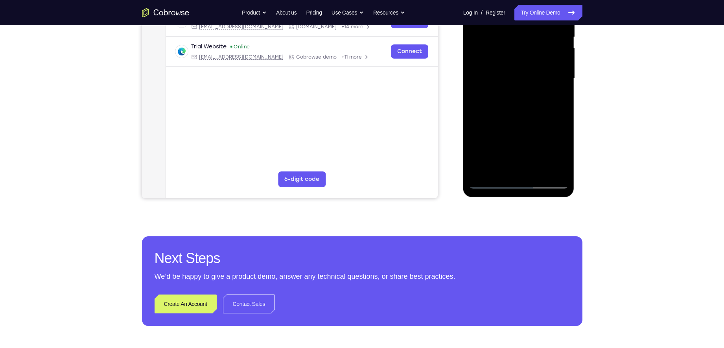
click at [490, 180] on div at bounding box center [518, 79] width 99 height 220
click at [491, 180] on div at bounding box center [518, 79] width 99 height 220
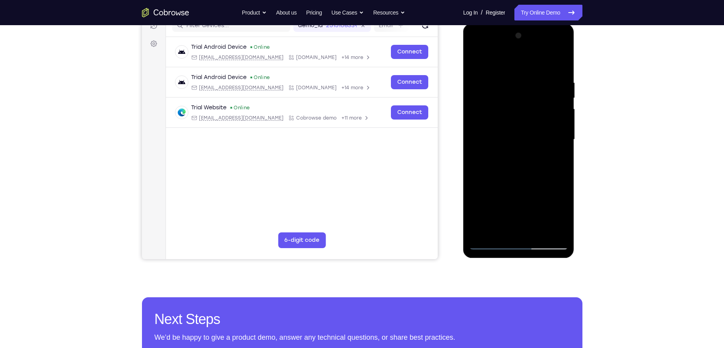
scroll to position [106, 0]
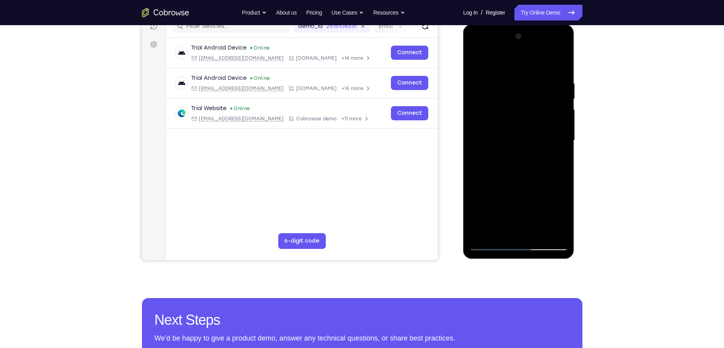
click at [476, 60] on div at bounding box center [518, 140] width 99 height 220
click at [513, 48] on div at bounding box center [518, 140] width 99 height 220
click at [488, 79] on div at bounding box center [518, 140] width 99 height 220
click at [484, 107] on div at bounding box center [518, 140] width 99 height 220
click at [509, 155] on div at bounding box center [518, 140] width 99 height 220
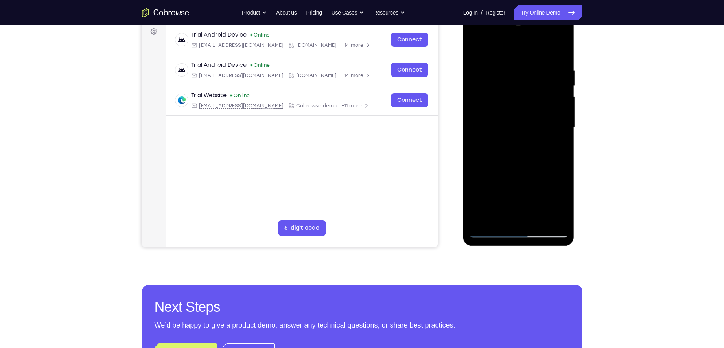
scroll to position [119, 0]
click at [539, 122] on div at bounding box center [518, 127] width 99 height 220
click at [535, 112] on div at bounding box center [518, 127] width 99 height 220
click at [522, 124] on div at bounding box center [518, 127] width 99 height 220
click at [524, 156] on div at bounding box center [518, 127] width 99 height 220
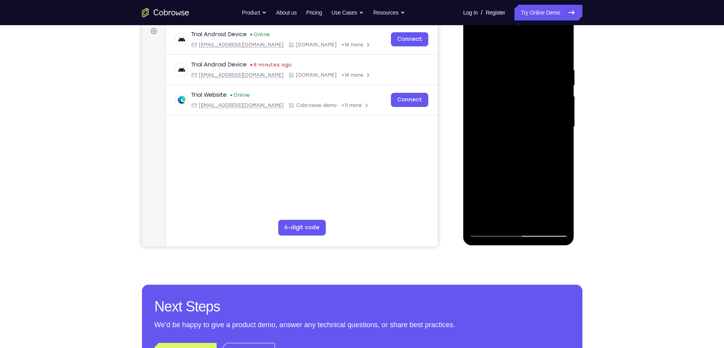
click at [519, 148] on div at bounding box center [518, 127] width 99 height 220
click at [514, 154] on div at bounding box center [518, 127] width 99 height 220
drag, startPoint x: 496, startPoint y: 52, endPoint x: 584, endPoint y: 68, distance: 89.8
click at [575, 68] on html "Online web based iOS Simulators and Android Emulators. Run iPhone, iPad, Mobile…" at bounding box center [519, 129] width 112 height 236
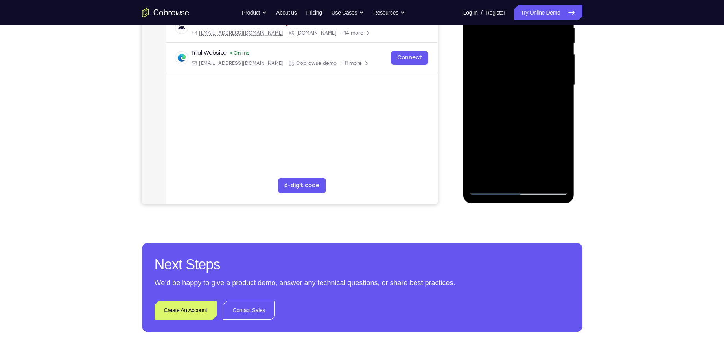
scroll to position [168, 0]
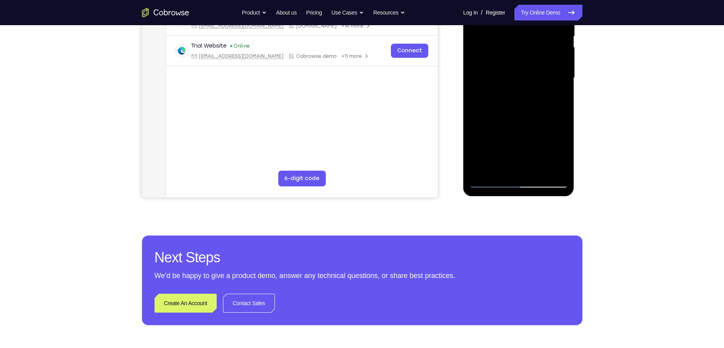
click at [514, 112] on div at bounding box center [518, 78] width 99 height 220
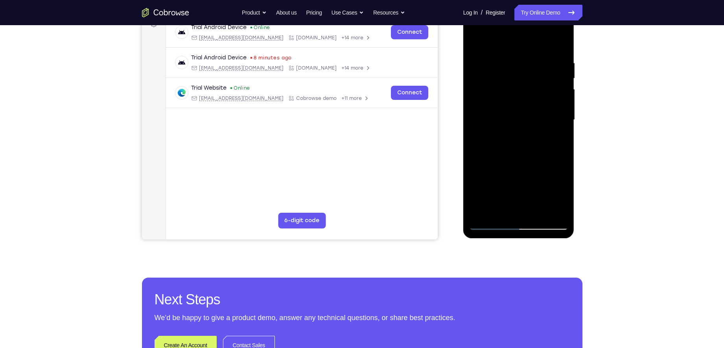
scroll to position [123, 0]
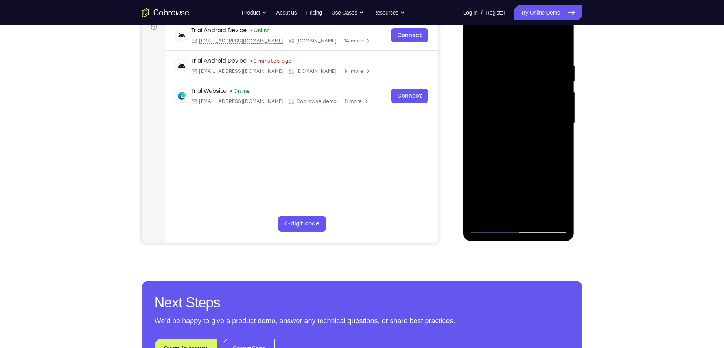
drag, startPoint x: 531, startPoint y: 161, endPoint x: 536, endPoint y: 103, distance: 57.6
click at [536, 103] on div at bounding box center [518, 123] width 99 height 220
drag, startPoint x: 527, startPoint y: 143, endPoint x: 535, endPoint y: 83, distance: 60.6
click at [535, 83] on div at bounding box center [518, 123] width 99 height 220
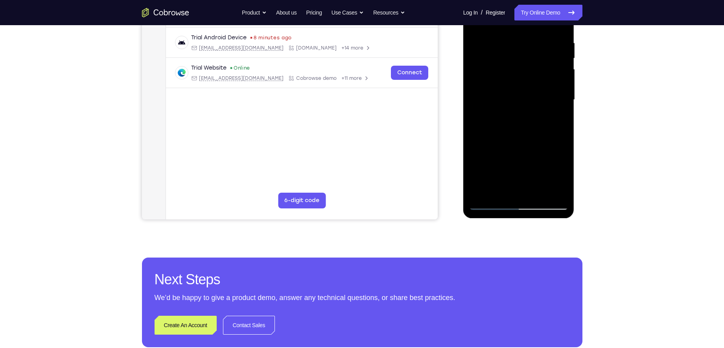
scroll to position [147, 0]
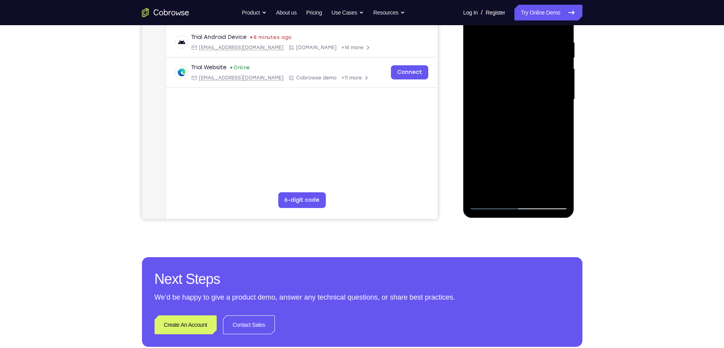
click at [498, 193] on div at bounding box center [518, 99] width 99 height 220
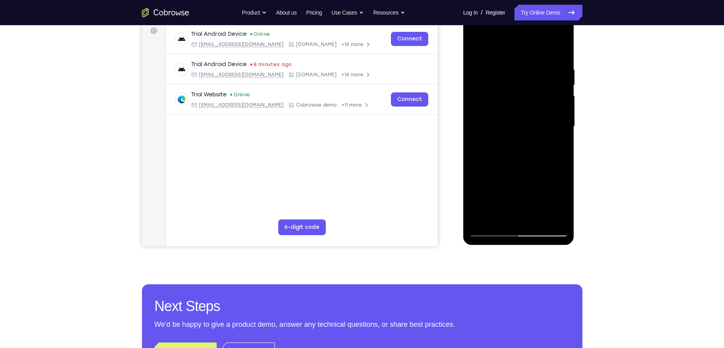
scroll to position [111, 0]
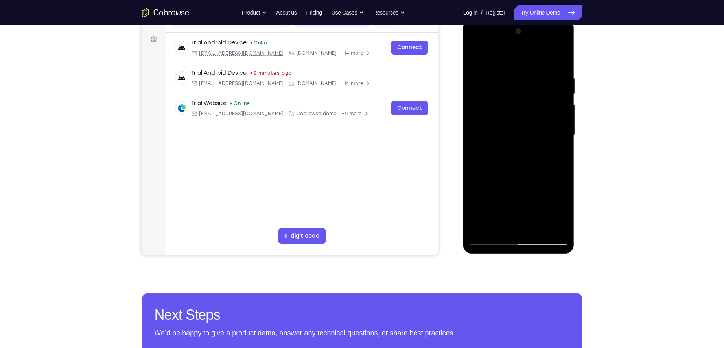
click at [519, 55] on div at bounding box center [518, 135] width 99 height 220
drag, startPoint x: 500, startPoint y: 87, endPoint x: 489, endPoint y: 120, distance: 33.8
click at [489, 120] on div at bounding box center [518, 135] width 99 height 220
click at [492, 68] on div at bounding box center [518, 135] width 99 height 220
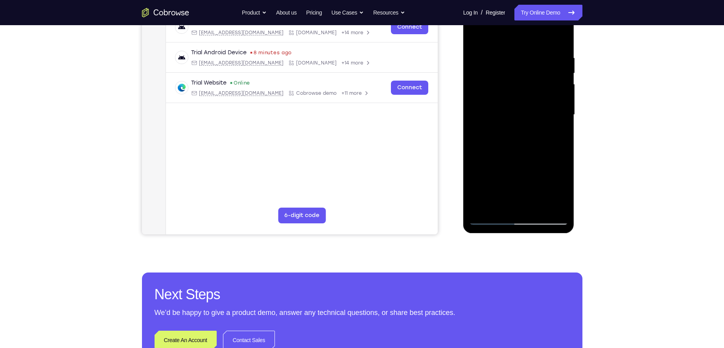
scroll to position [132, 0]
drag, startPoint x: 515, startPoint y: 128, endPoint x: 516, endPoint y: 88, distance: 40.1
click at [516, 88] on div at bounding box center [518, 114] width 99 height 220
drag, startPoint x: 506, startPoint y: 127, endPoint x: 513, endPoint y: 86, distance: 41.1
click at [513, 86] on div at bounding box center [518, 114] width 99 height 220
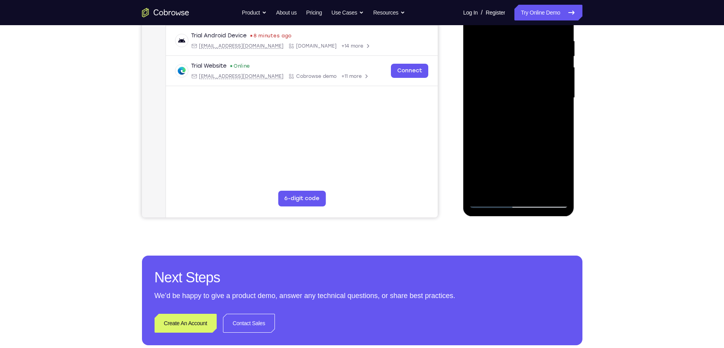
scroll to position [161, 0]
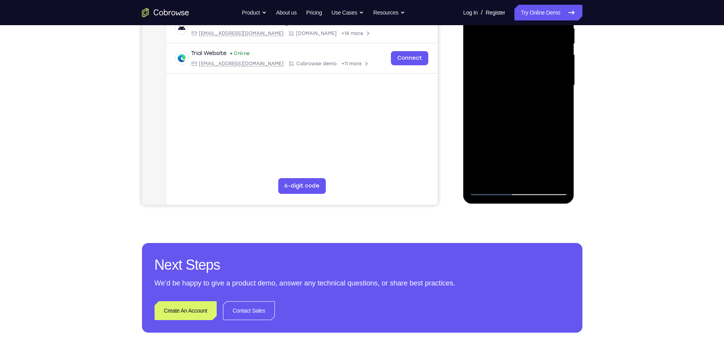
drag, startPoint x: 487, startPoint y: 126, endPoint x: 494, endPoint y: 68, distance: 58.2
click at [494, 68] on div at bounding box center [518, 85] width 99 height 220
drag, startPoint x: 515, startPoint y: 104, endPoint x: 517, endPoint y: 77, distance: 26.4
click at [517, 77] on div at bounding box center [518, 85] width 99 height 220
drag, startPoint x: 551, startPoint y: 74, endPoint x: 541, endPoint y: 140, distance: 66.8
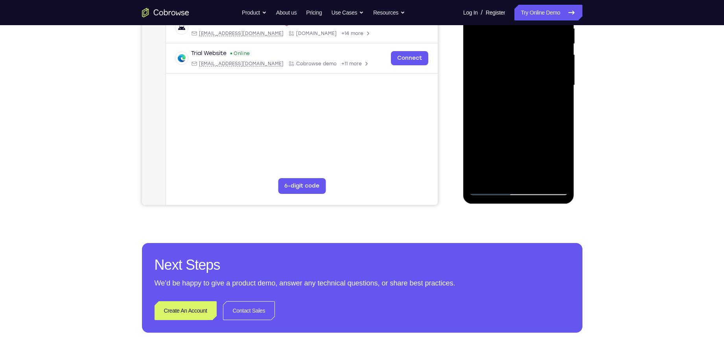
click at [541, 140] on div at bounding box center [518, 85] width 99 height 220
click at [518, 86] on div at bounding box center [518, 85] width 99 height 220
drag, startPoint x: 524, startPoint y: 93, endPoint x: 513, endPoint y: 132, distance: 41.2
click at [513, 132] on div at bounding box center [518, 85] width 99 height 220
click at [563, 84] on div at bounding box center [518, 85] width 99 height 220
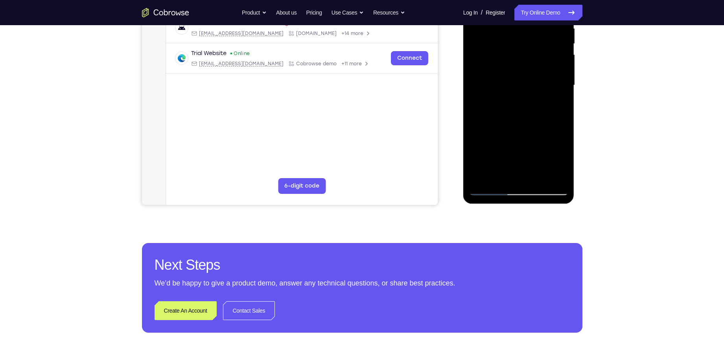
click at [563, 84] on div at bounding box center [518, 85] width 99 height 220
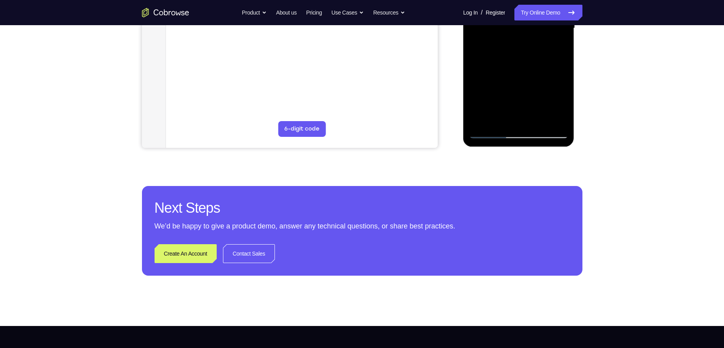
scroll to position [221, 0]
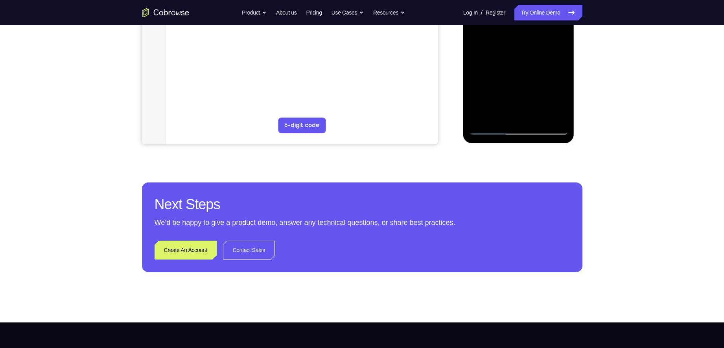
click at [518, 129] on div at bounding box center [518, 25] width 99 height 220
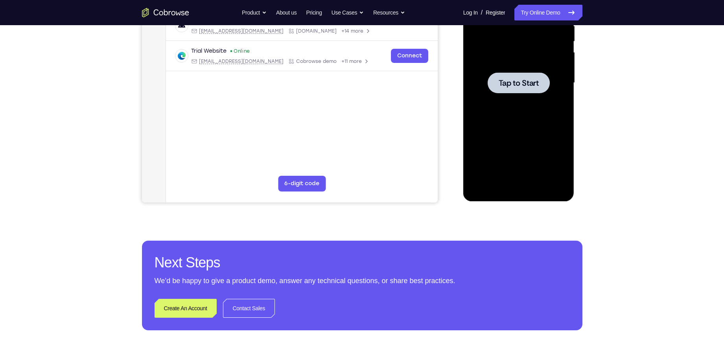
scroll to position [162, 0]
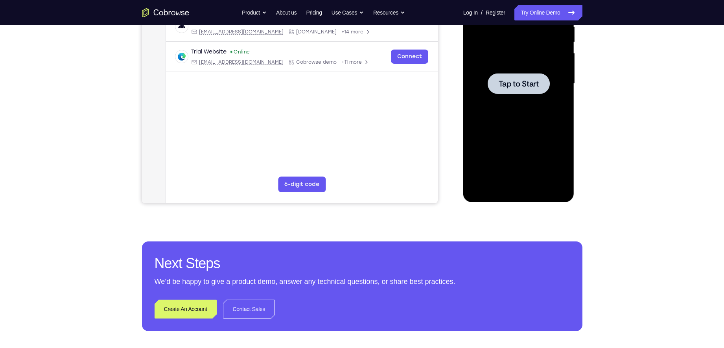
click at [522, 83] on span "Tap to Start" at bounding box center [518, 84] width 40 height 8
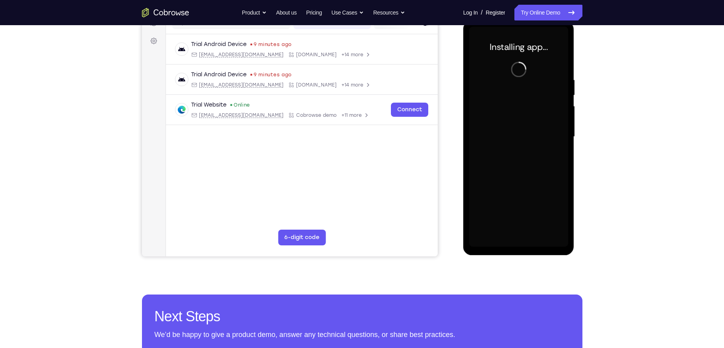
scroll to position [108, 0]
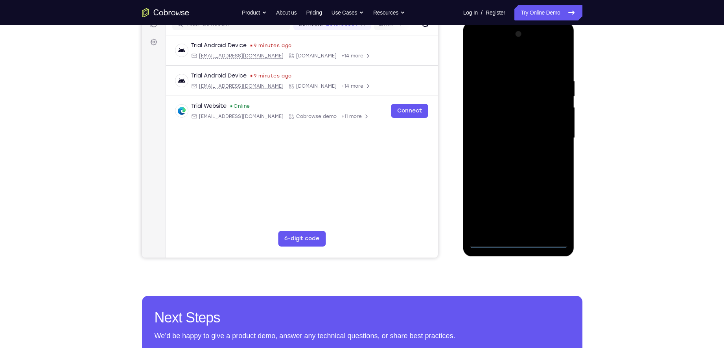
click at [520, 243] on div at bounding box center [518, 138] width 99 height 220
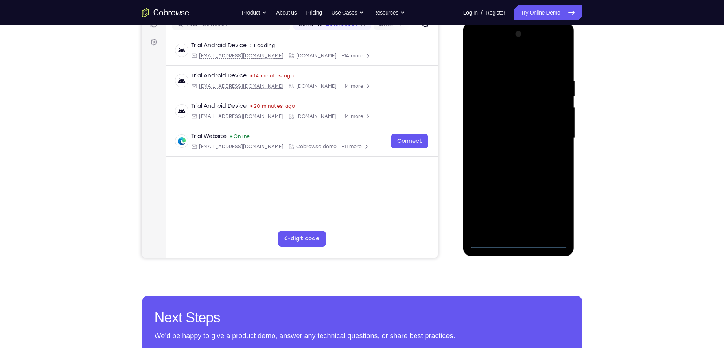
click at [555, 218] on div at bounding box center [518, 138] width 99 height 220
click at [554, 211] on div at bounding box center [518, 138] width 99 height 220
click at [500, 62] on div at bounding box center [518, 138] width 99 height 220
click at [553, 132] on div at bounding box center [518, 138] width 99 height 220
click at [512, 153] on div at bounding box center [518, 138] width 99 height 220
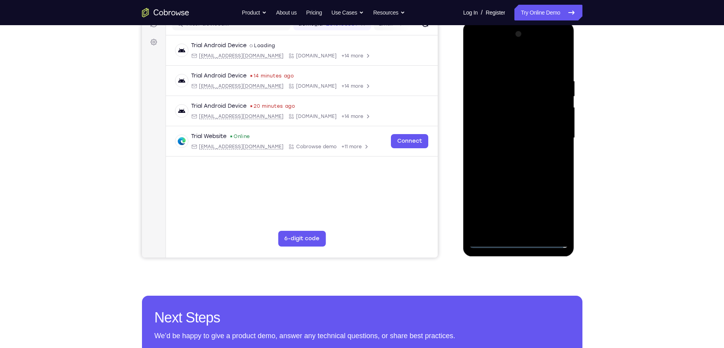
click at [519, 129] on div at bounding box center [518, 138] width 99 height 220
click at [517, 108] on div at bounding box center [518, 138] width 99 height 220
click at [504, 121] on div at bounding box center [518, 138] width 99 height 220
click at [504, 140] on div at bounding box center [518, 138] width 99 height 220
click at [525, 166] on div at bounding box center [518, 138] width 99 height 220
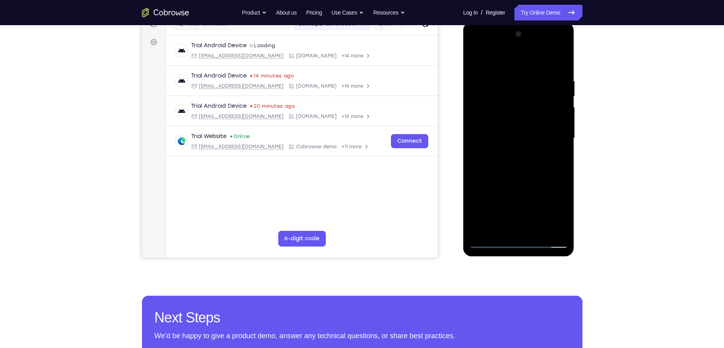
click at [517, 162] on div at bounding box center [518, 138] width 99 height 220
click at [515, 174] on div at bounding box center [518, 138] width 99 height 220
click at [562, 171] on div at bounding box center [518, 138] width 99 height 220
click at [563, 170] on div at bounding box center [518, 138] width 99 height 220
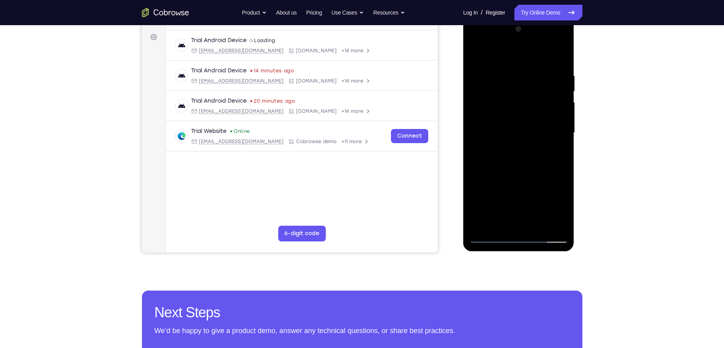
scroll to position [116, 0]
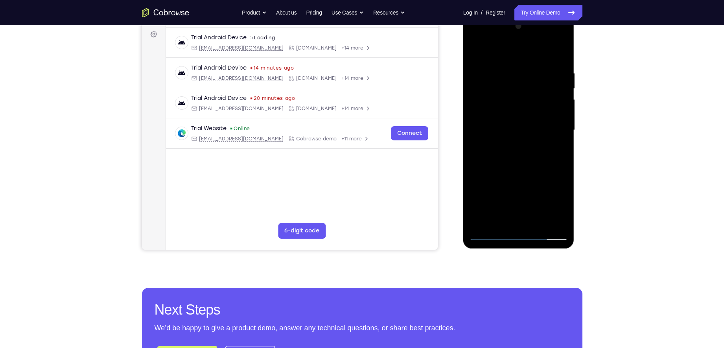
click at [563, 159] on div at bounding box center [518, 130] width 99 height 220
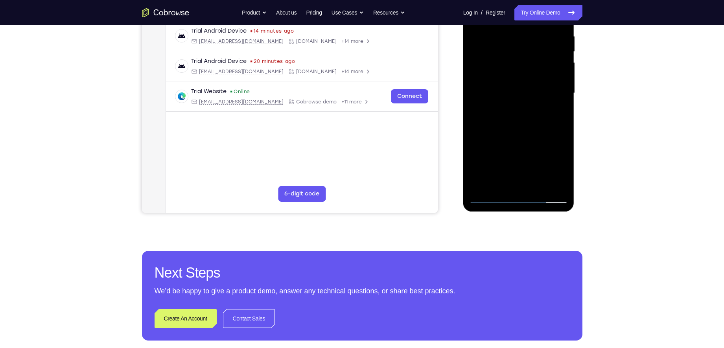
scroll to position [153, 0]
click at [538, 188] on div at bounding box center [518, 93] width 99 height 220
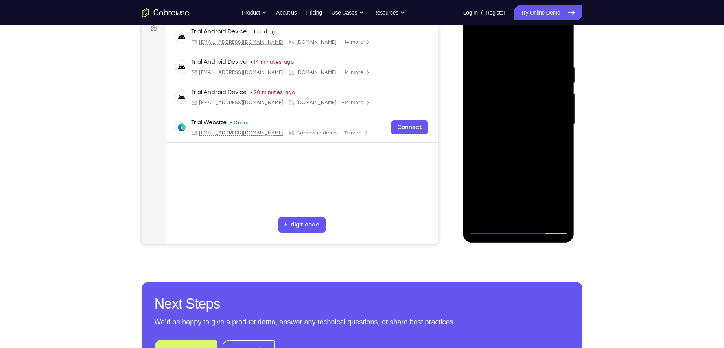
scroll to position [122, 0]
click at [528, 165] on div at bounding box center [518, 124] width 99 height 220
click at [509, 121] on div at bounding box center [518, 124] width 99 height 220
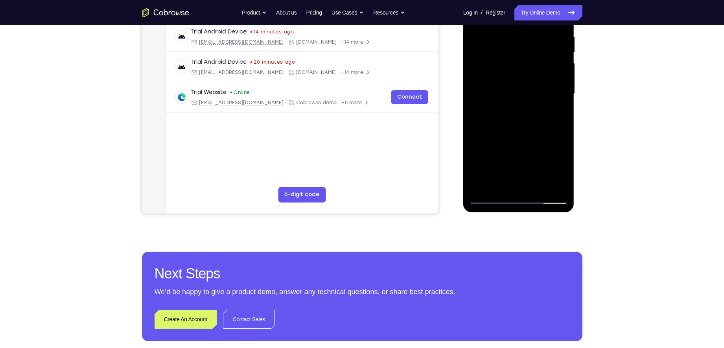
scroll to position [152, 0]
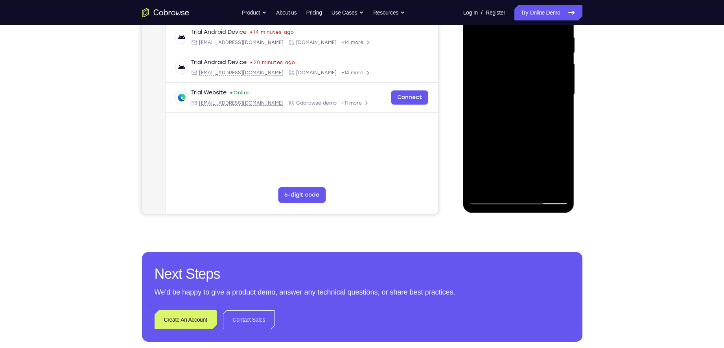
click at [522, 183] on div at bounding box center [518, 94] width 99 height 220
click at [492, 204] on div at bounding box center [518, 95] width 111 height 234
click at [489, 199] on div at bounding box center [518, 94] width 99 height 220
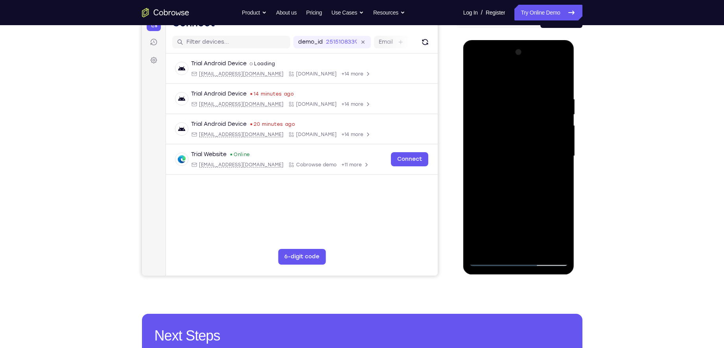
scroll to position [90, 0]
click at [531, 96] on div at bounding box center [518, 156] width 99 height 220
click at [560, 81] on div at bounding box center [518, 156] width 99 height 220
click at [536, 245] on div at bounding box center [518, 156] width 99 height 220
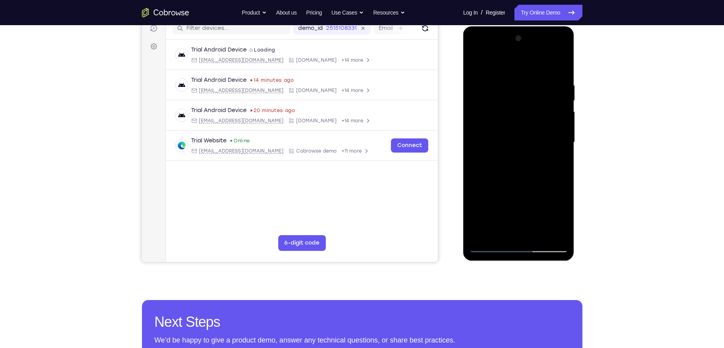
scroll to position [106, 0]
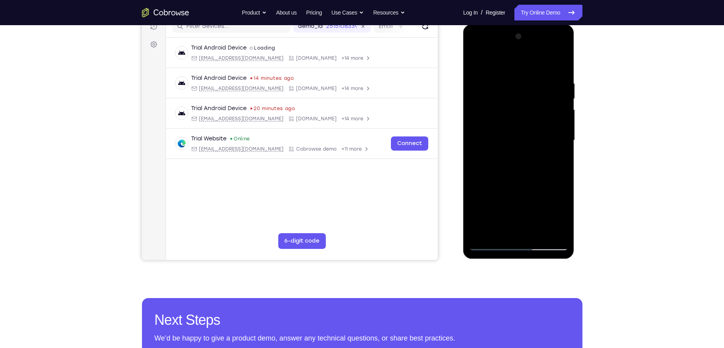
click at [522, 133] on div at bounding box center [518, 140] width 99 height 220
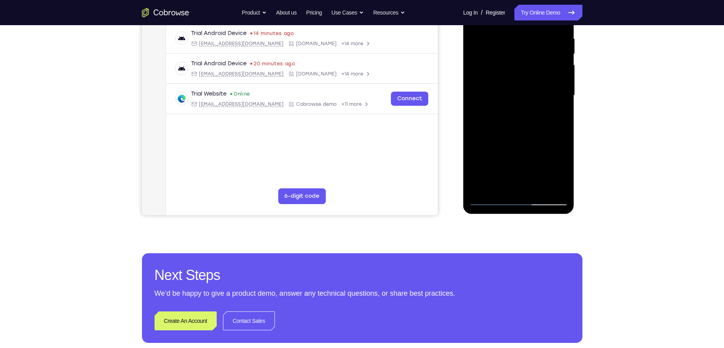
click at [489, 195] on div at bounding box center [518, 95] width 99 height 220
click at [487, 203] on div at bounding box center [518, 95] width 99 height 220
click at [489, 202] on div at bounding box center [518, 95] width 99 height 220
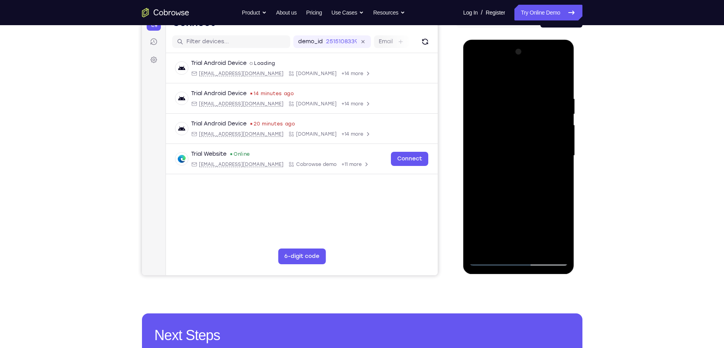
scroll to position [87, 0]
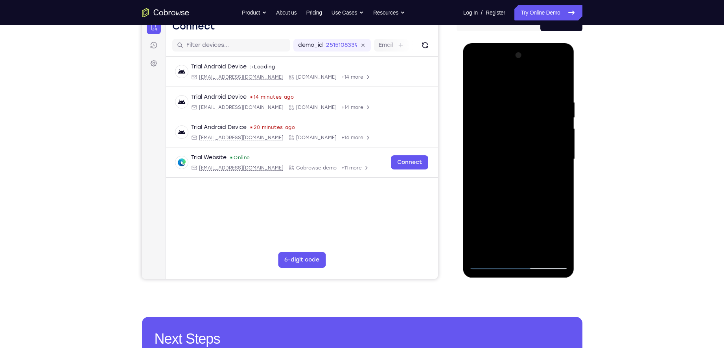
drag, startPoint x: 503, startPoint y: 195, endPoint x: 507, endPoint y: 155, distance: 40.3
click at [507, 155] on div at bounding box center [518, 159] width 99 height 220
drag, startPoint x: 529, startPoint y: 117, endPoint x: 509, endPoint y: 185, distance: 71.2
click at [509, 185] on div at bounding box center [518, 159] width 99 height 220
click at [558, 101] on div at bounding box center [518, 159] width 99 height 220
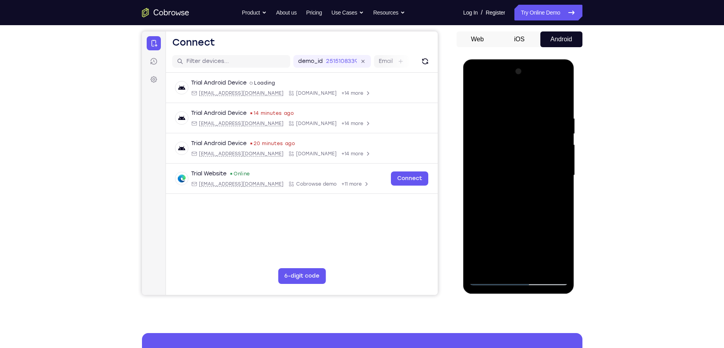
scroll to position [90, 0]
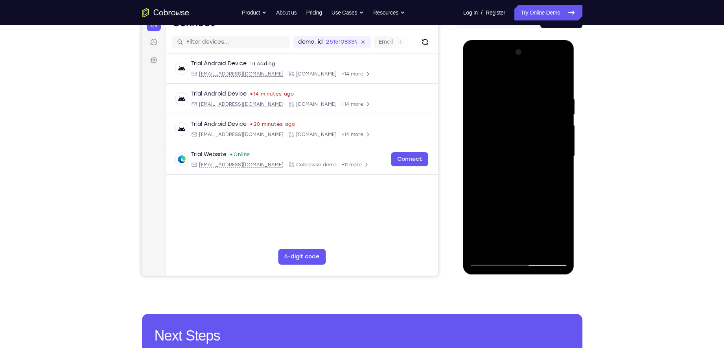
click at [554, 140] on div at bounding box center [518, 156] width 99 height 220
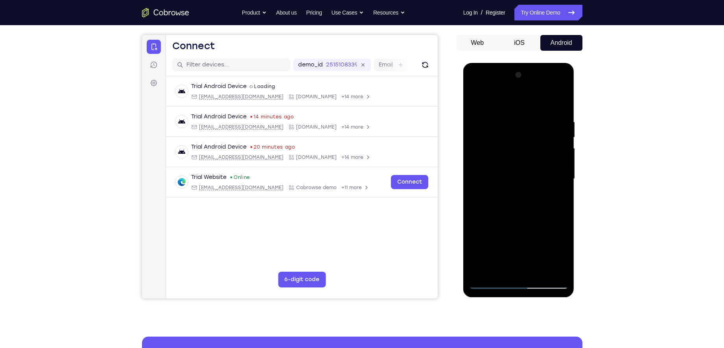
scroll to position [65, 0]
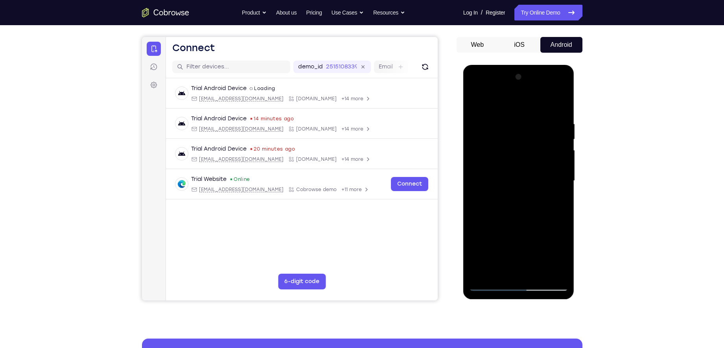
click at [503, 131] on div at bounding box center [518, 181] width 99 height 220
drag, startPoint x: 477, startPoint y: 147, endPoint x: 582, endPoint y: 154, distance: 105.2
click at [575, 154] on html "Online web based iOS Simulators and Android Emulators. Run iPhone, iPad, Mobile…" at bounding box center [519, 183] width 112 height 236
click at [495, 151] on div at bounding box center [518, 181] width 99 height 220
click at [511, 169] on div at bounding box center [518, 181] width 99 height 220
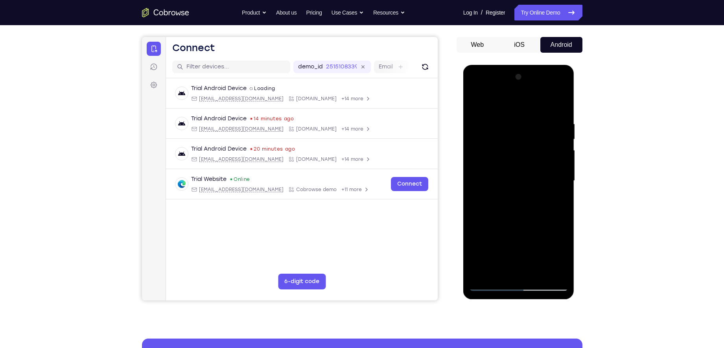
click at [535, 149] on div at bounding box center [518, 181] width 99 height 220
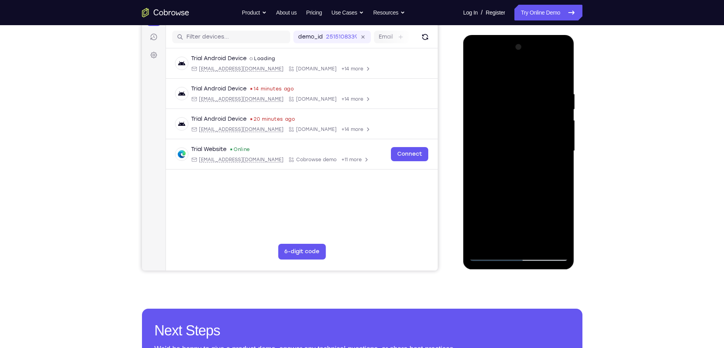
scroll to position [96, 0]
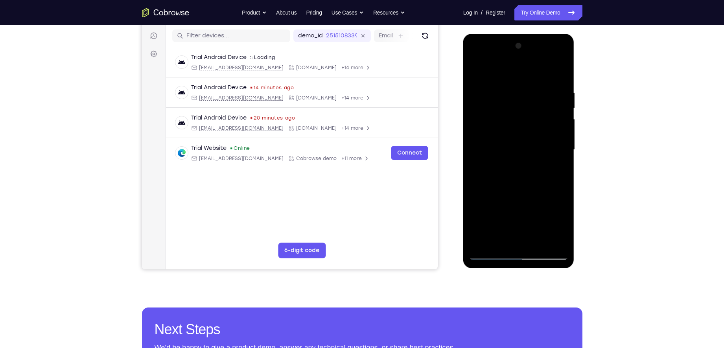
click at [542, 244] on div at bounding box center [518, 150] width 99 height 220
click at [519, 195] on div at bounding box center [518, 150] width 99 height 220
drag, startPoint x: 519, startPoint y: 195, endPoint x: 491, endPoint y: 276, distance: 85.5
click at [491, 270] on html "Online web based iOS Simulators and Android Emulators. Run iPhone, iPad, Mobile…" at bounding box center [519, 152] width 112 height 236
click at [491, 254] on div at bounding box center [518, 150] width 99 height 220
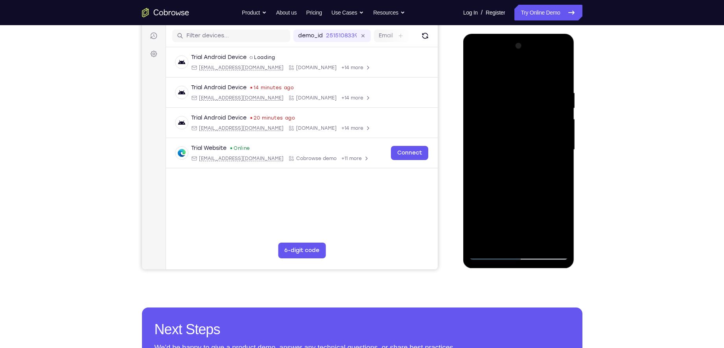
click at [491, 254] on div at bounding box center [518, 150] width 99 height 220
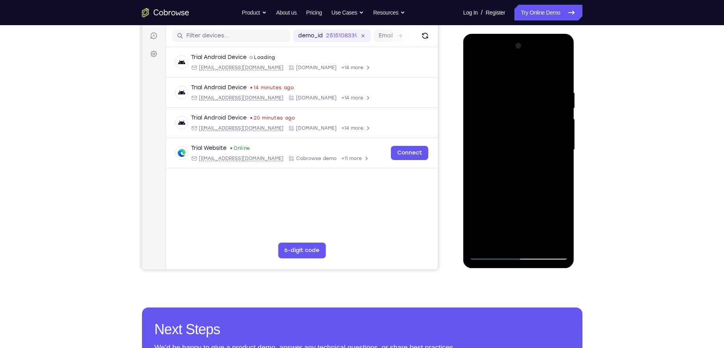
click at [491, 254] on div at bounding box center [518, 150] width 99 height 220
click at [519, 254] on div at bounding box center [518, 150] width 99 height 220
